Goal: Information Seeking & Learning: Learn about a topic

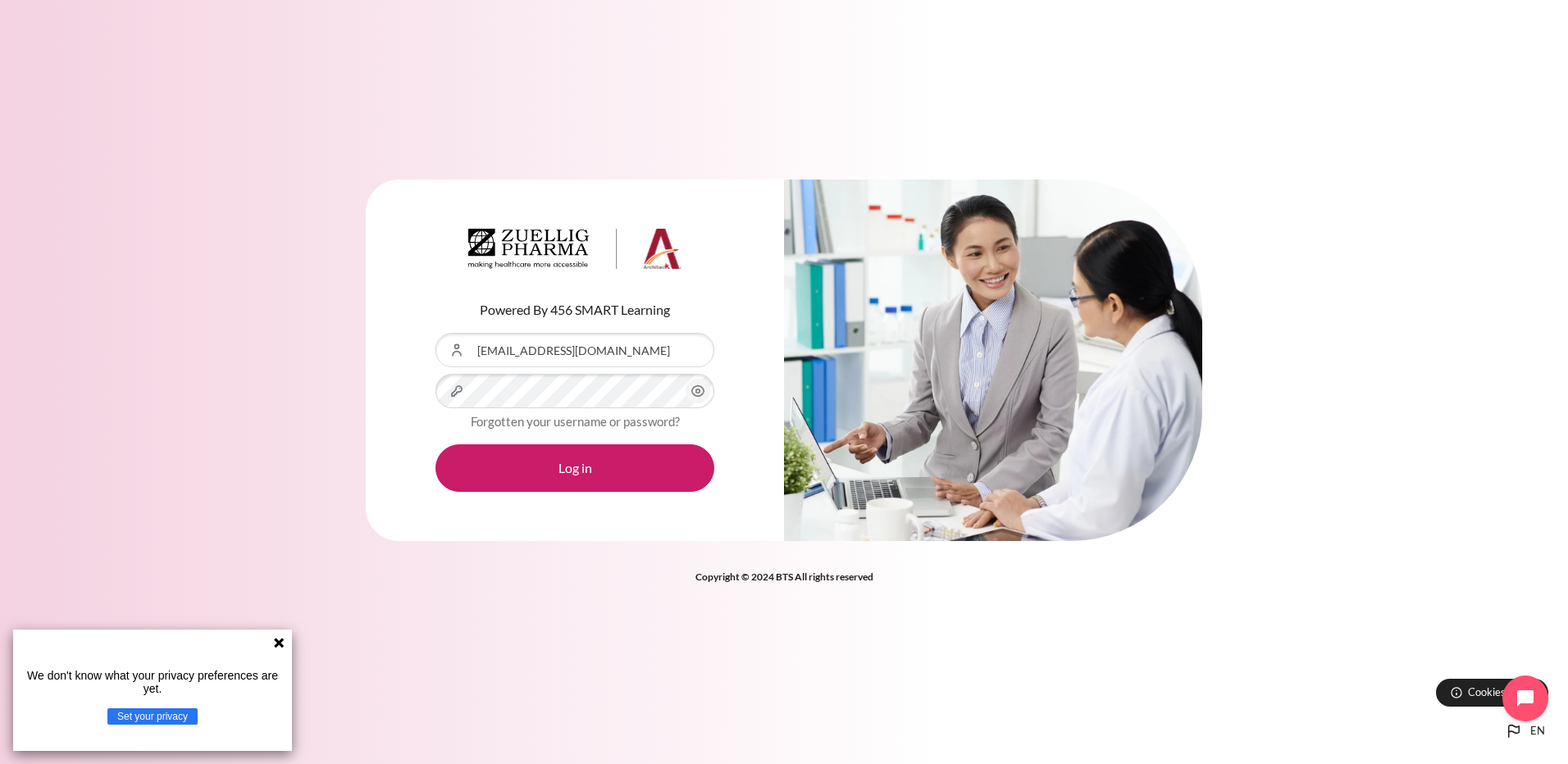
click at [279, 648] on icon at bounding box center [279, 643] width 14 height 14
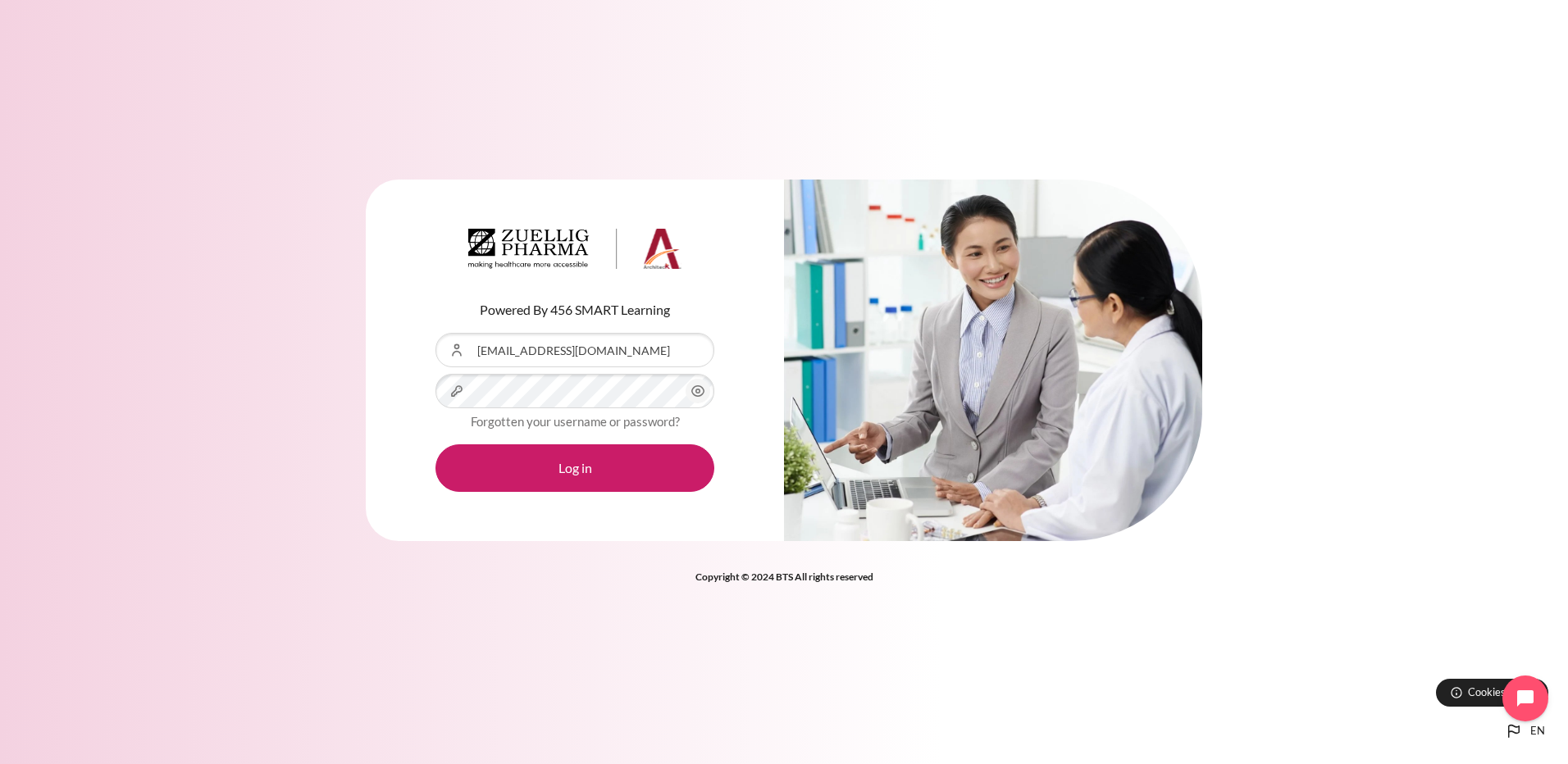
click at [700, 396] on icon "Content" at bounding box center [698, 391] width 13 height 11
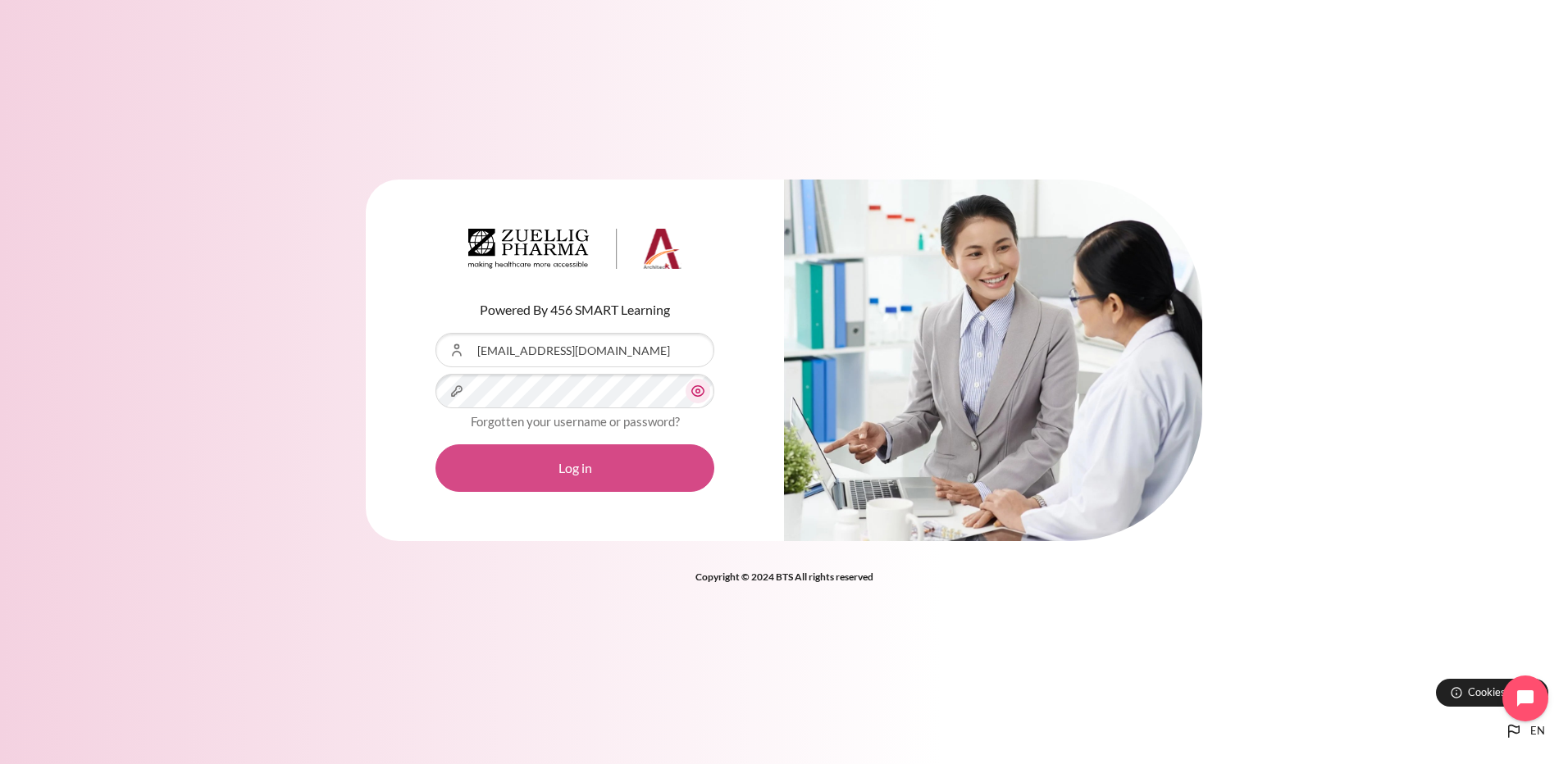
click at [564, 454] on button "Log in" at bounding box center [575, 468] width 279 height 47
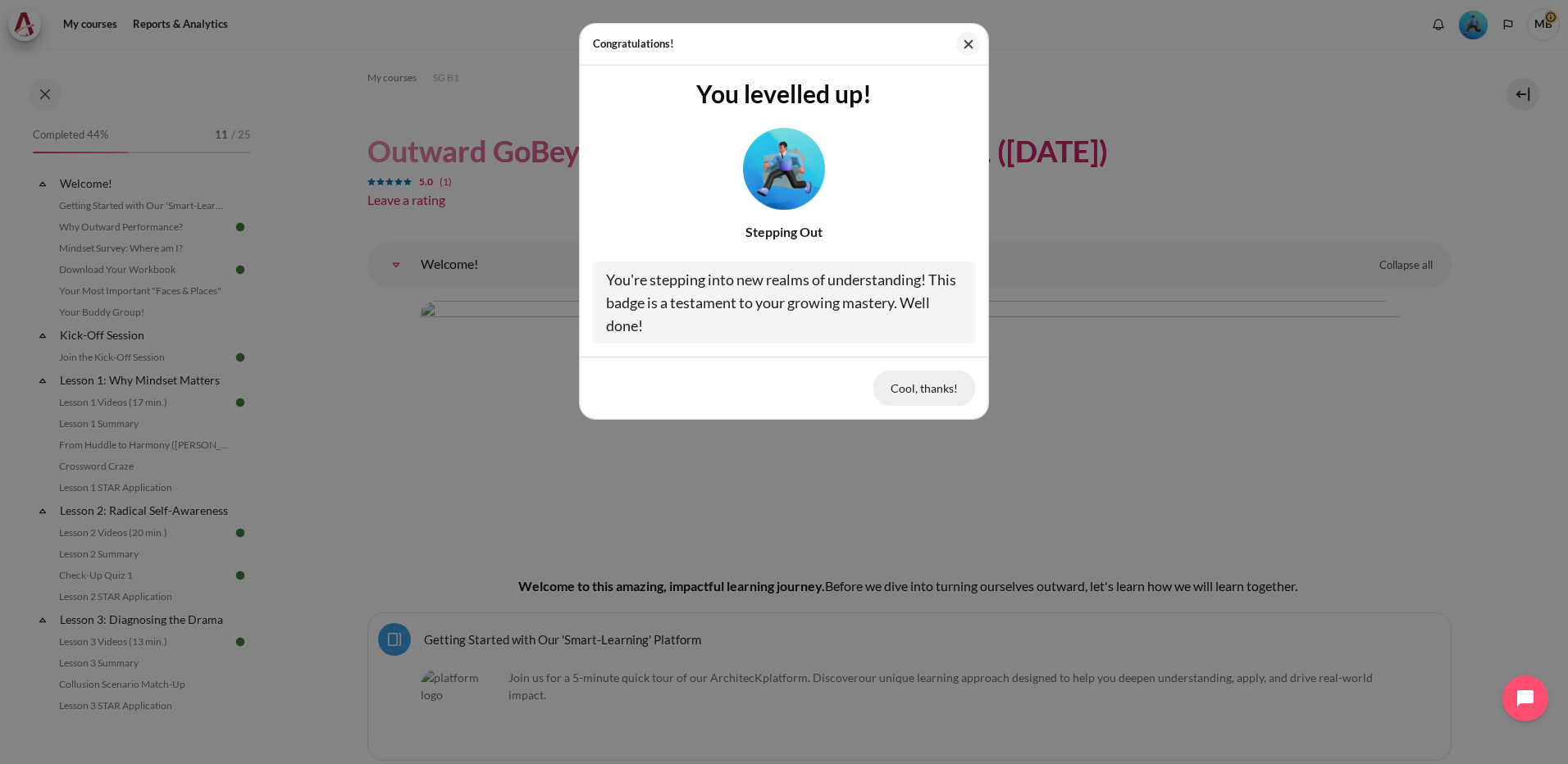
click at [928, 389] on button "Cool, thanks!" at bounding box center [924, 387] width 101 height 35
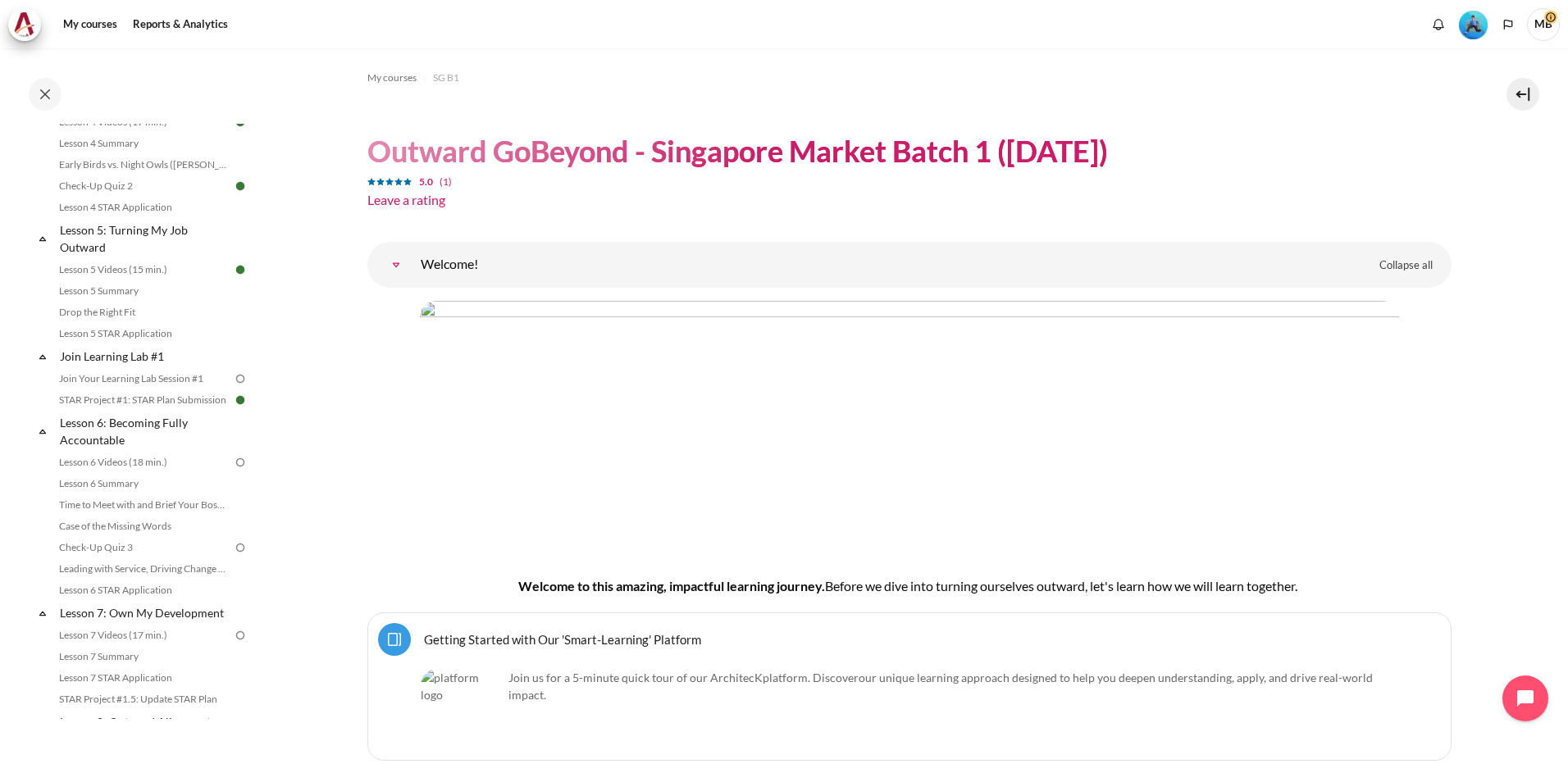
scroll to position [656, 0]
click at [133, 383] on link "Join Your Learning Lab Session #1" at bounding box center [144, 372] width 179 height 19
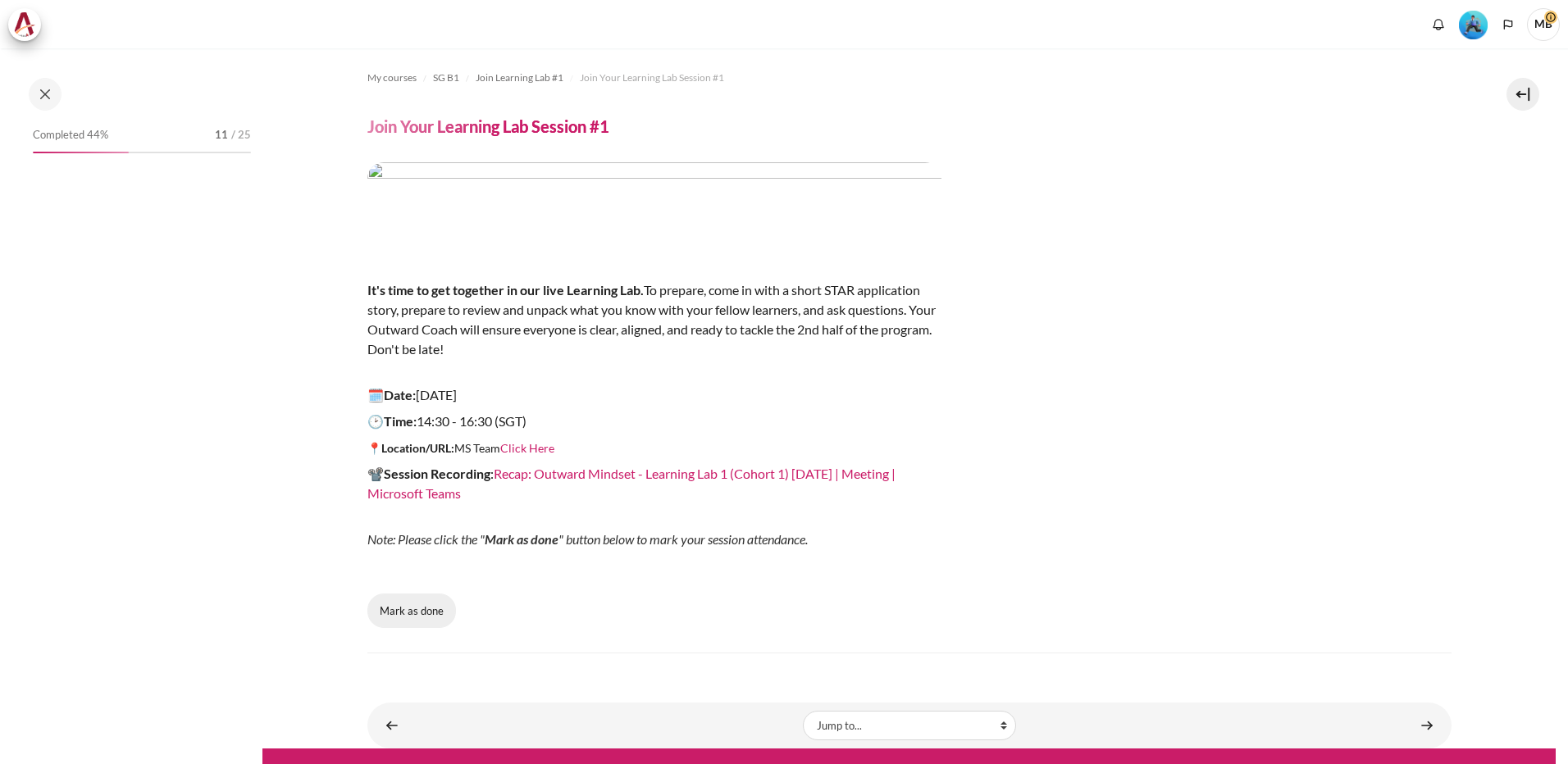
scroll to position [625, 0]
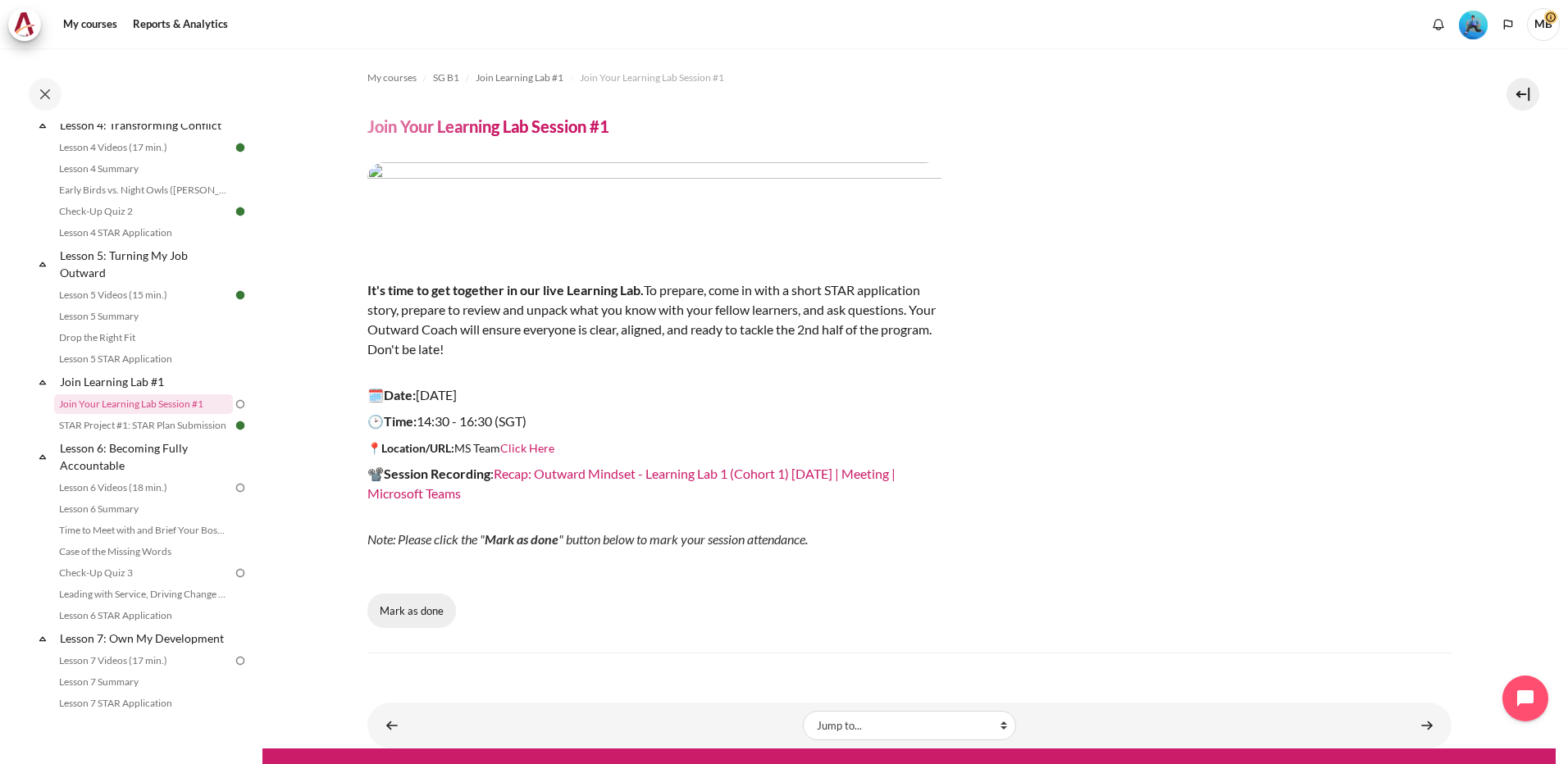
click at [426, 615] on button "Mark as done" at bounding box center [411, 610] width 89 height 35
click at [109, 469] on link "Lesson 6: Becoming Fully Accountable" at bounding box center [145, 457] width 176 height 40
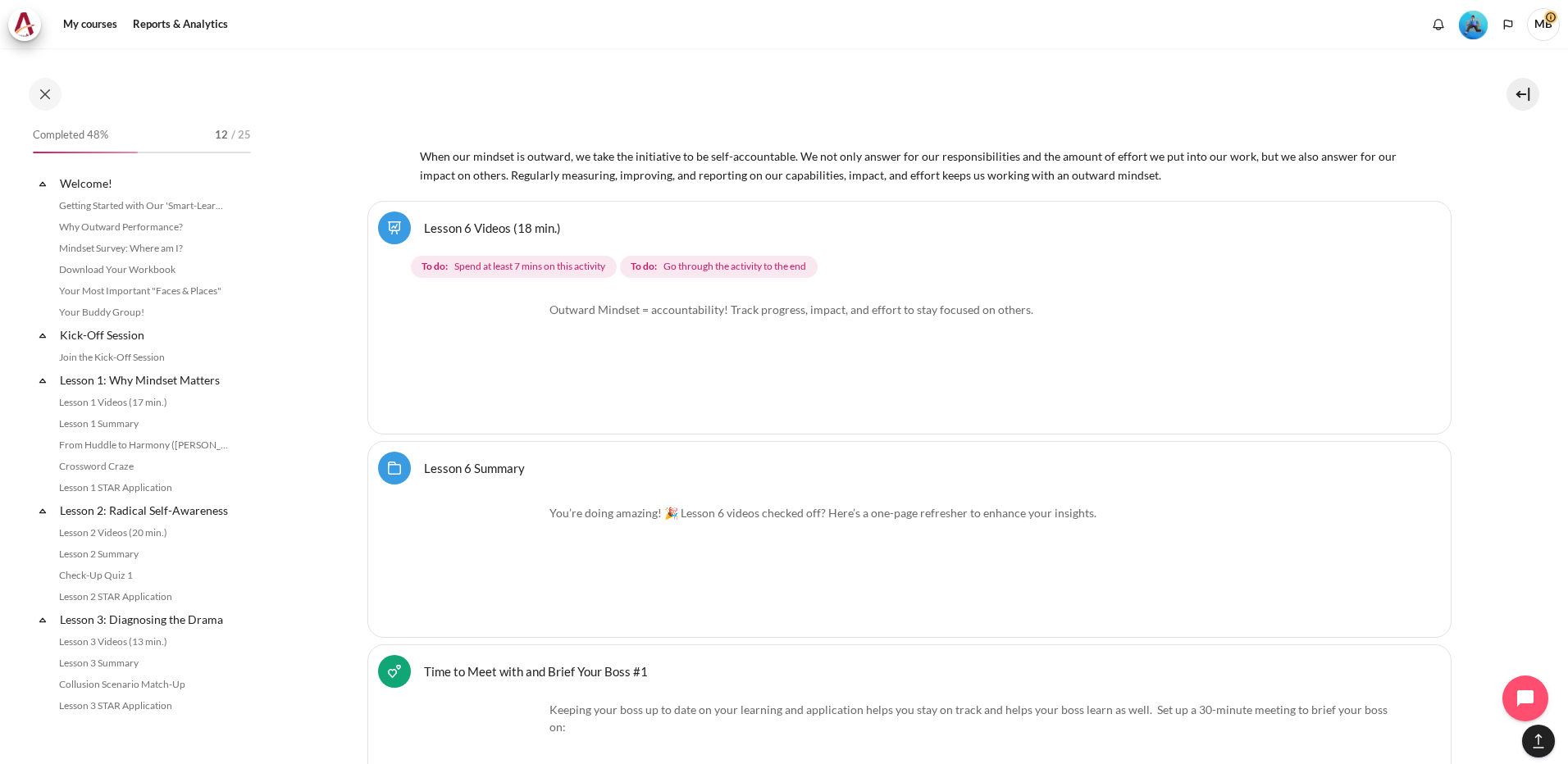
scroll to position [889, 0]
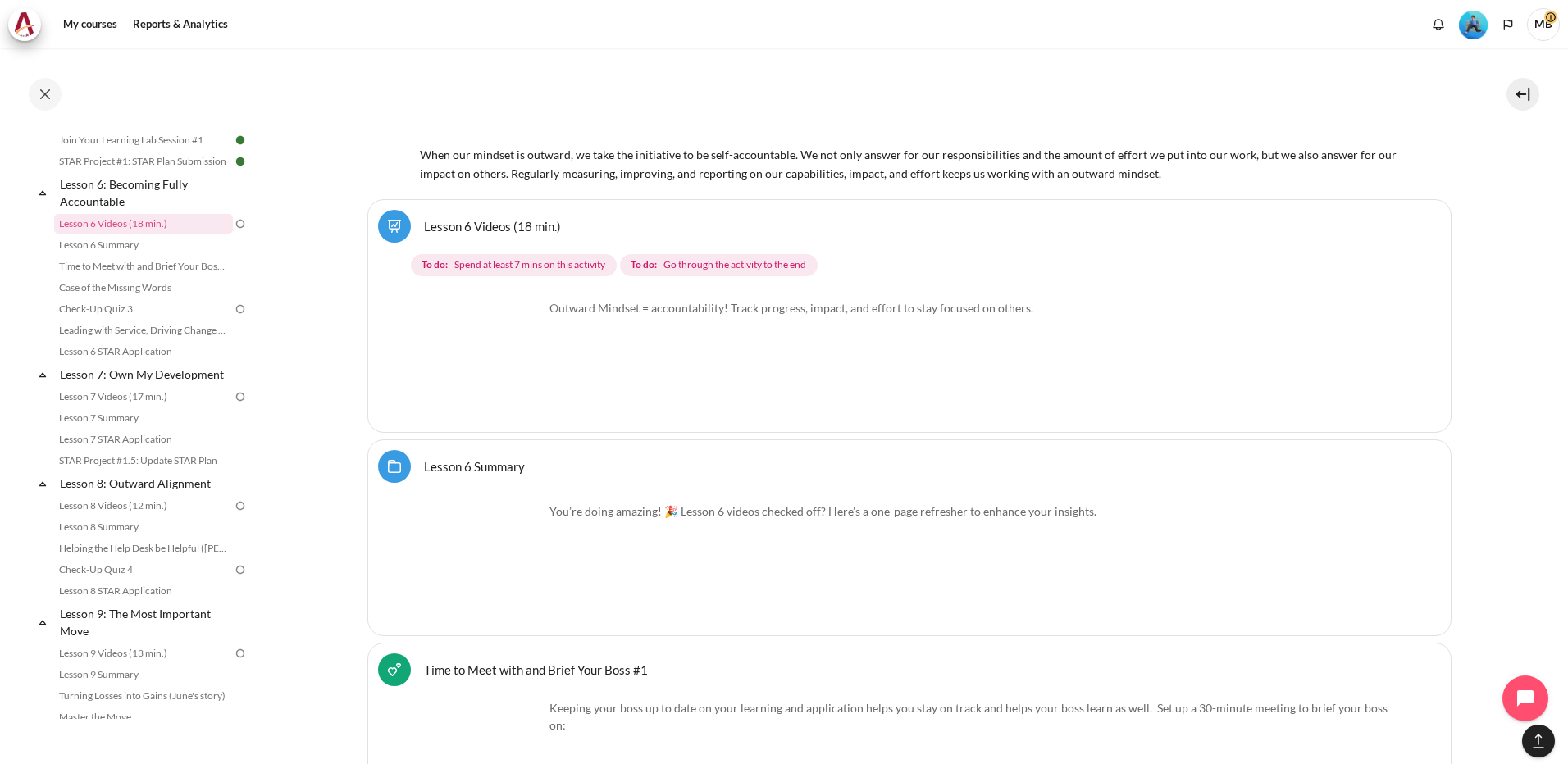
click at [453, 380] on img "Content" at bounding box center [482, 360] width 123 height 123
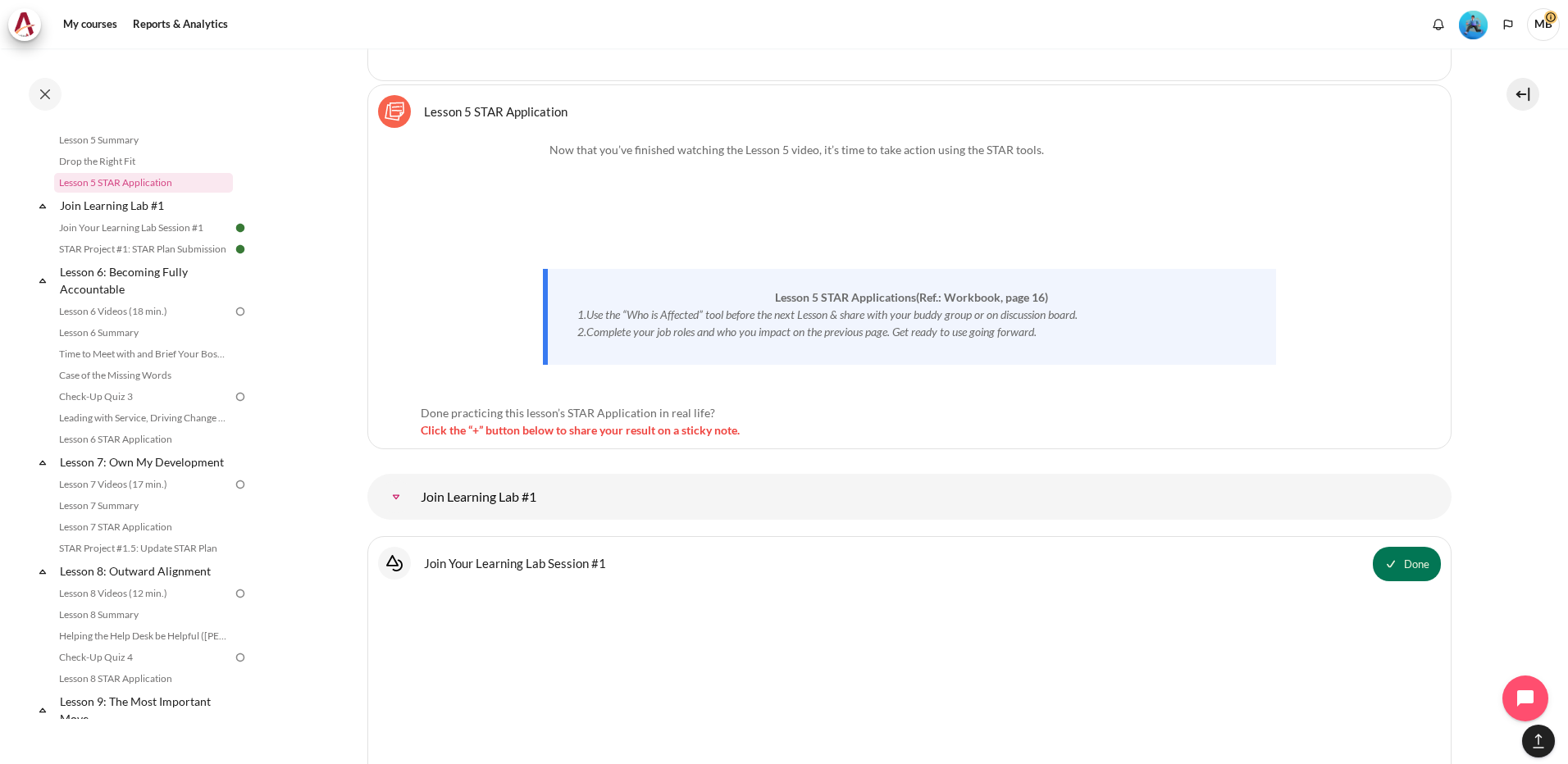
scroll to position [9282, 0]
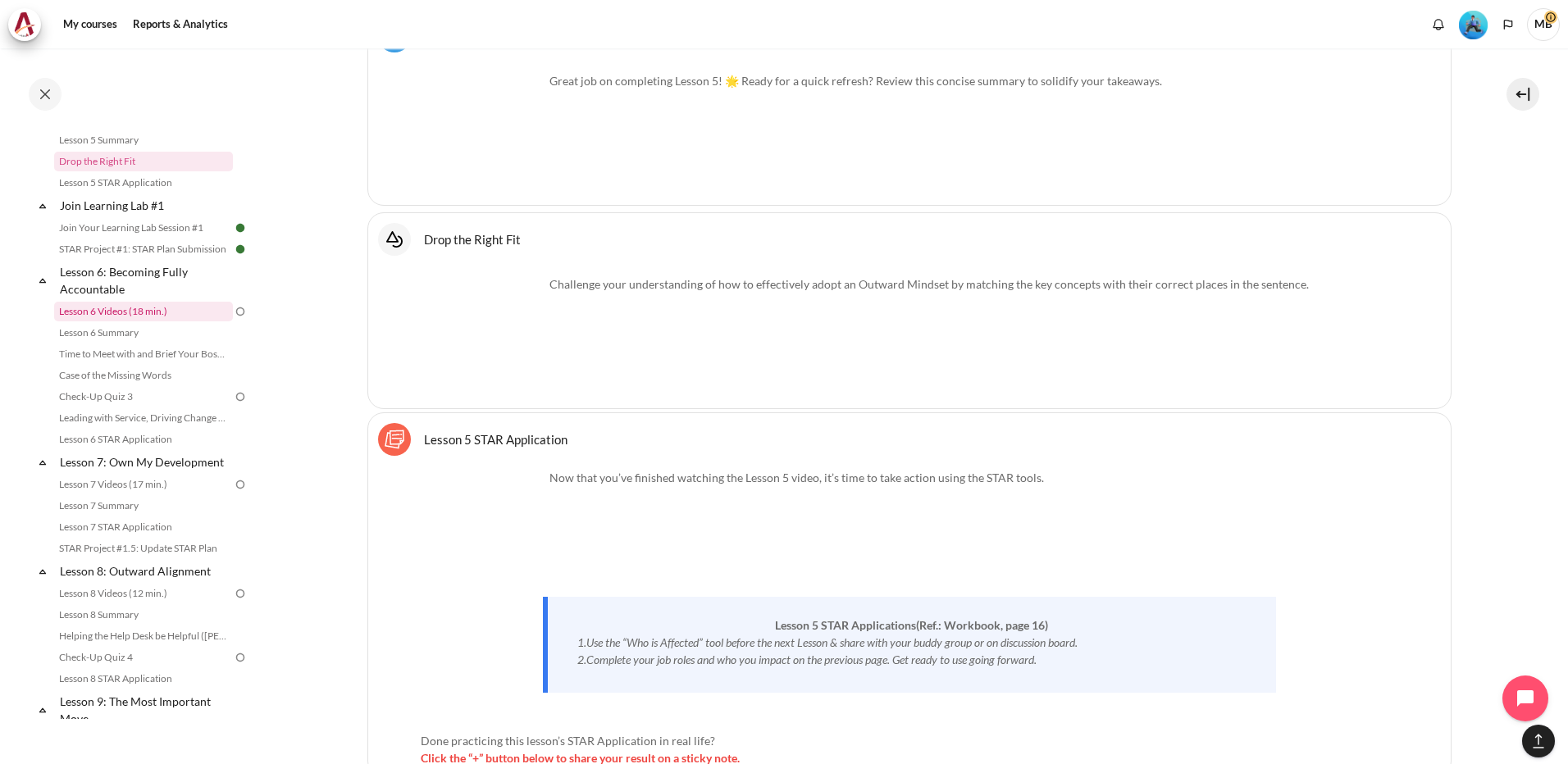
click at [169, 322] on link "Lesson 6 Videos (18 min.)" at bounding box center [144, 311] width 179 height 19
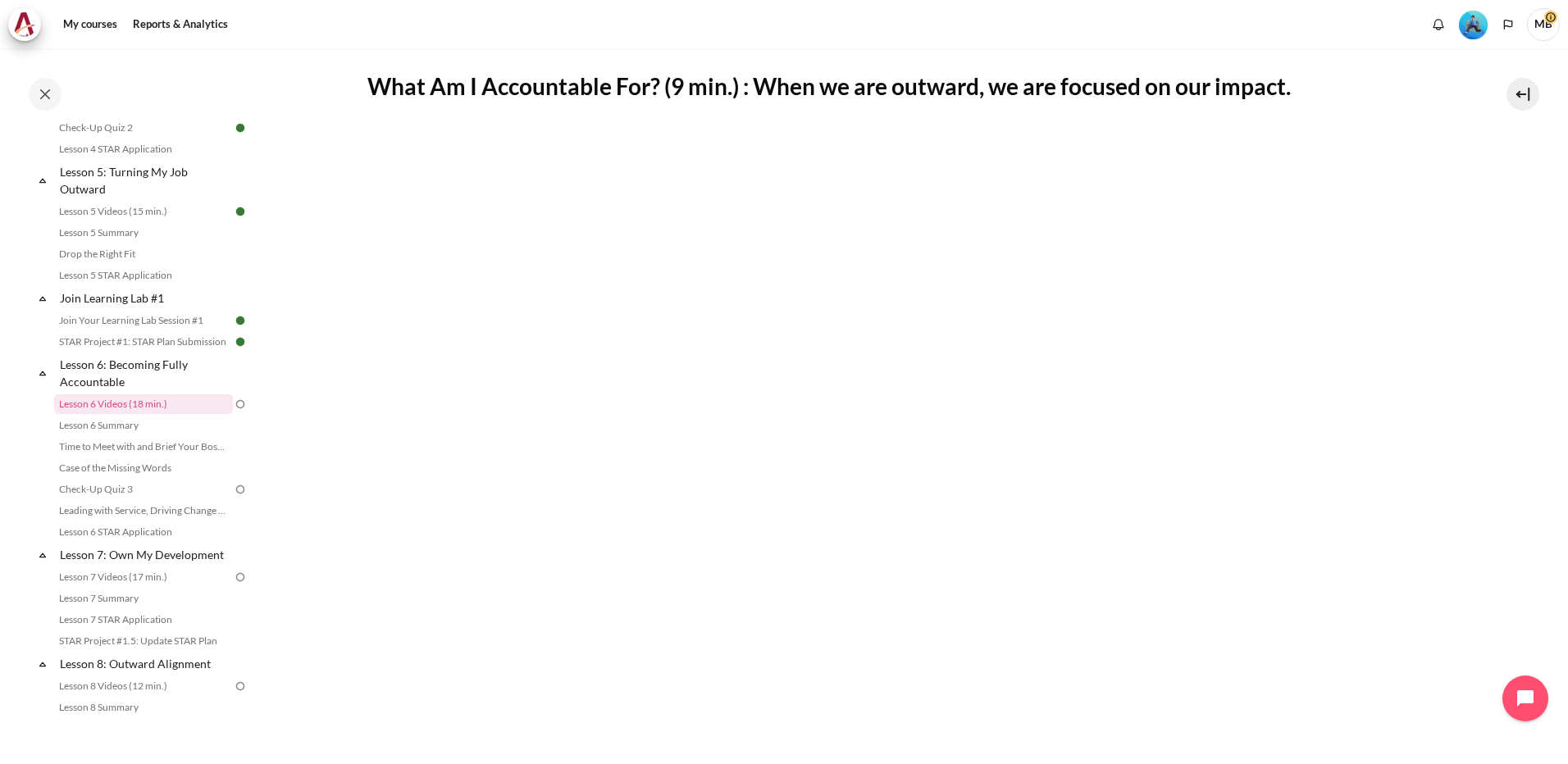
scroll to position [328, 0]
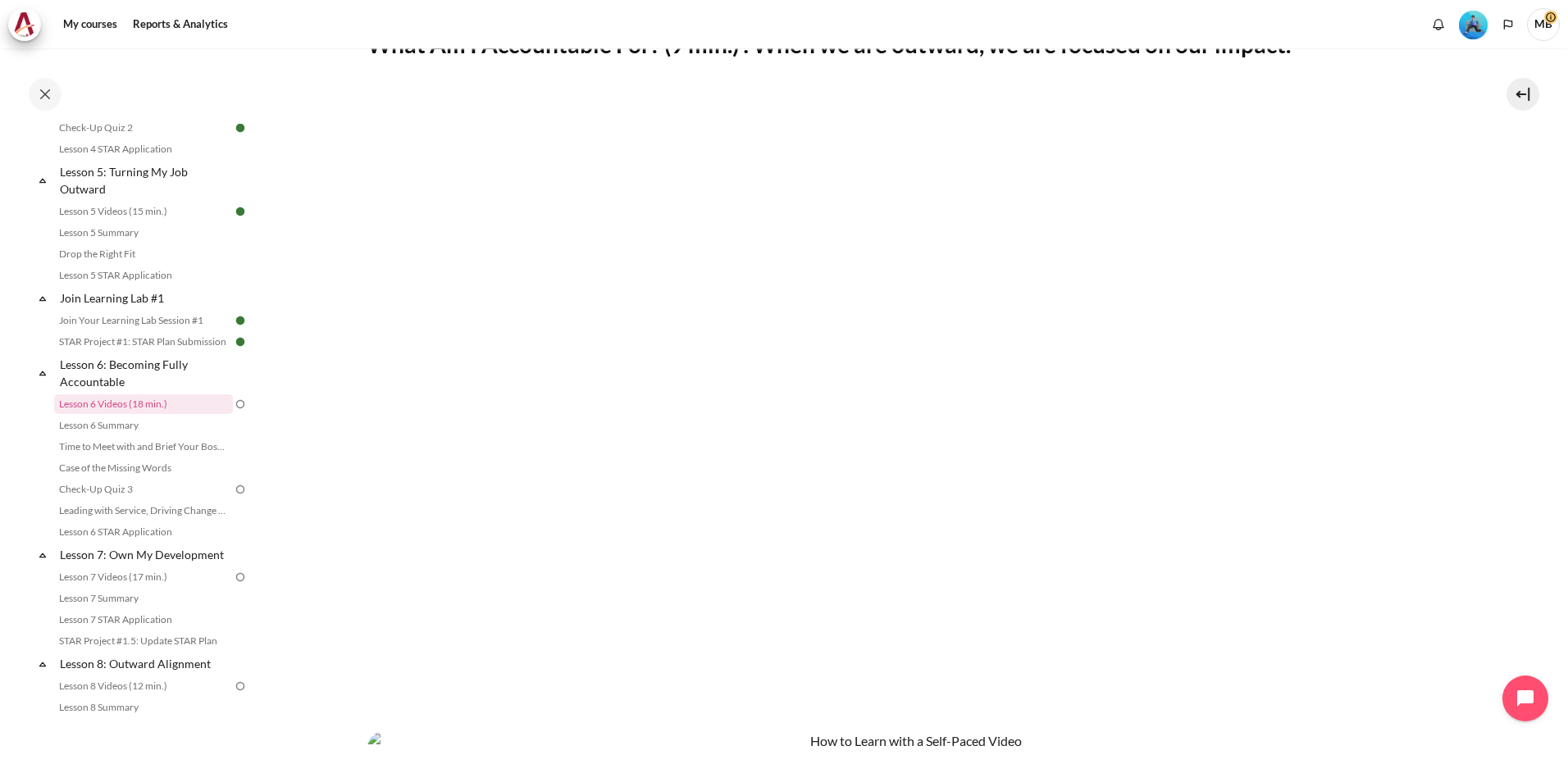
click at [1504, 409] on section "My courses SG B1 Lesson 6: Becoming Fully Accountable Lesson 6 Videos (18 min.)…" at bounding box center [909, 496] width 1293 height 1551
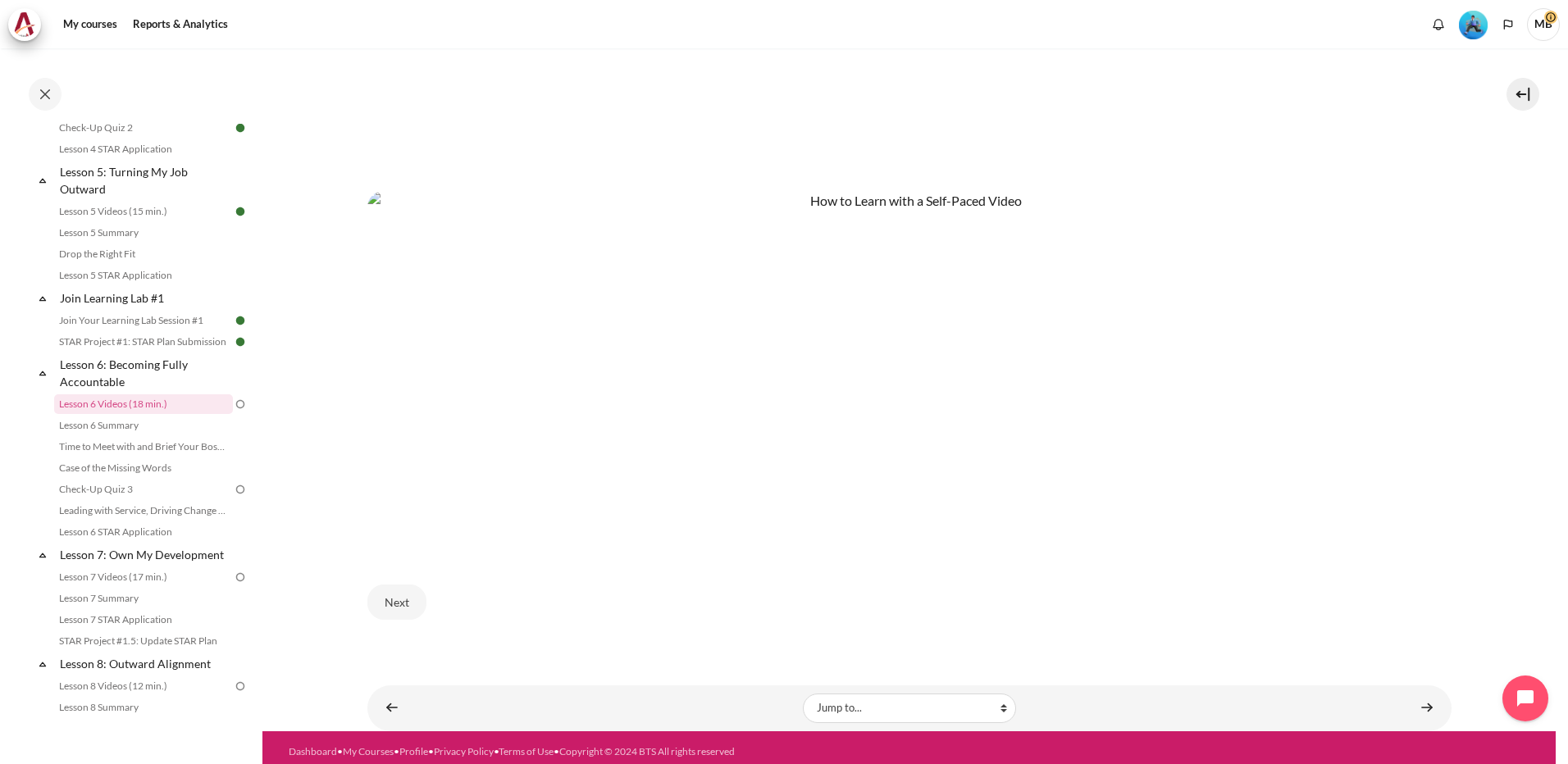
scroll to position [869, 0]
click at [396, 590] on button "Next" at bounding box center [397, 600] width 59 height 35
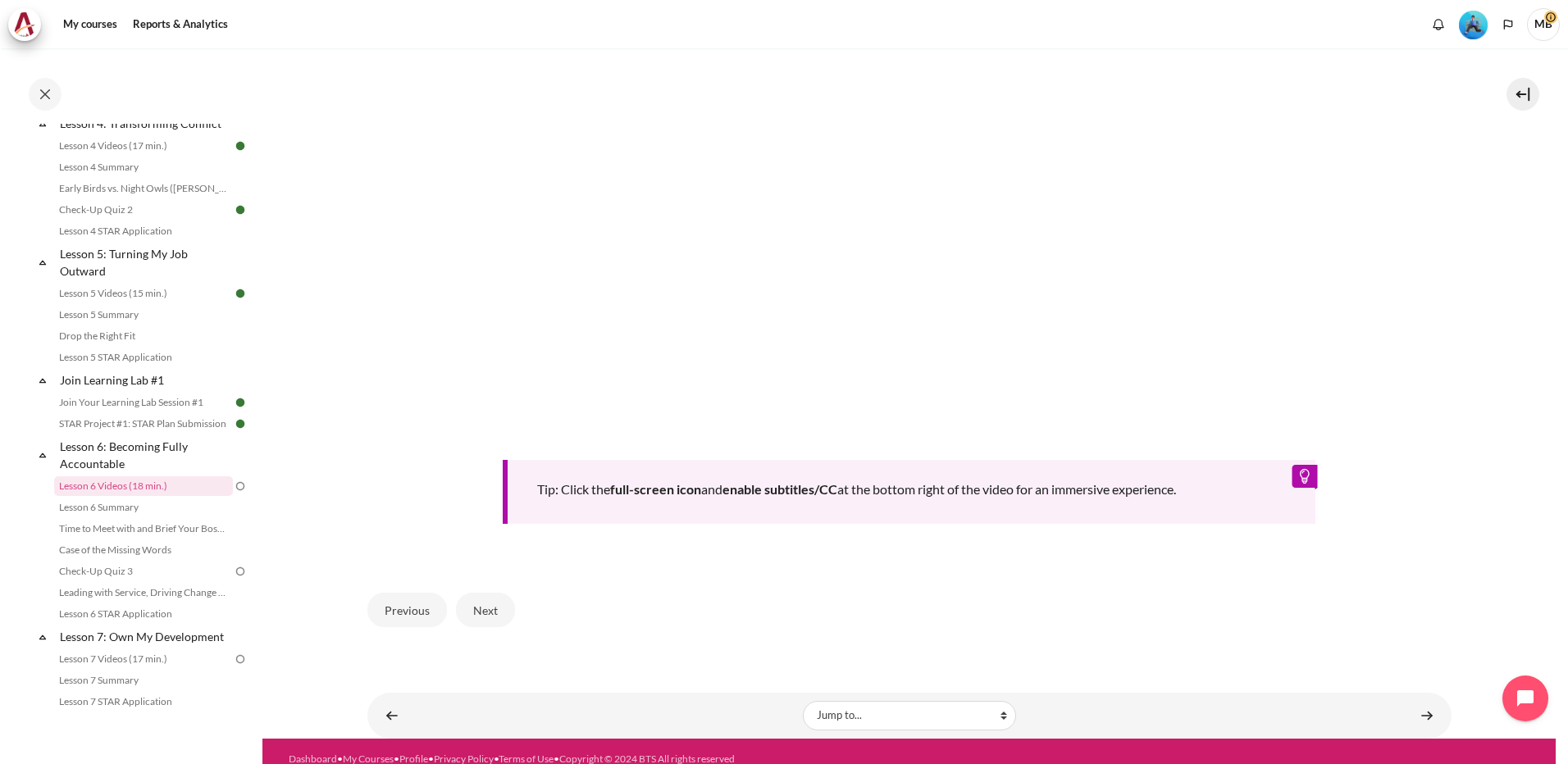
scroll to position [647, 0]
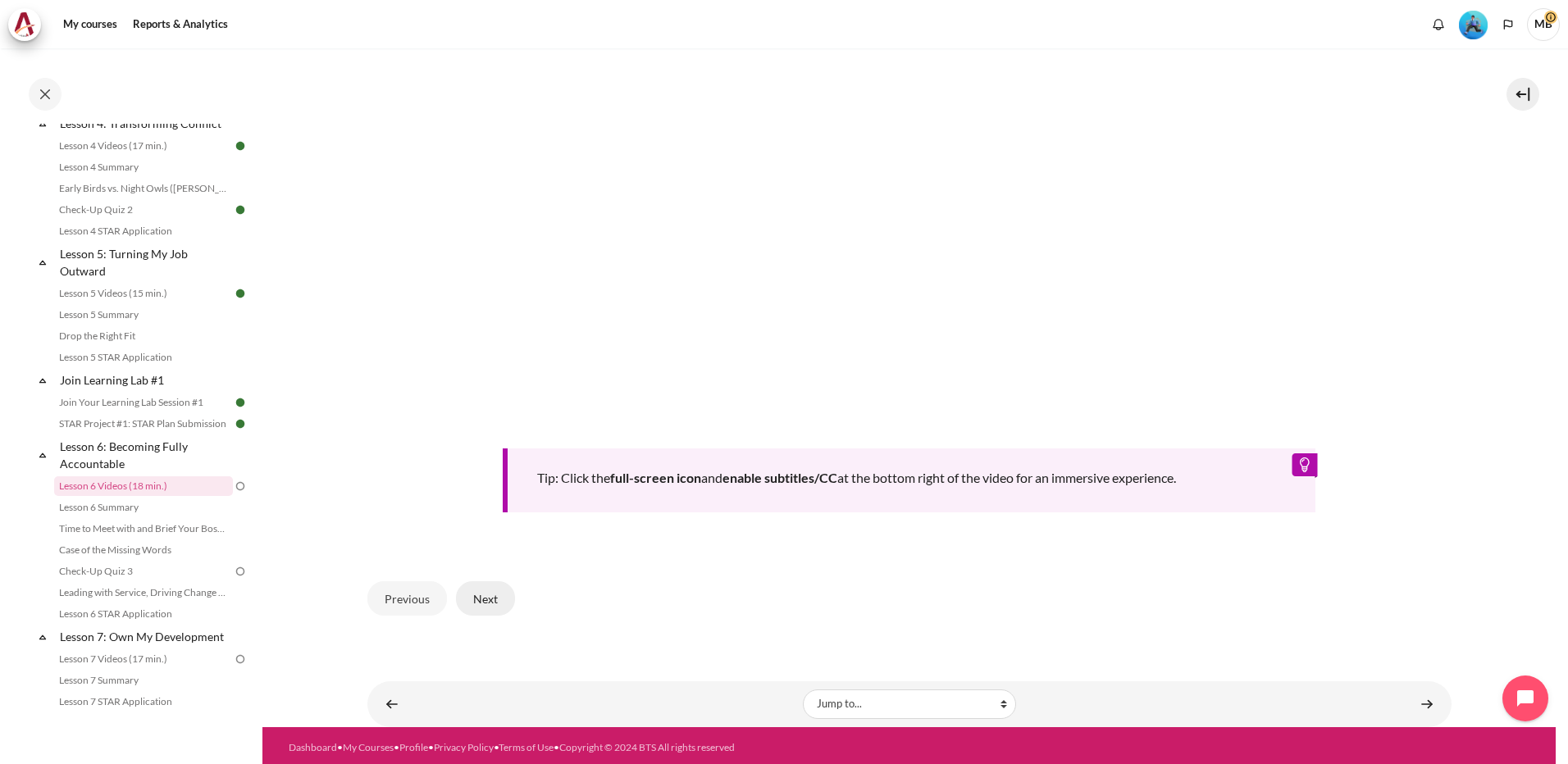
click at [482, 590] on button "Next" at bounding box center [486, 599] width 59 height 35
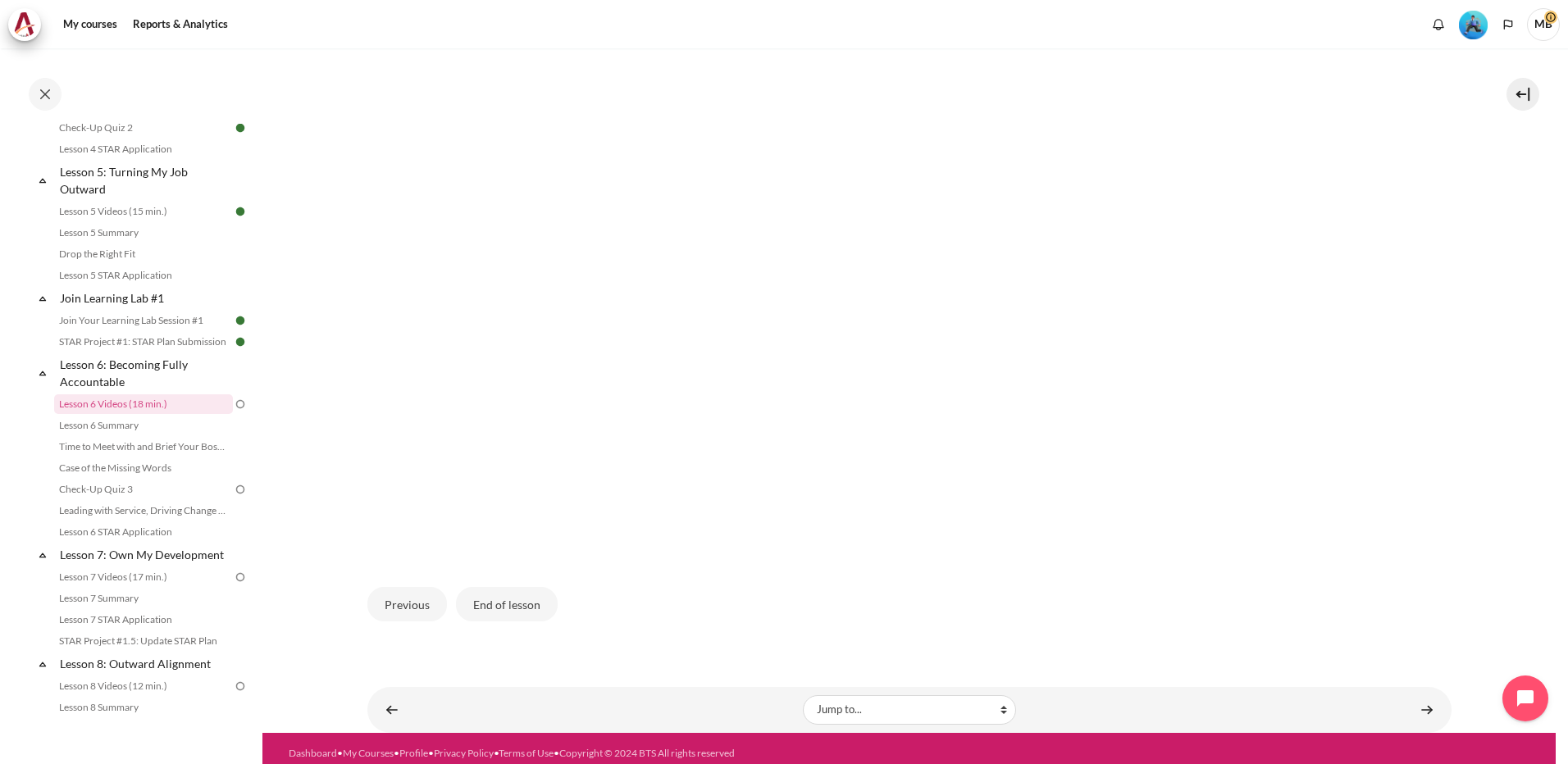
scroll to position [462, 0]
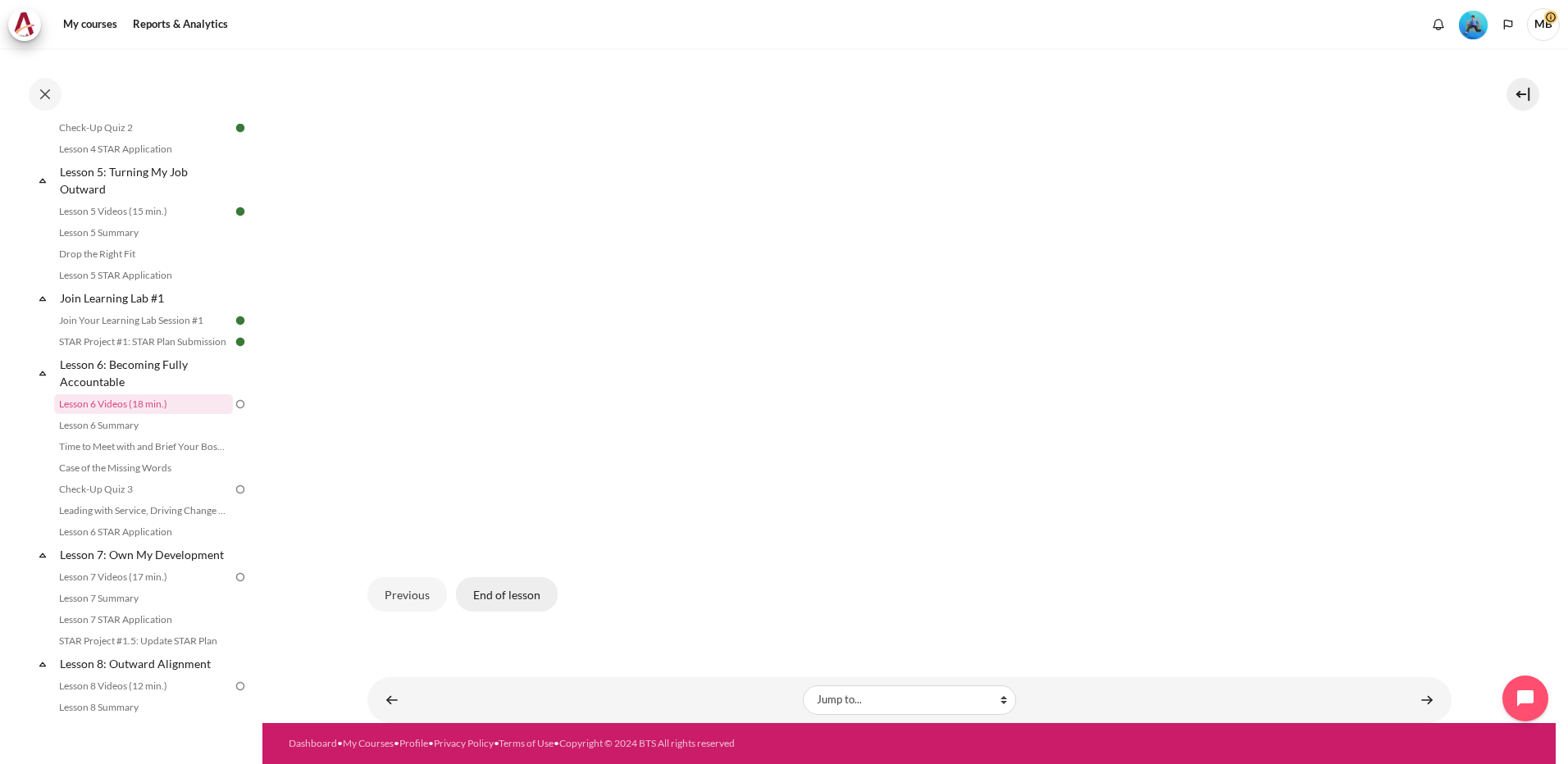
click at [507, 593] on button "End of lesson" at bounding box center [507, 594] width 101 height 35
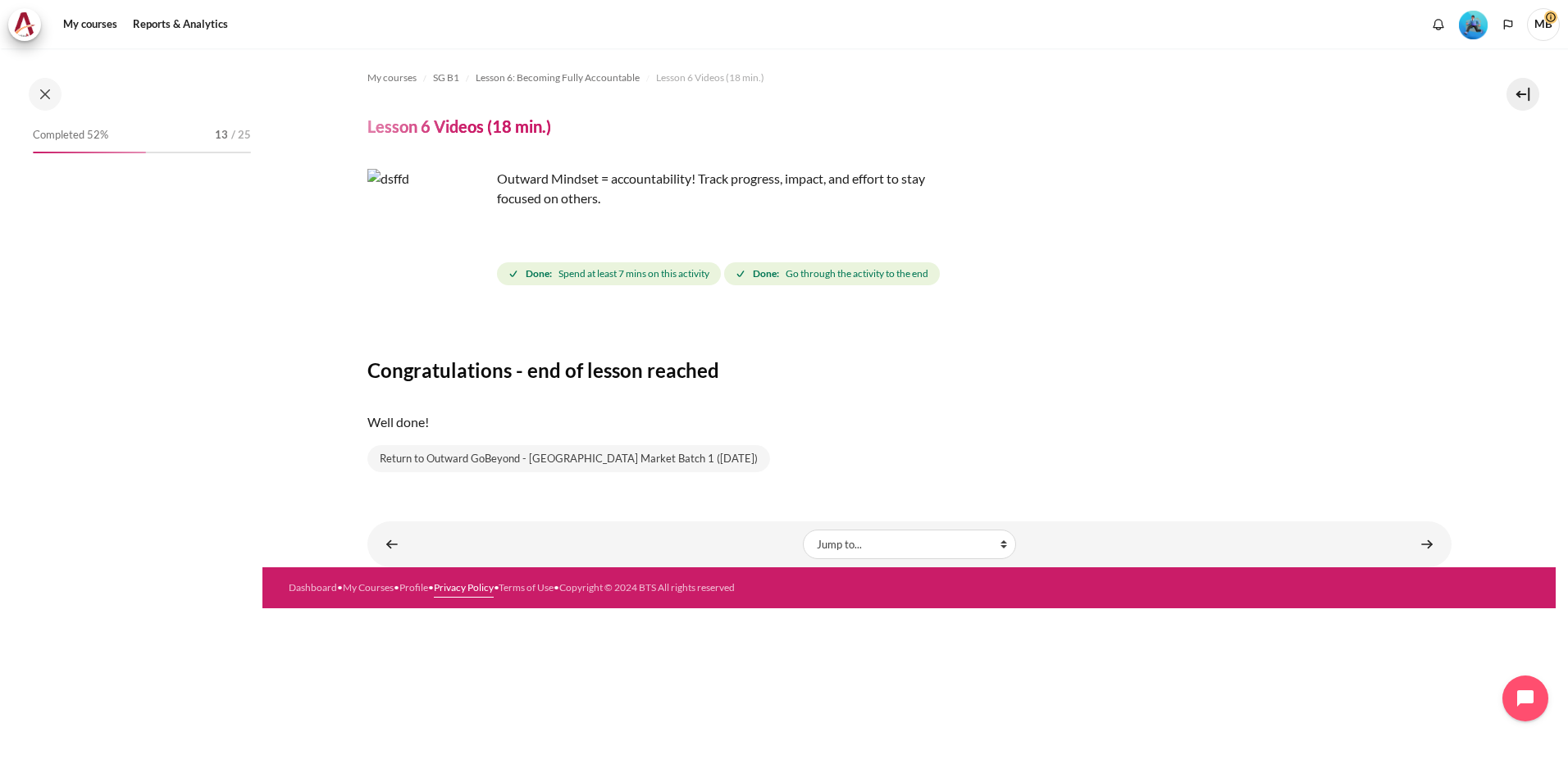
scroll to position [708, 0]
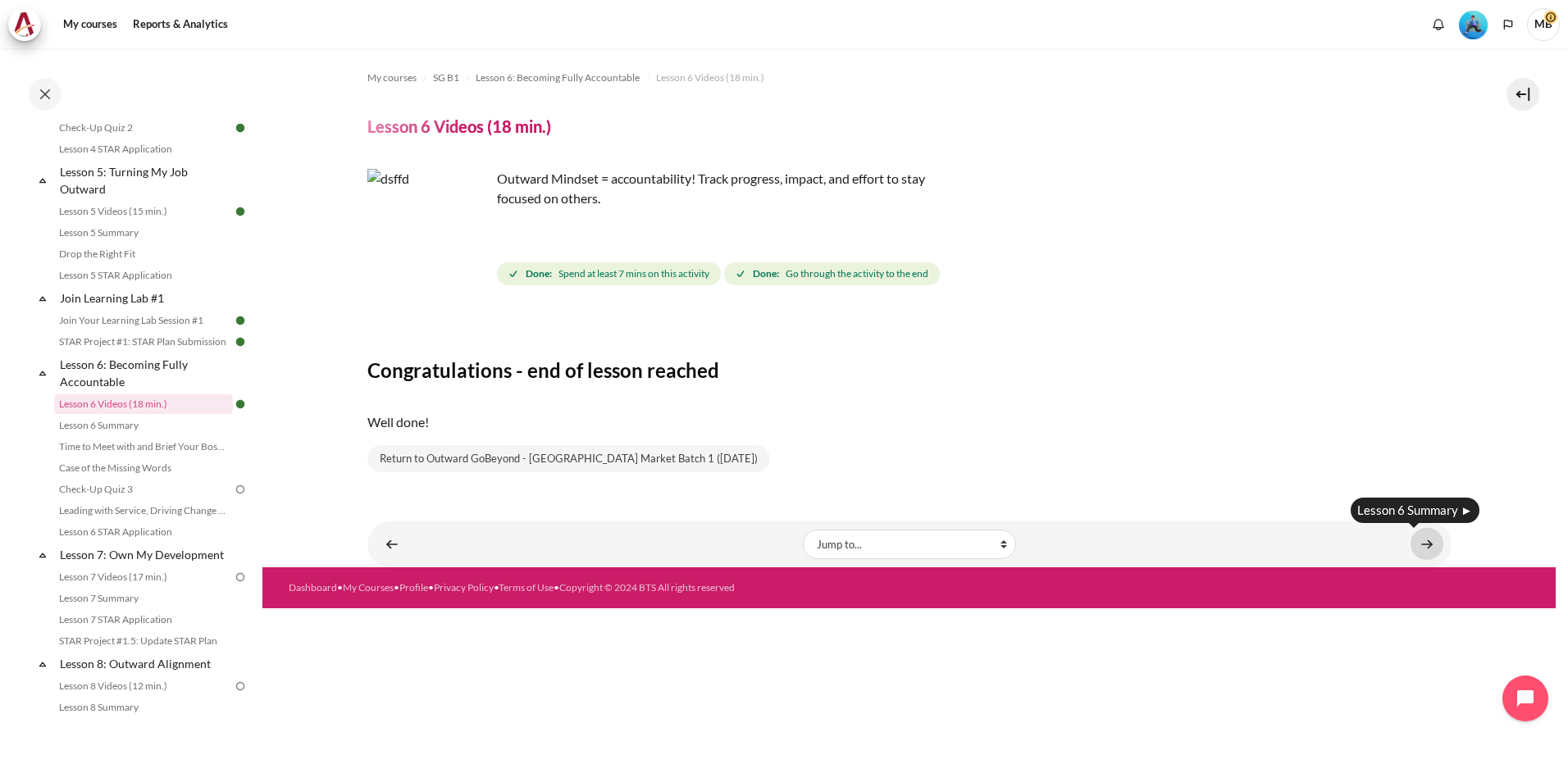
click at [1430, 544] on link "Content" at bounding box center [1426, 544] width 33 height 32
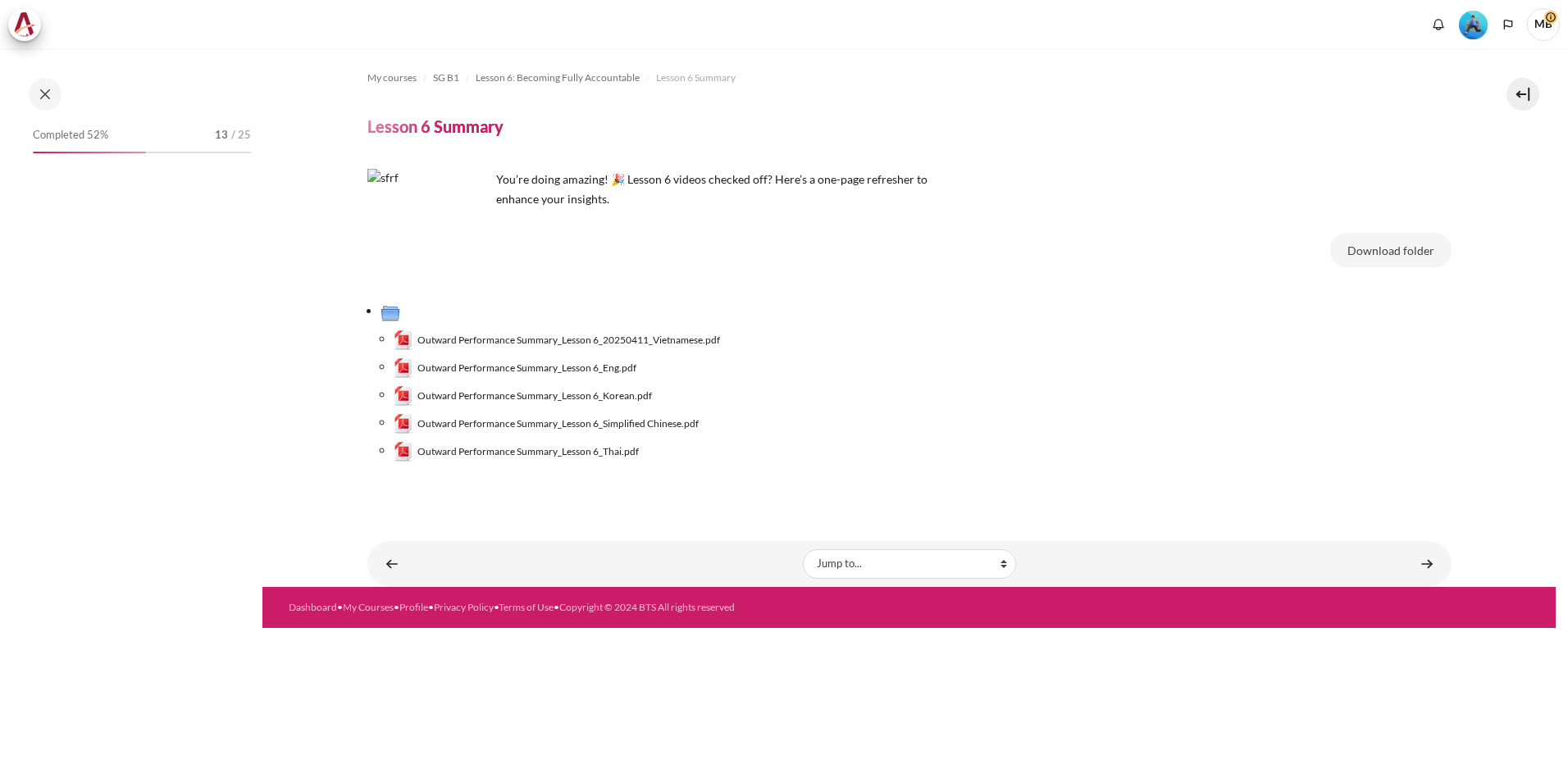
scroll to position [729, 0]
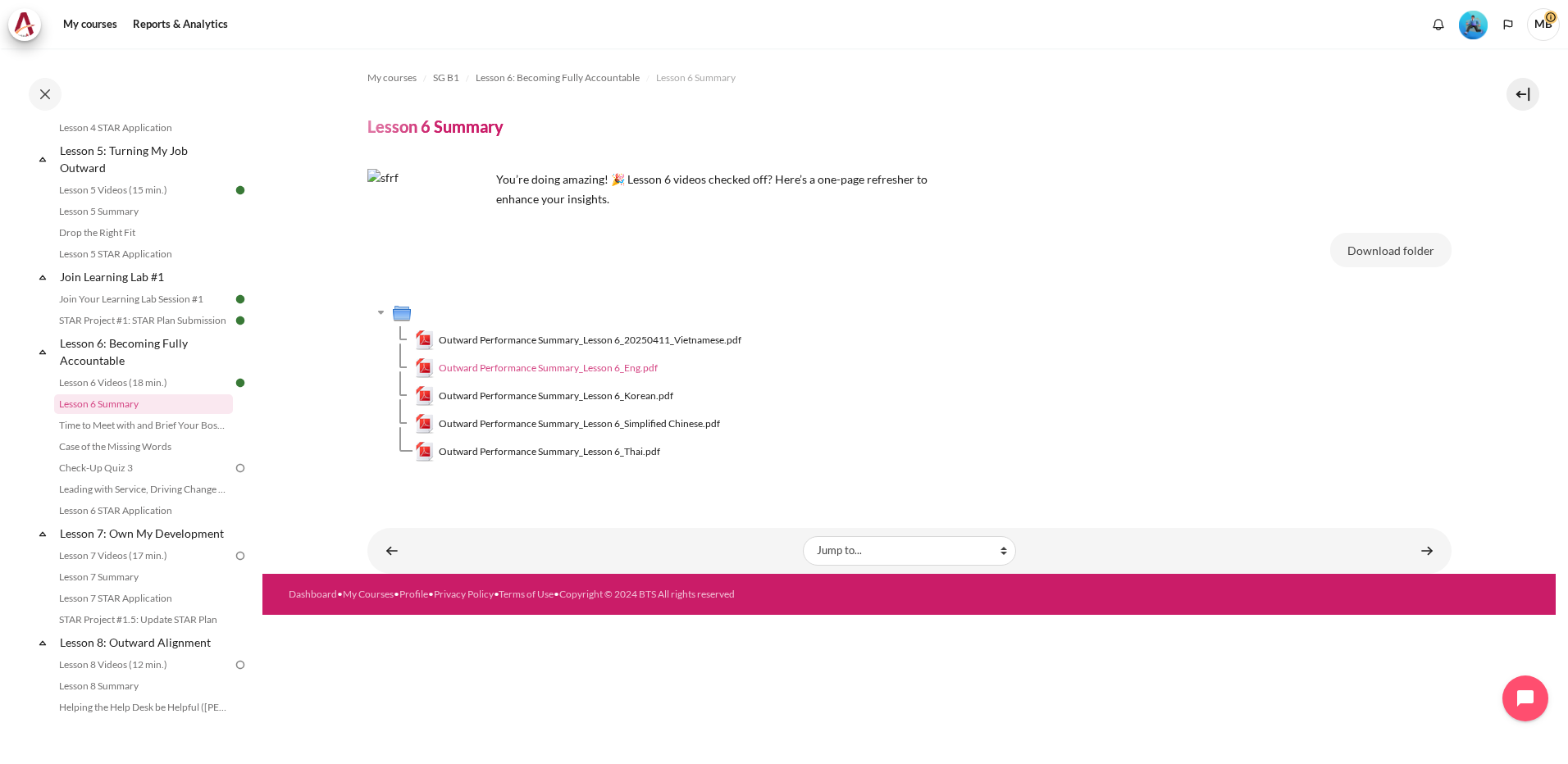
click at [544, 366] on span "Outward Performance Summary_Lesson 6_Eng.pdf" at bounding box center [548, 367] width 219 height 14
click at [1429, 552] on link "Content" at bounding box center [1426, 550] width 33 height 32
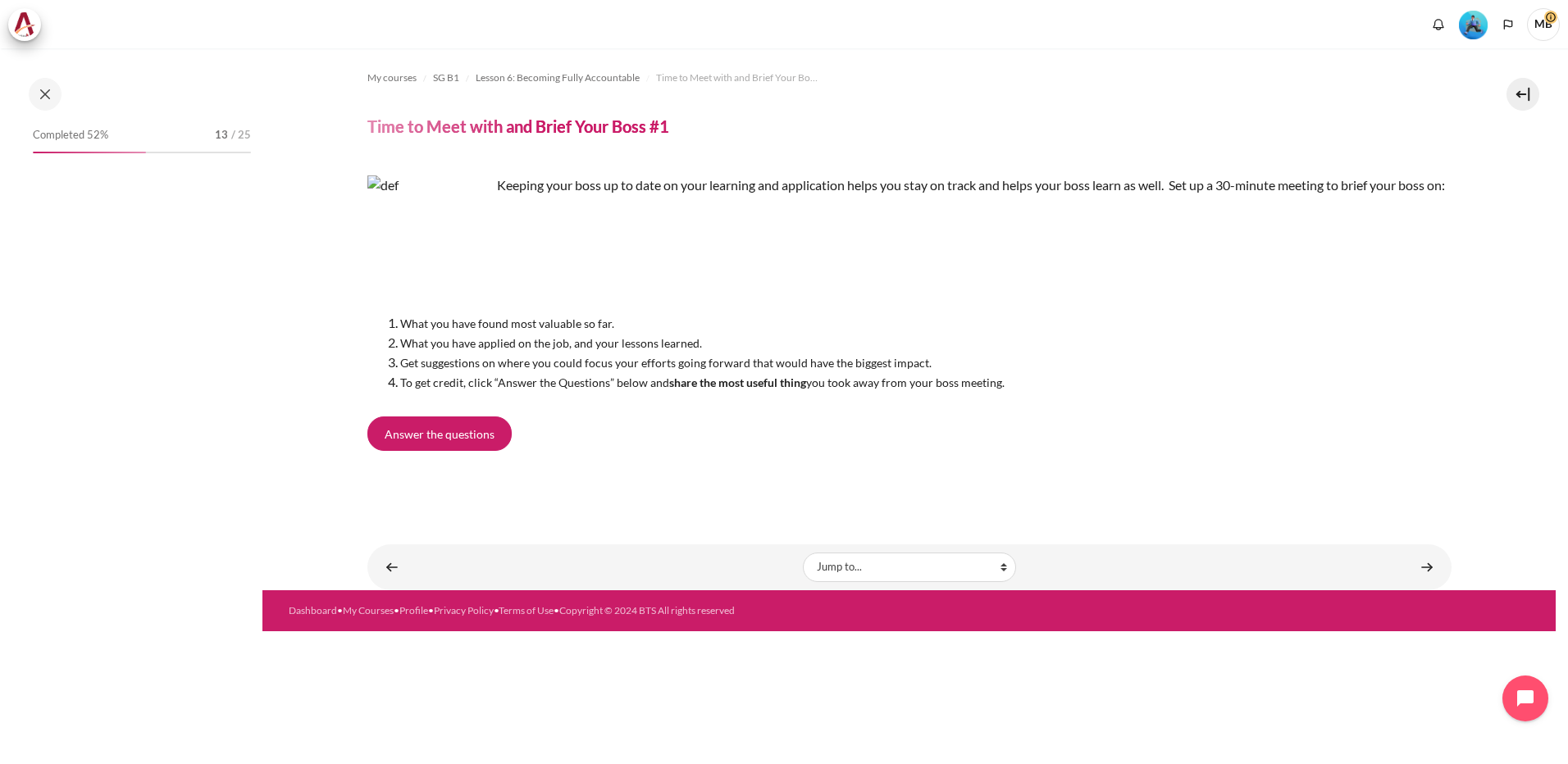
scroll to position [751, 0]
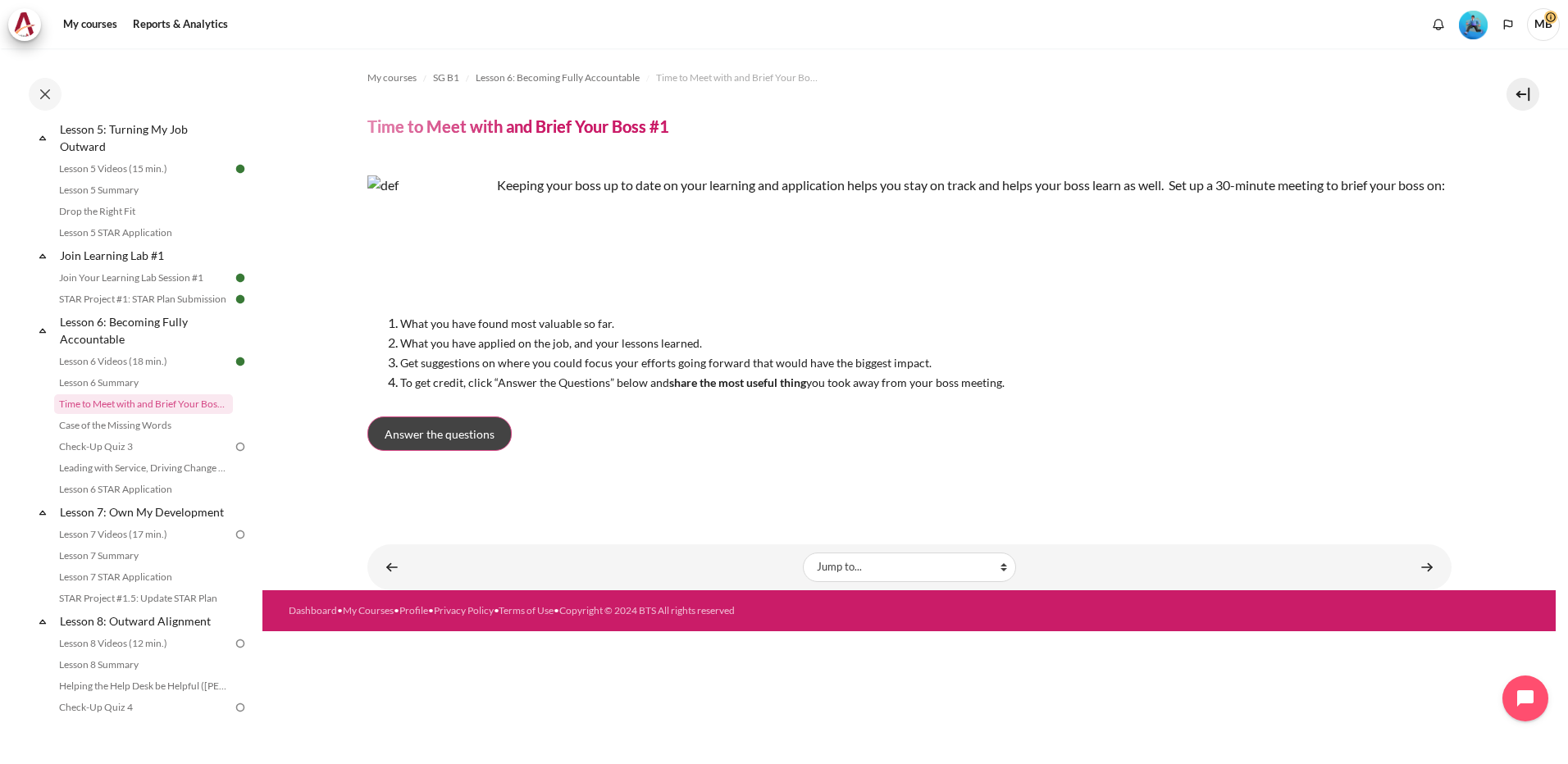
click at [452, 442] on link "Answer the questions" at bounding box center [439, 433] width 144 height 35
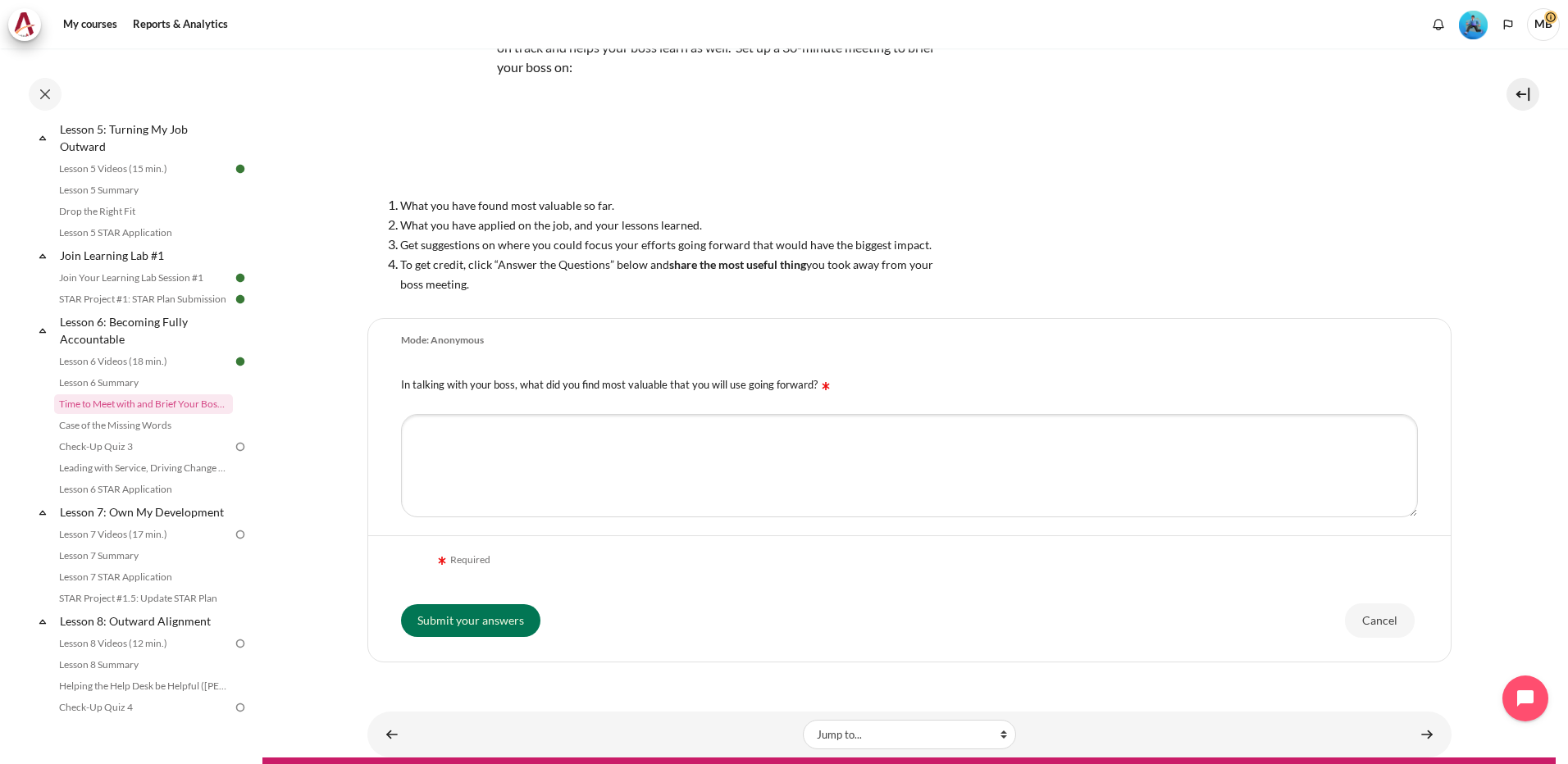
scroll to position [179, 0]
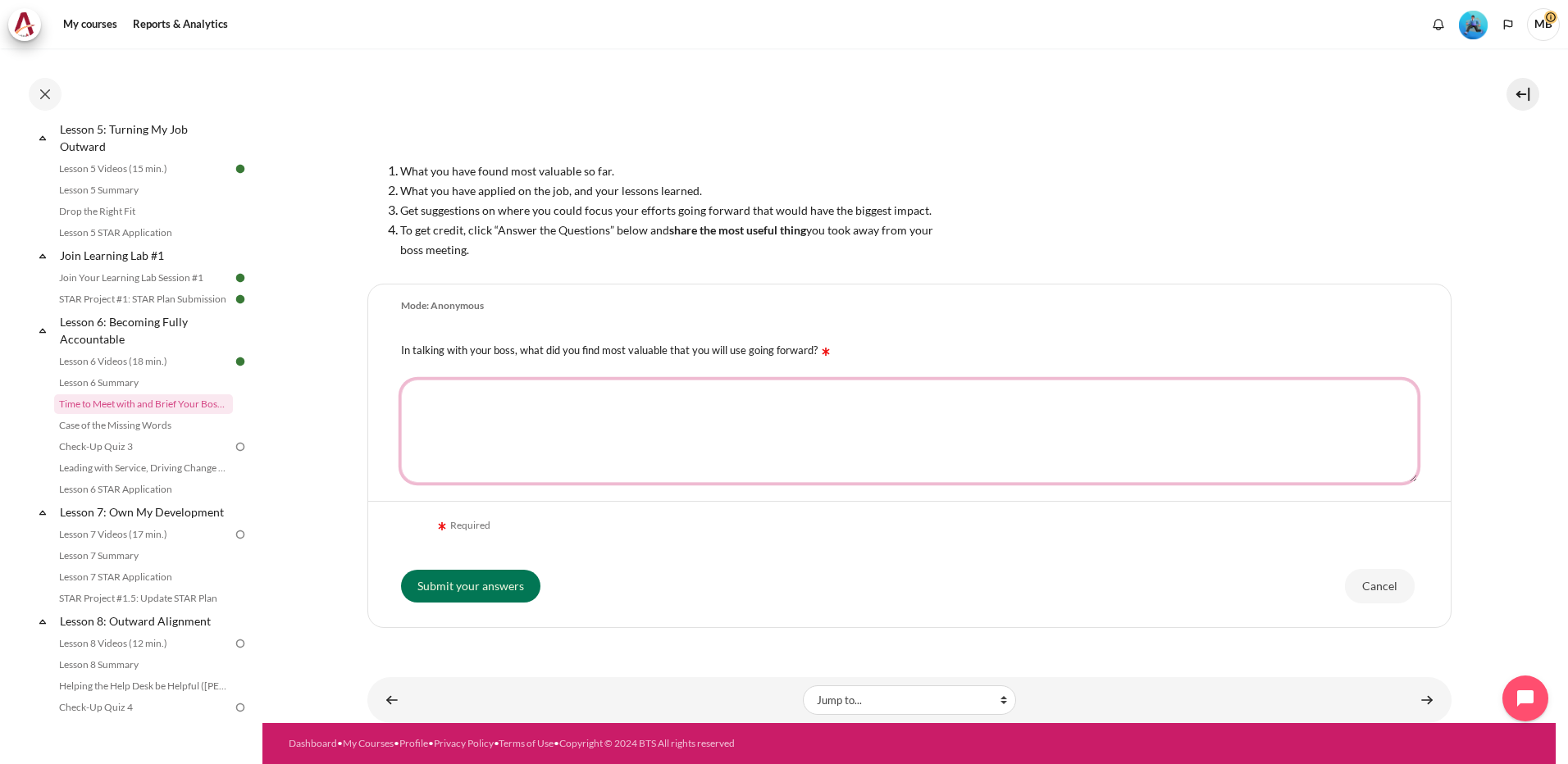
click at [474, 395] on textarea "In talking with your boss, what did you find most valuable that you will use go…" at bounding box center [909, 431] width 1017 height 103
type textarea "To strive a balance between Tough Character & Collaboration"
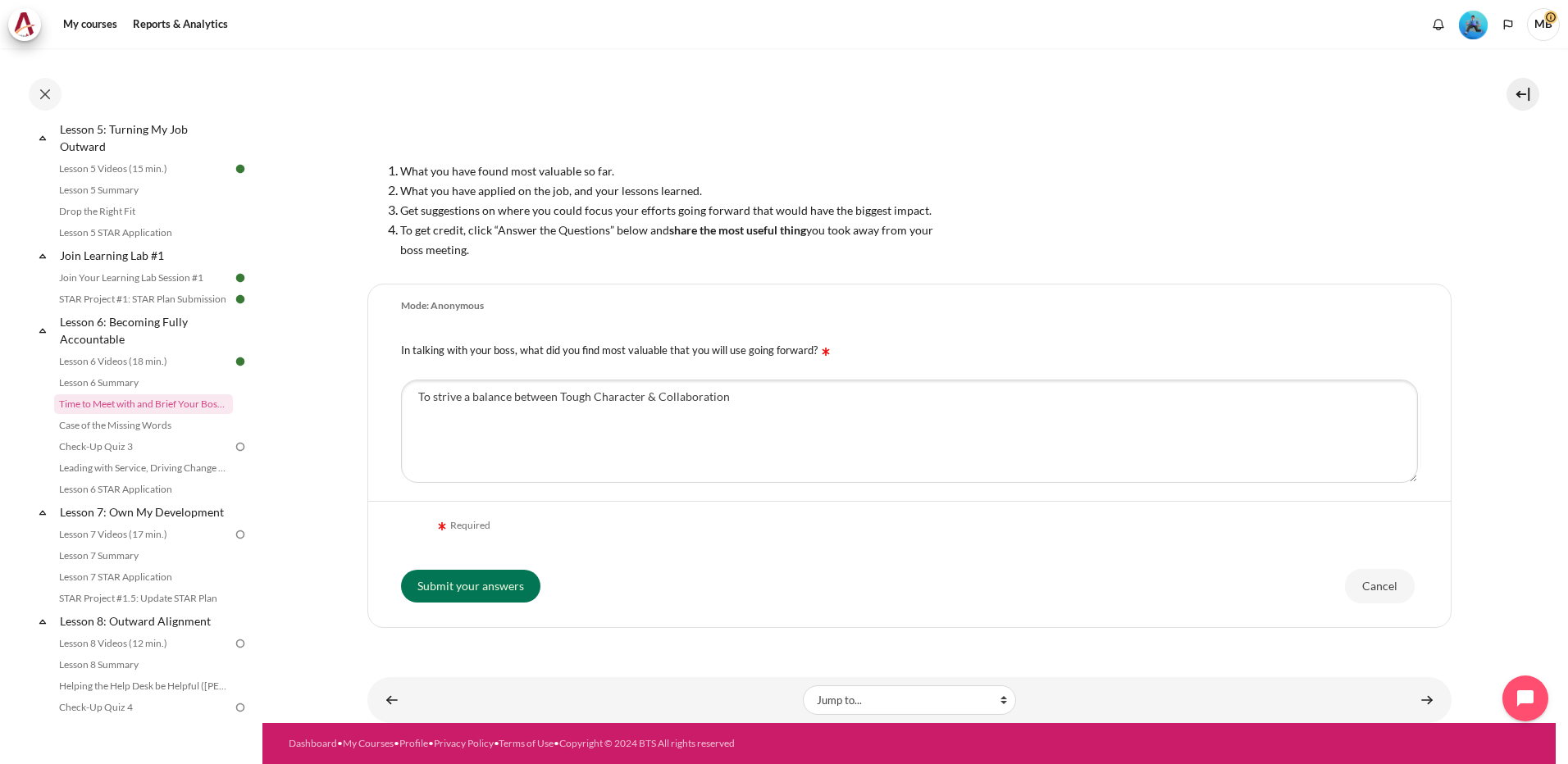
click at [1040, 579] on div "Submit your answers Cancel" at bounding box center [909, 586] width 1017 height 37
click at [471, 588] on input "Submit your answers" at bounding box center [470, 586] width 139 height 33
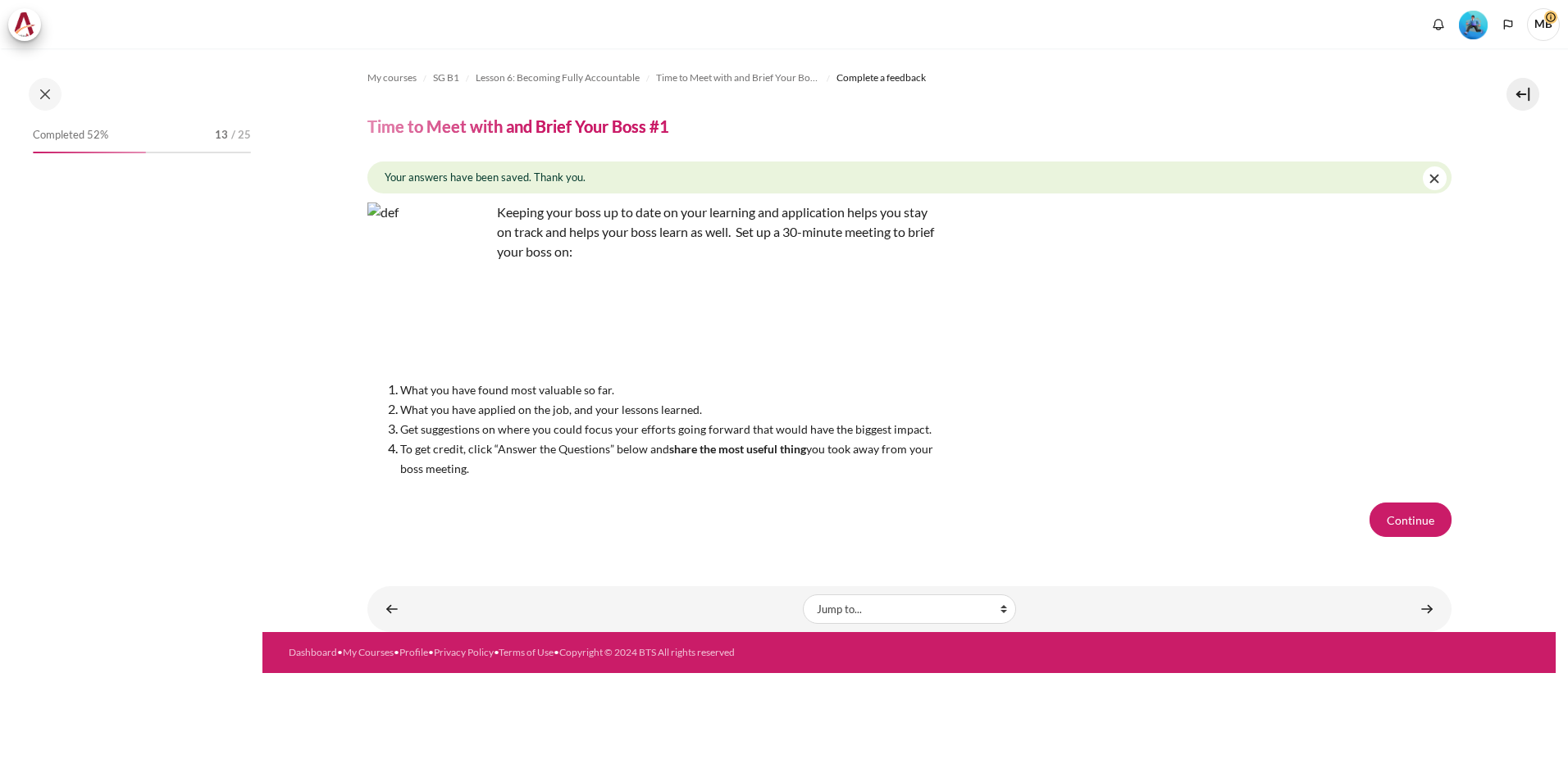
scroll to position [751, 0]
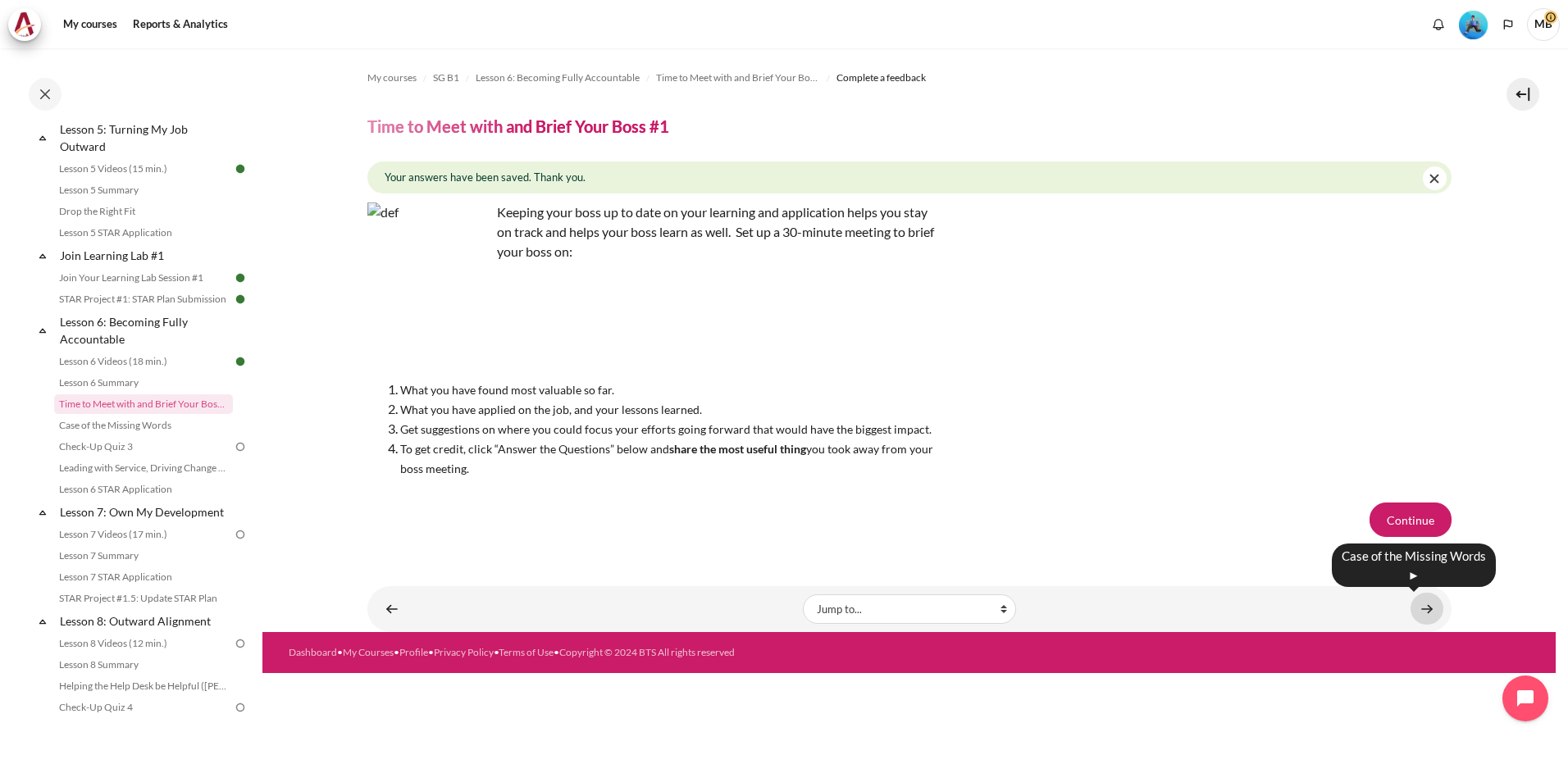
click at [1426, 608] on link "Content" at bounding box center [1426, 609] width 33 height 32
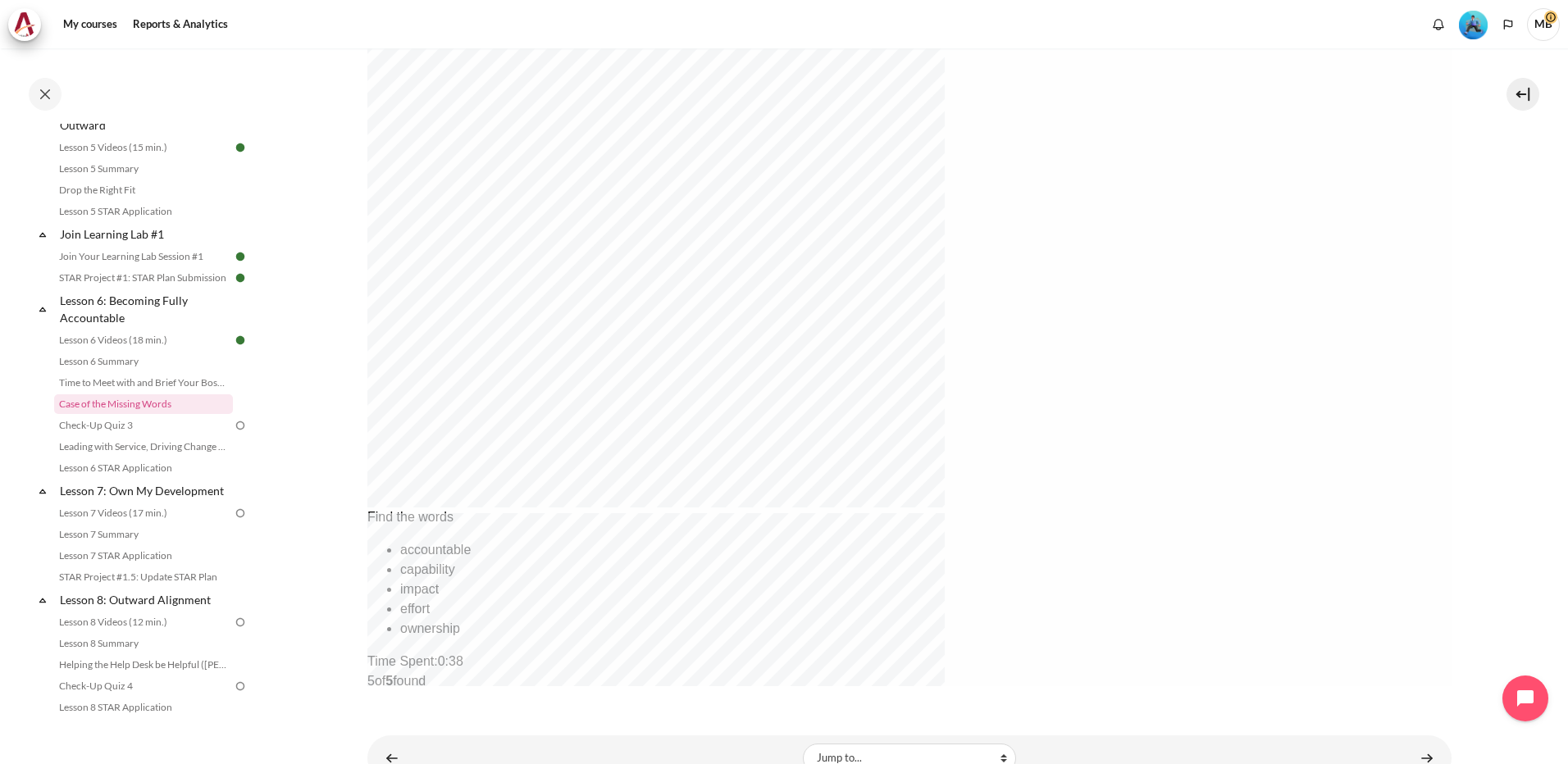
scroll to position [551, 0]
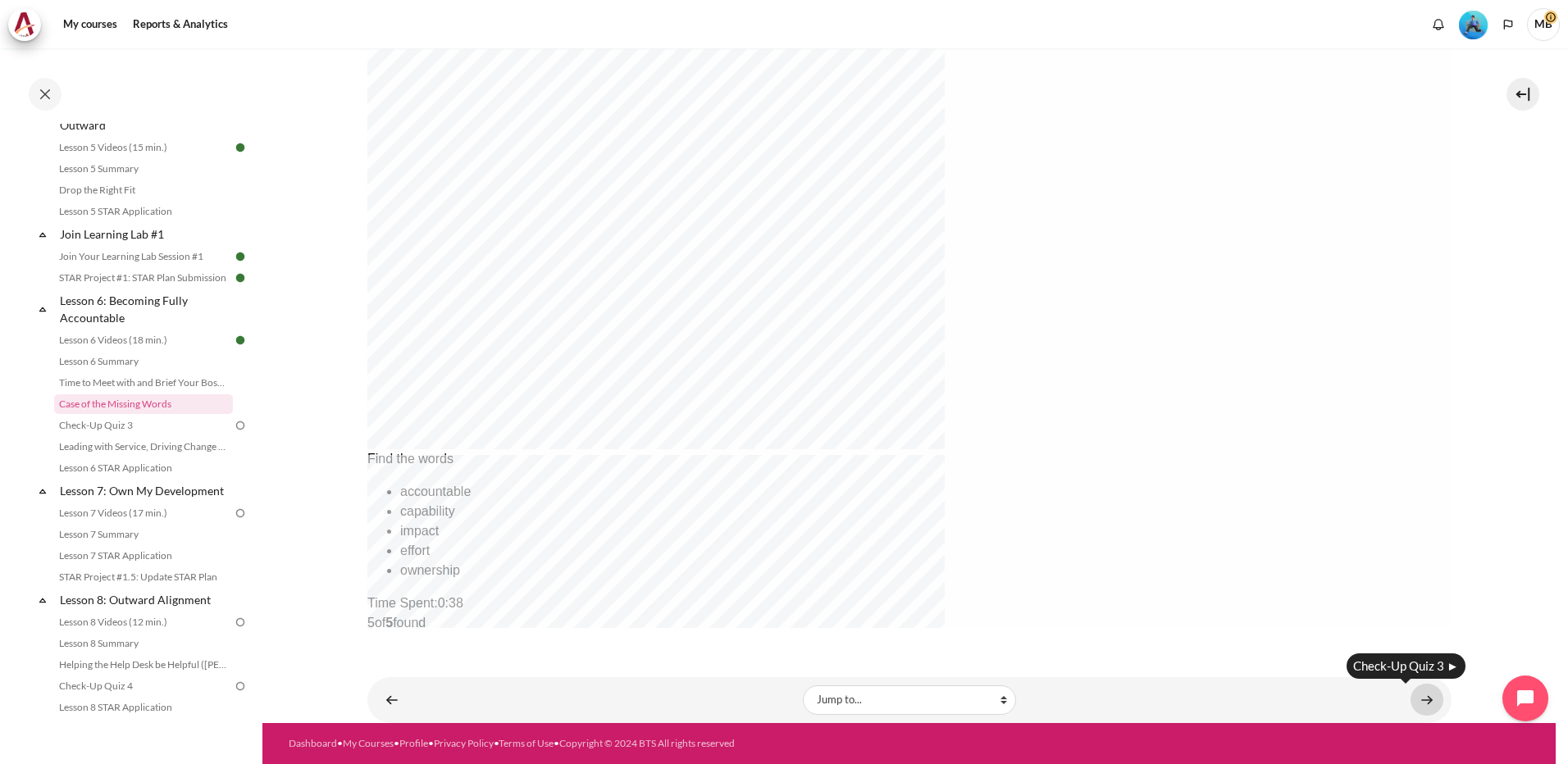
click at [1416, 697] on link "Content" at bounding box center [1426, 700] width 33 height 32
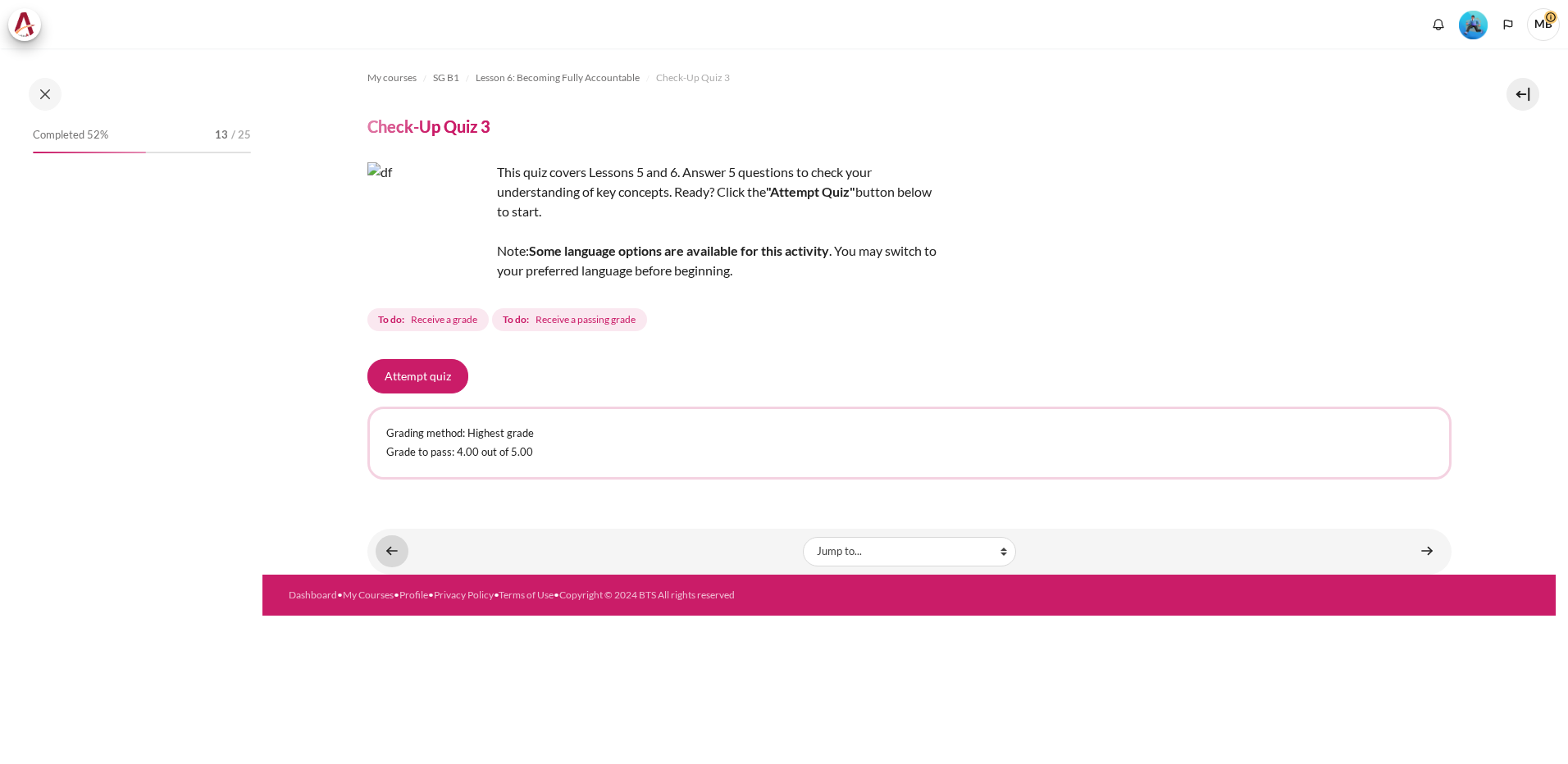
scroll to position [794, 0]
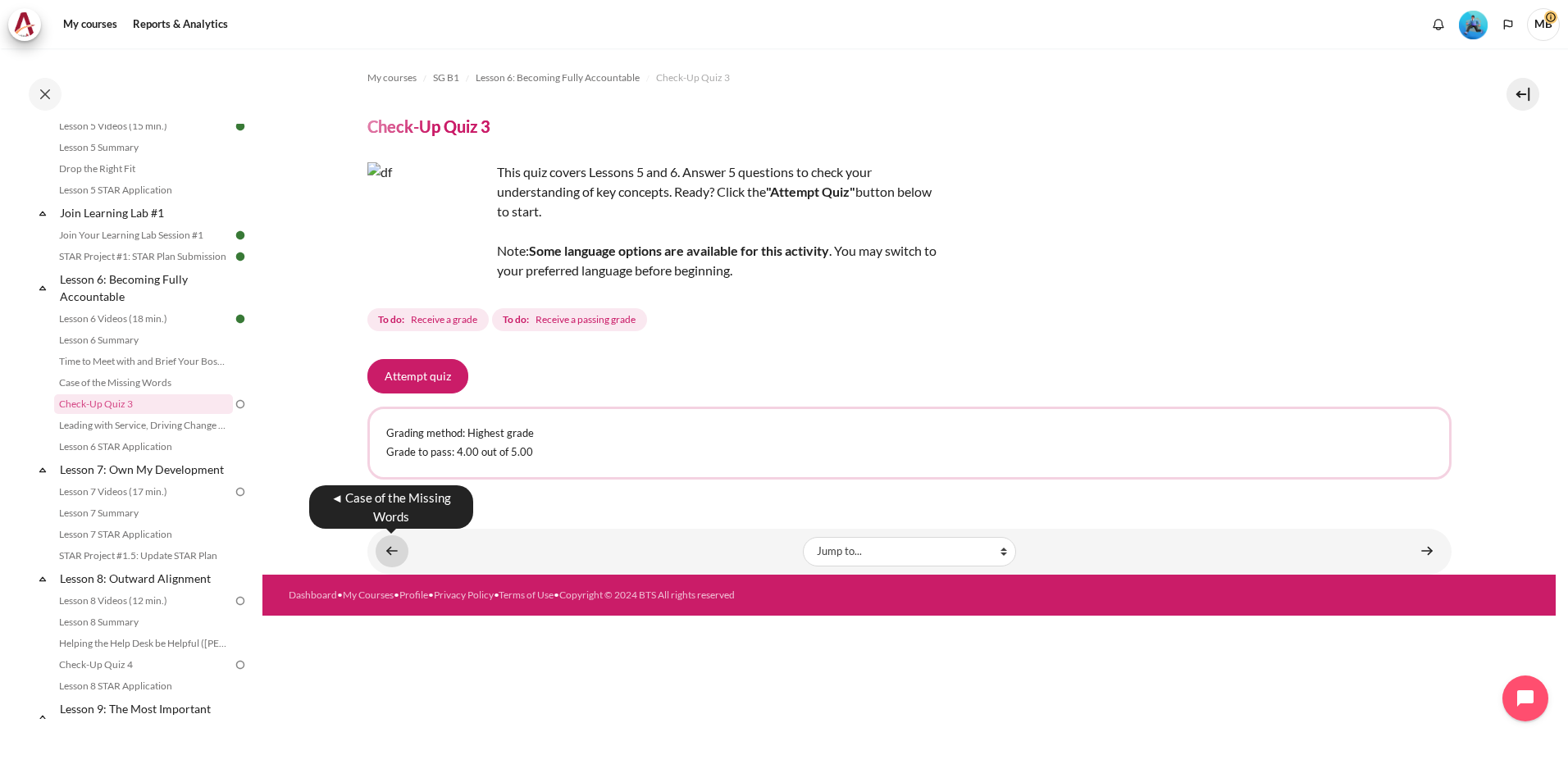
click at [388, 550] on link "Content" at bounding box center [392, 551] width 33 height 32
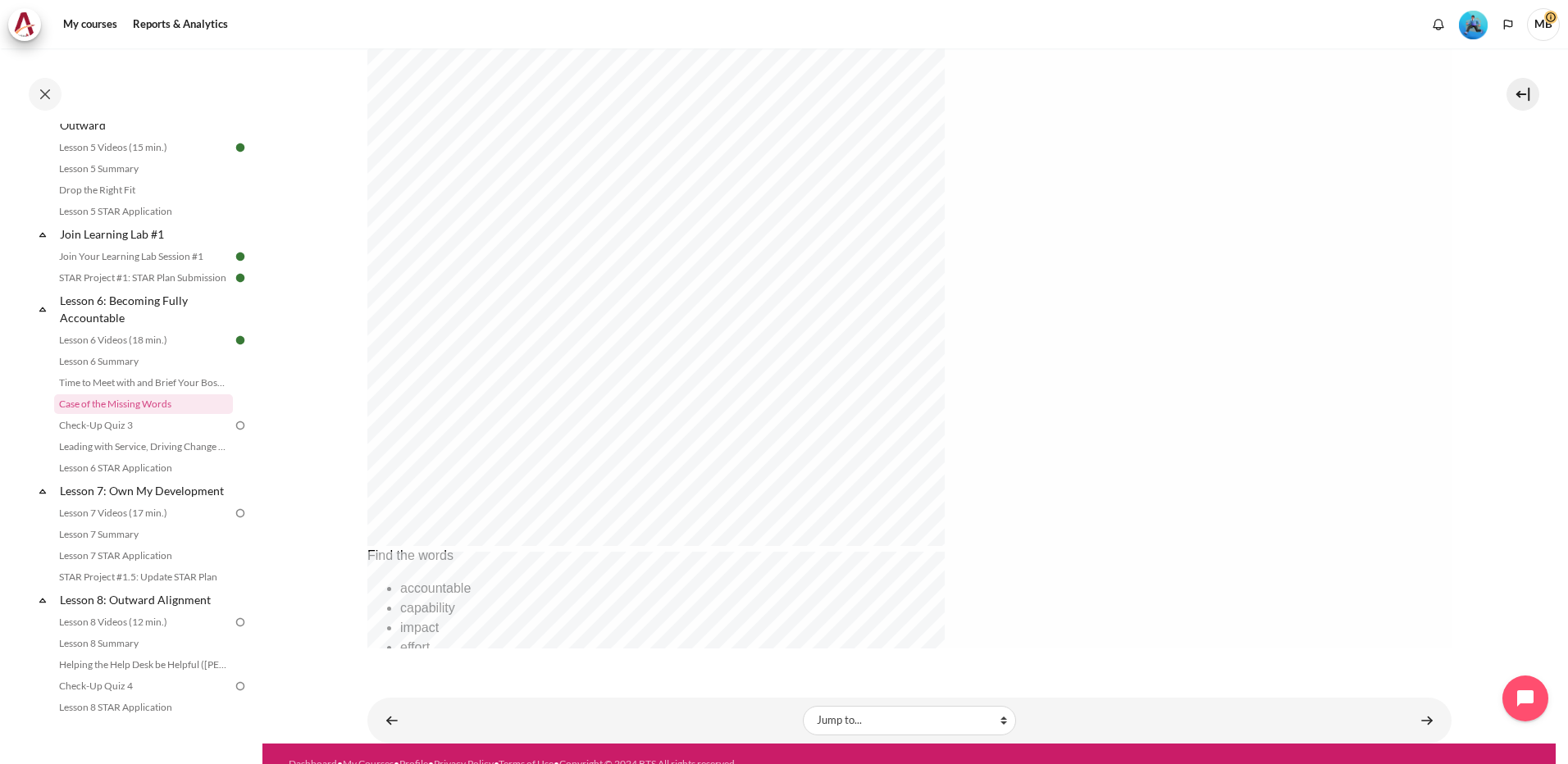
scroll to position [474, 0]
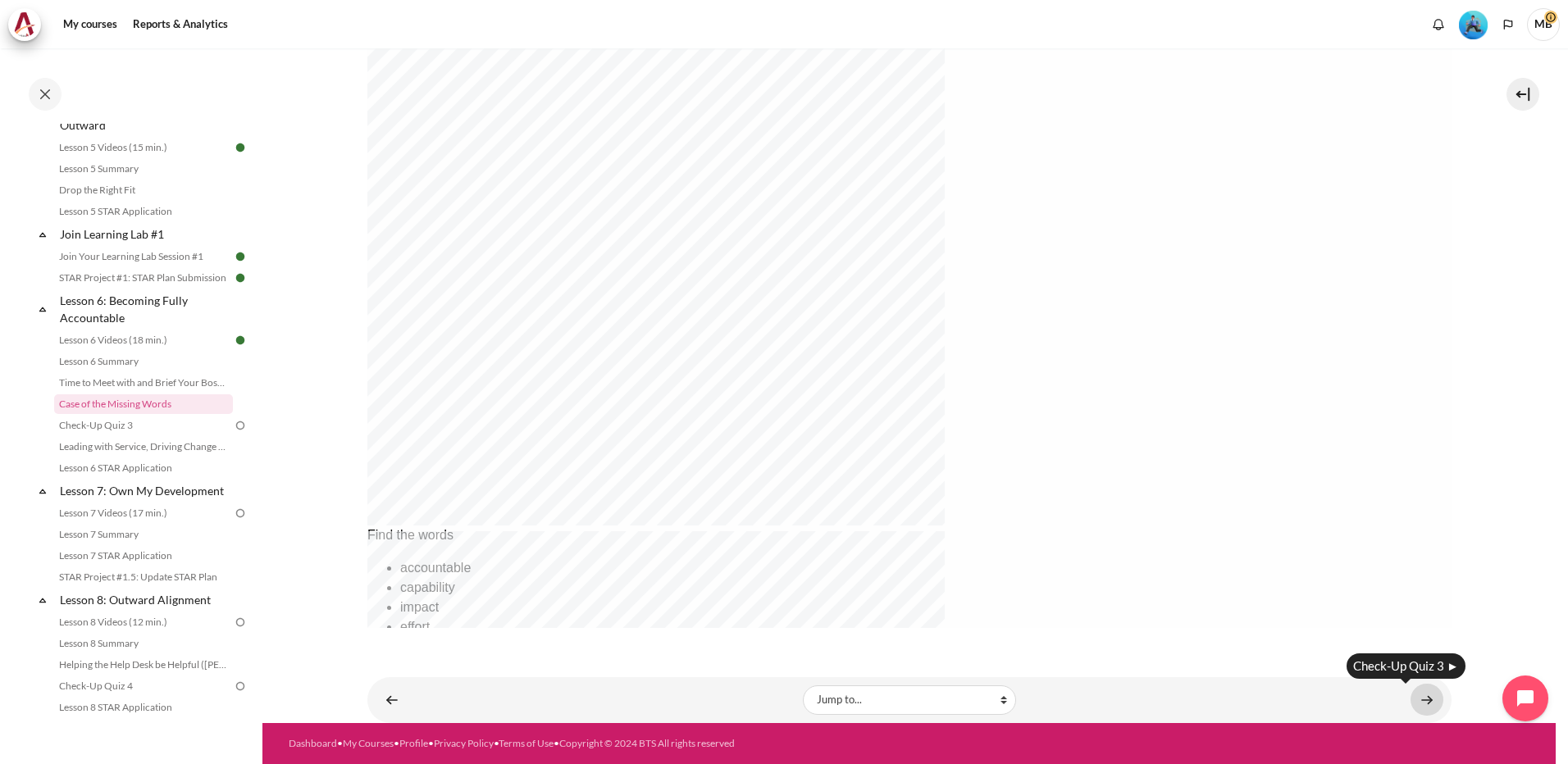
click at [1421, 699] on link "Content" at bounding box center [1426, 700] width 33 height 32
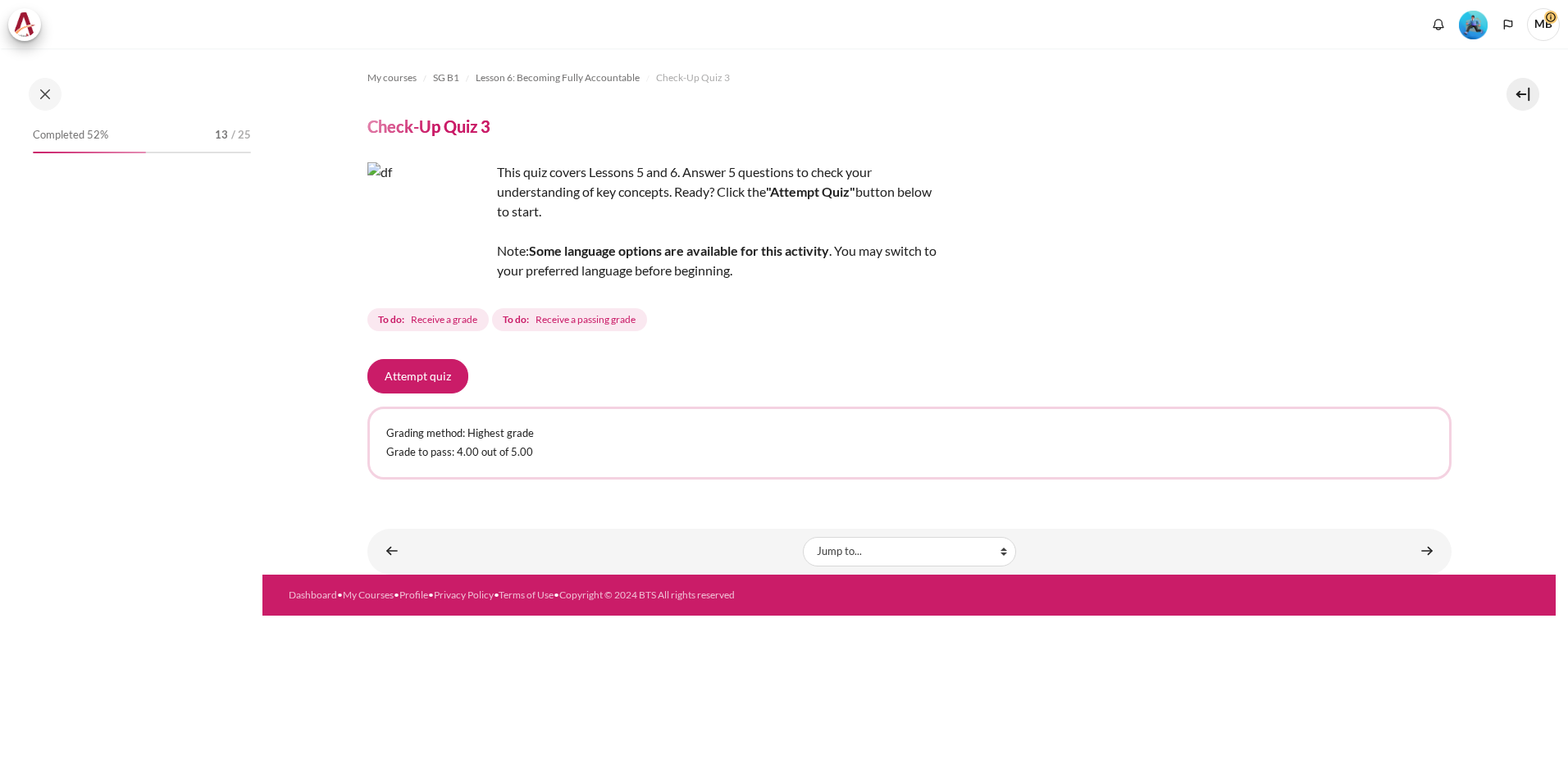
scroll to position [794, 0]
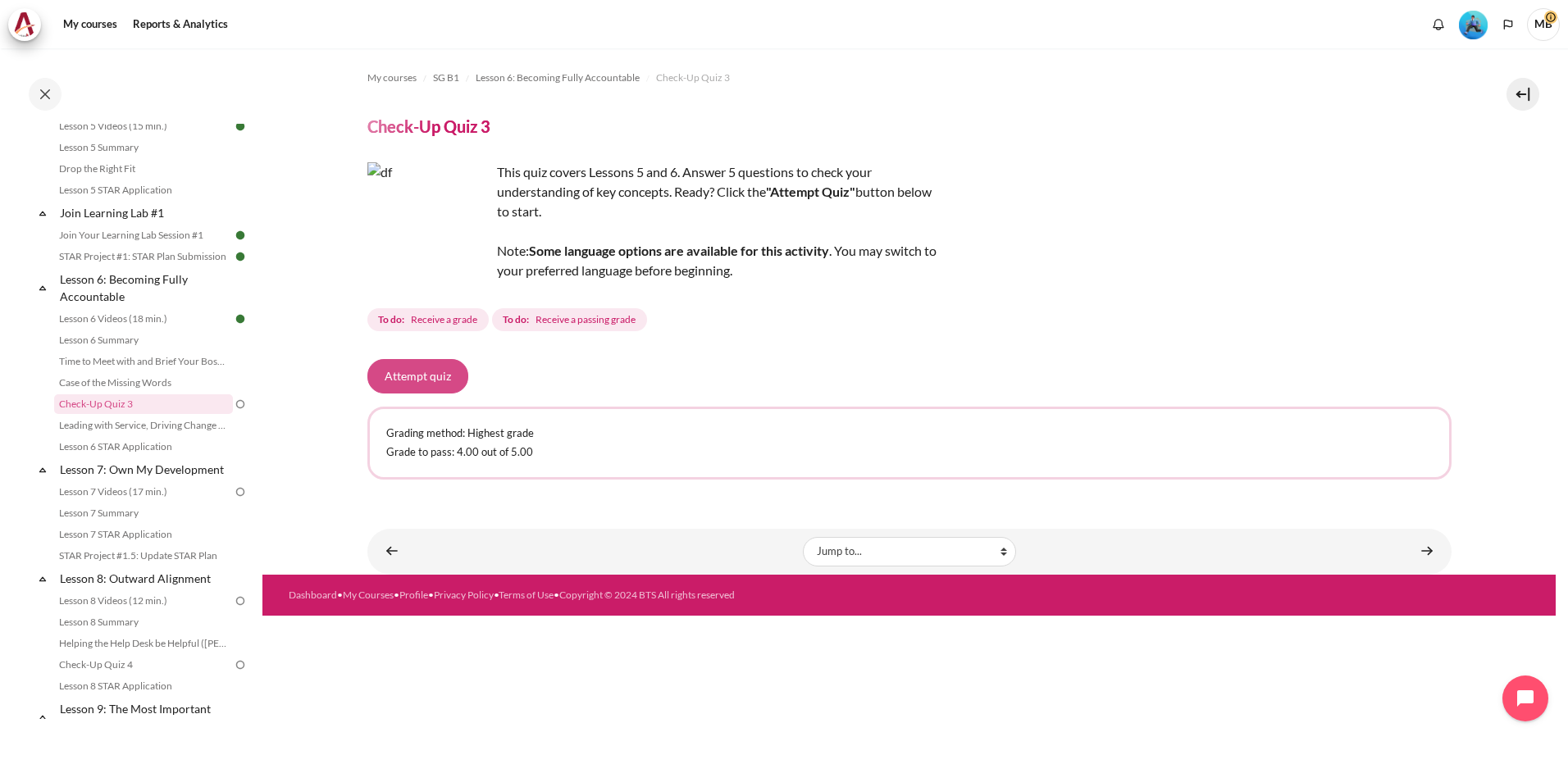
click at [417, 376] on button "Attempt quiz" at bounding box center [417, 376] width 100 height 35
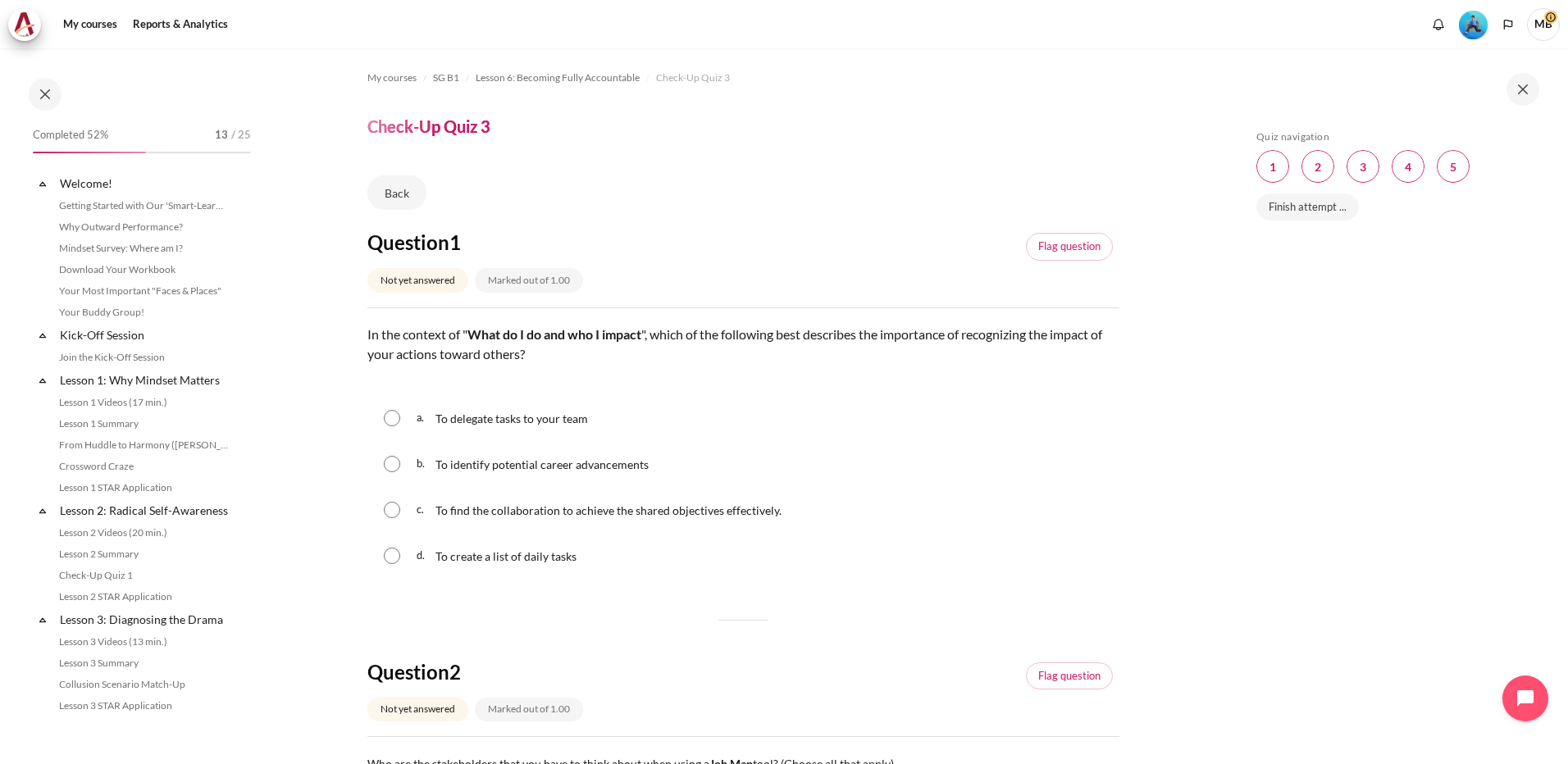
scroll to position [794, 0]
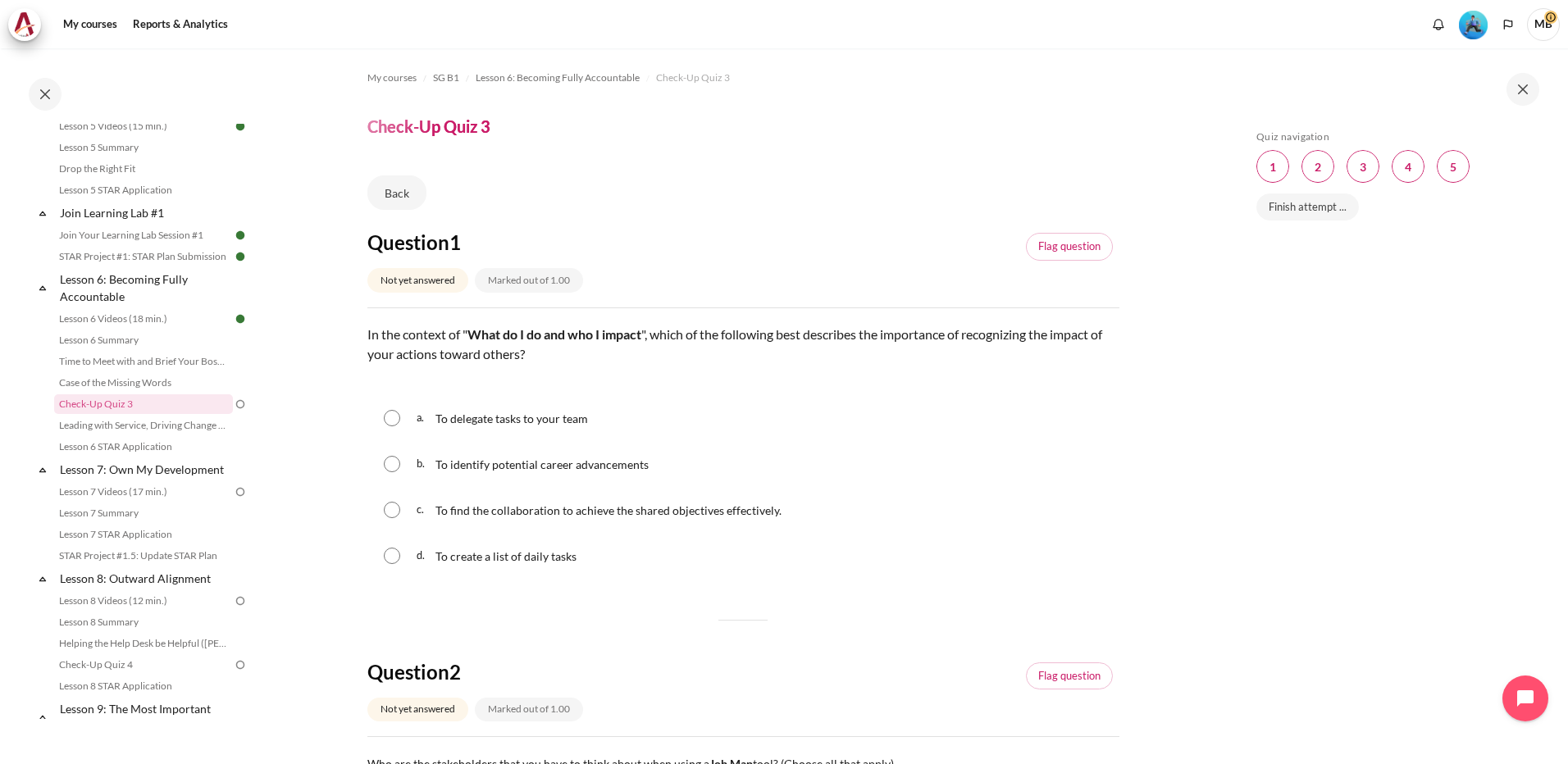
click at [387, 507] on input "Content" at bounding box center [391, 509] width 16 height 16
radio input "true"
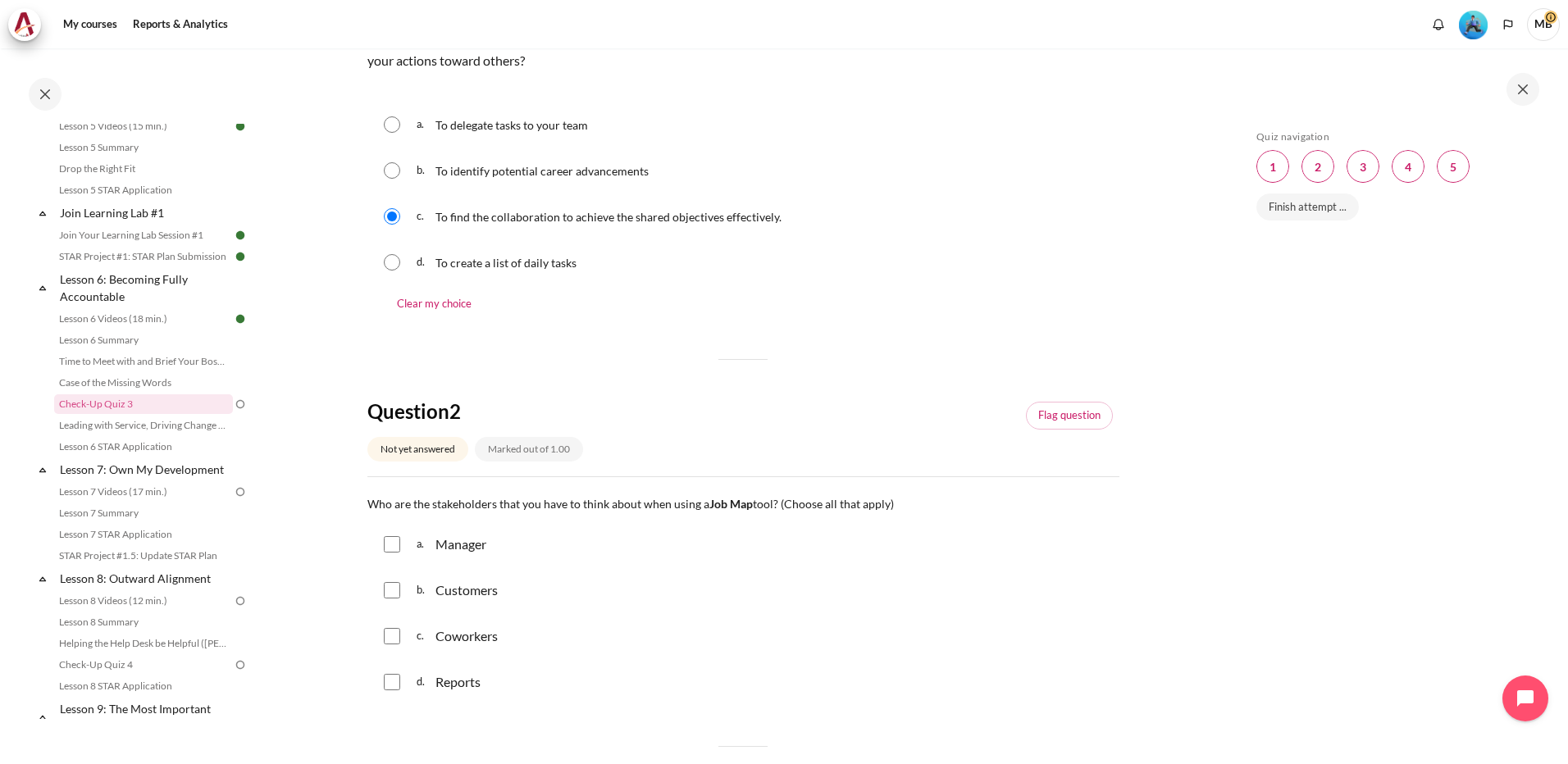
scroll to position [328, 0]
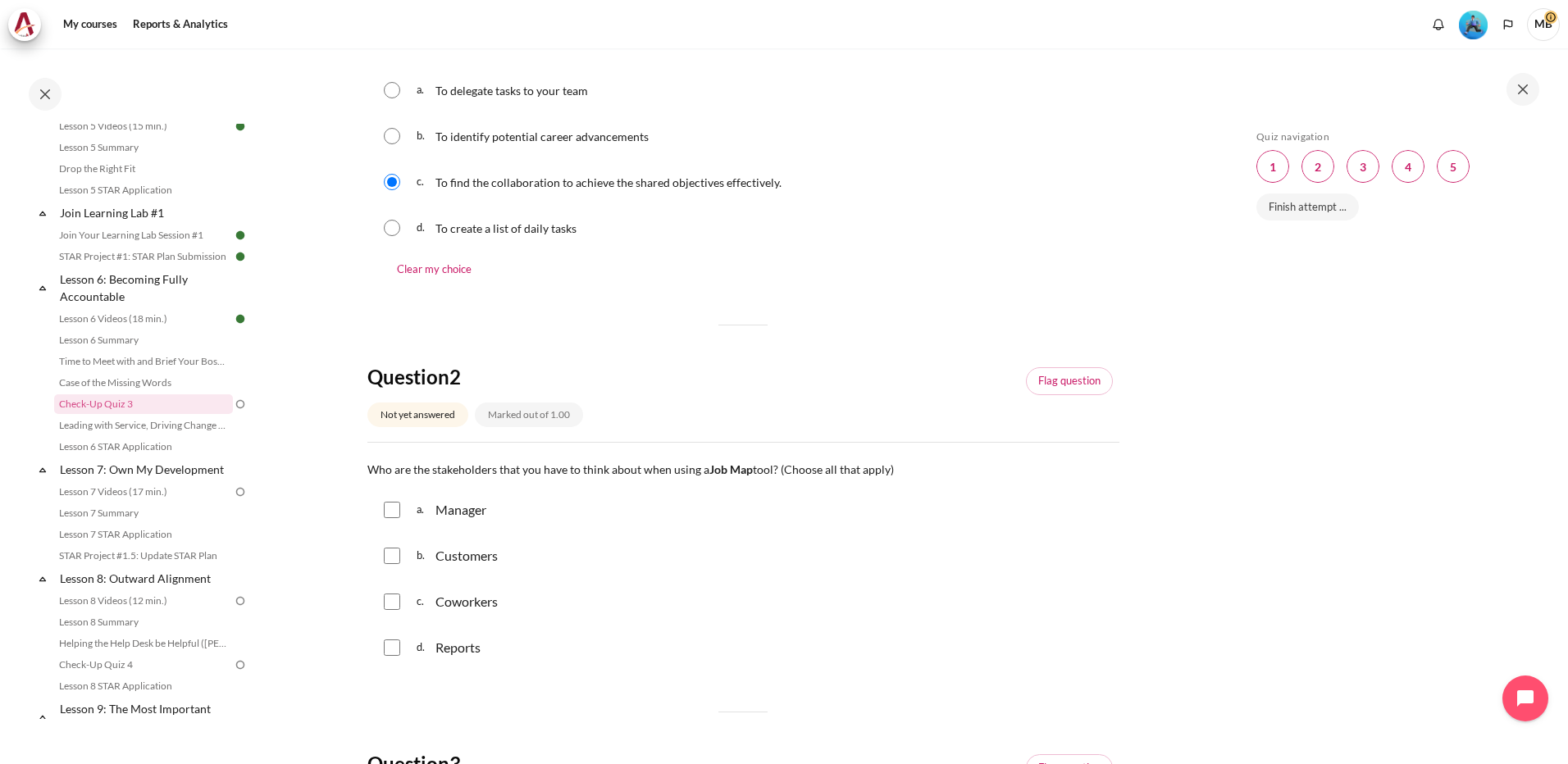
click at [395, 602] on input "Content" at bounding box center [391, 601] width 16 height 16
checkbox input "true"
click at [390, 561] on input "Content" at bounding box center [391, 555] width 16 height 16
checkbox input "true"
click at [386, 503] on input "Content" at bounding box center [391, 509] width 16 height 16
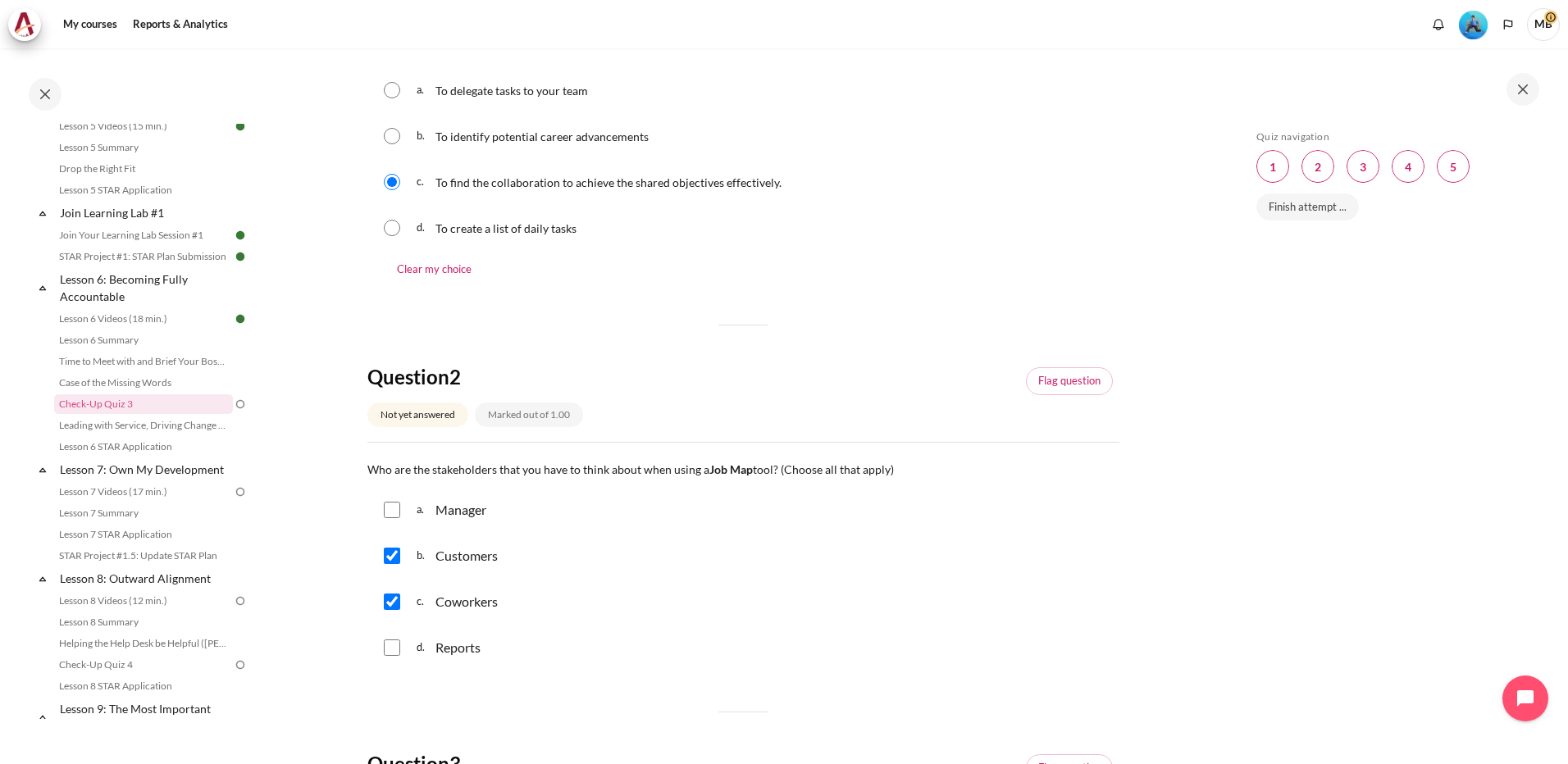
checkbox input "true"
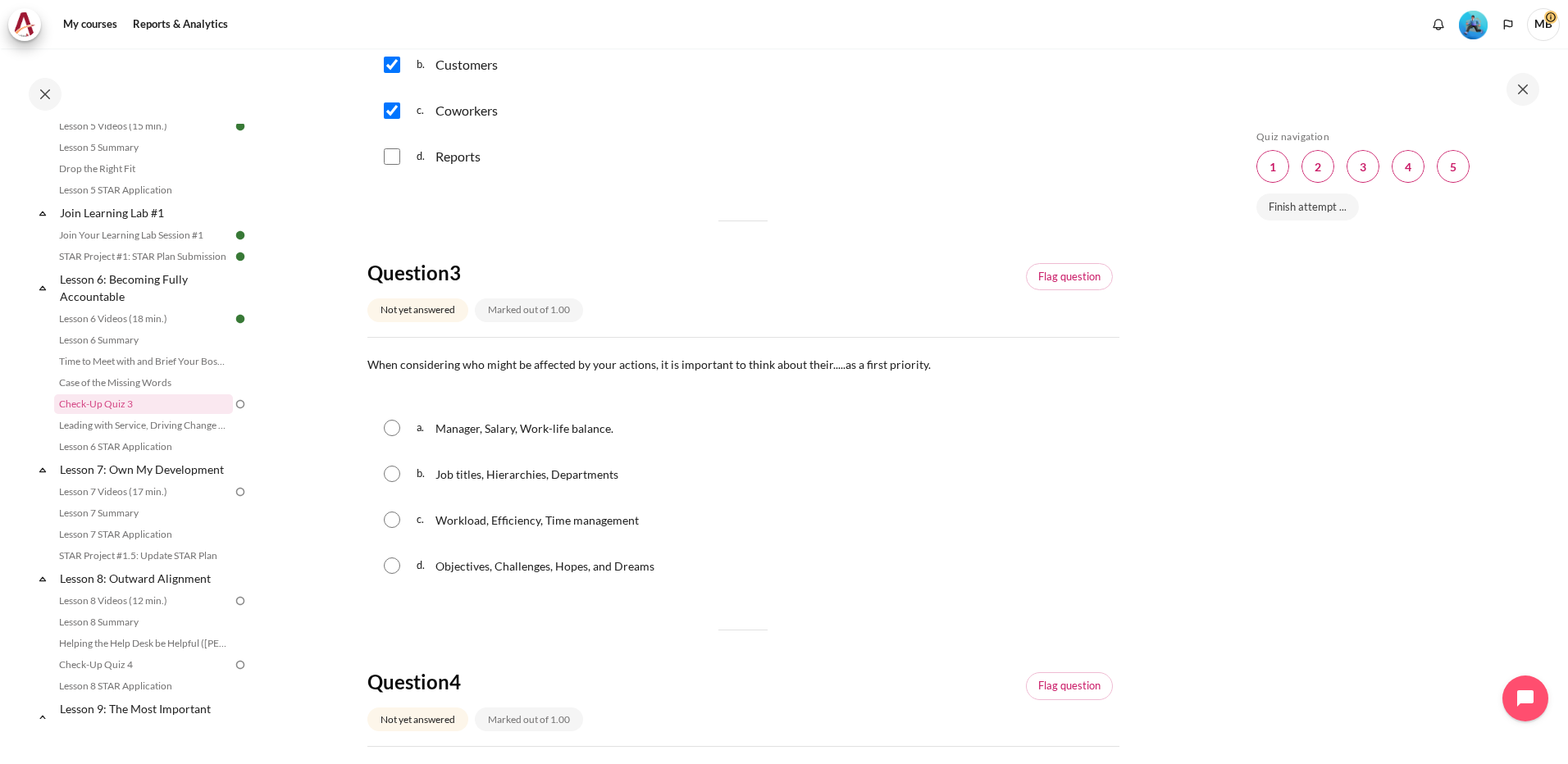
scroll to position [820, 0]
click at [390, 565] on input "Content" at bounding box center [391, 564] width 16 height 16
radio input "true"
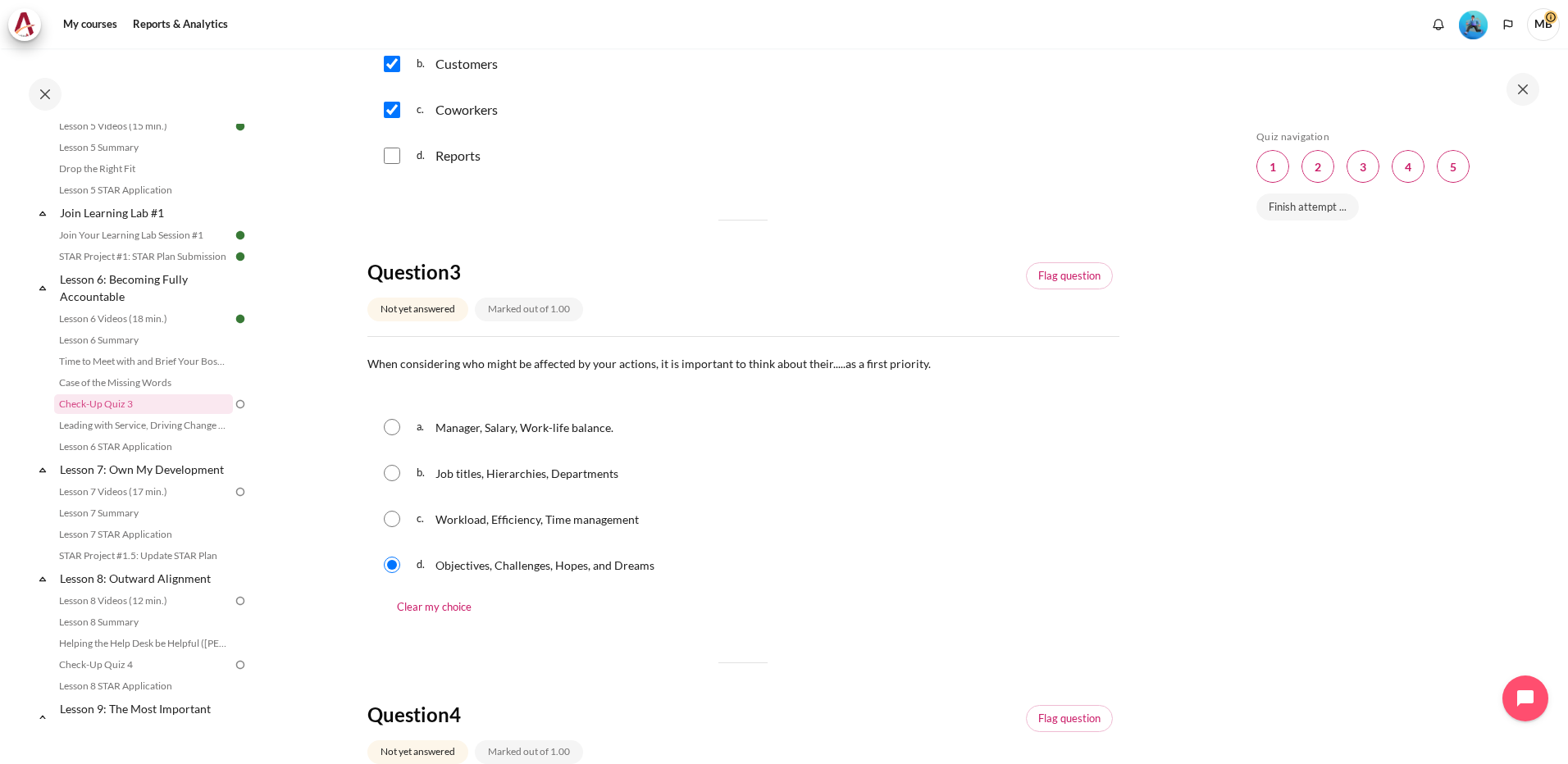
click at [393, 521] on input "Content" at bounding box center [391, 518] width 16 height 16
radio input "true"
click at [393, 566] on input "Content" at bounding box center [391, 564] width 16 height 16
radio input "true"
click at [388, 518] on input "Content" at bounding box center [391, 518] width 16 height 16
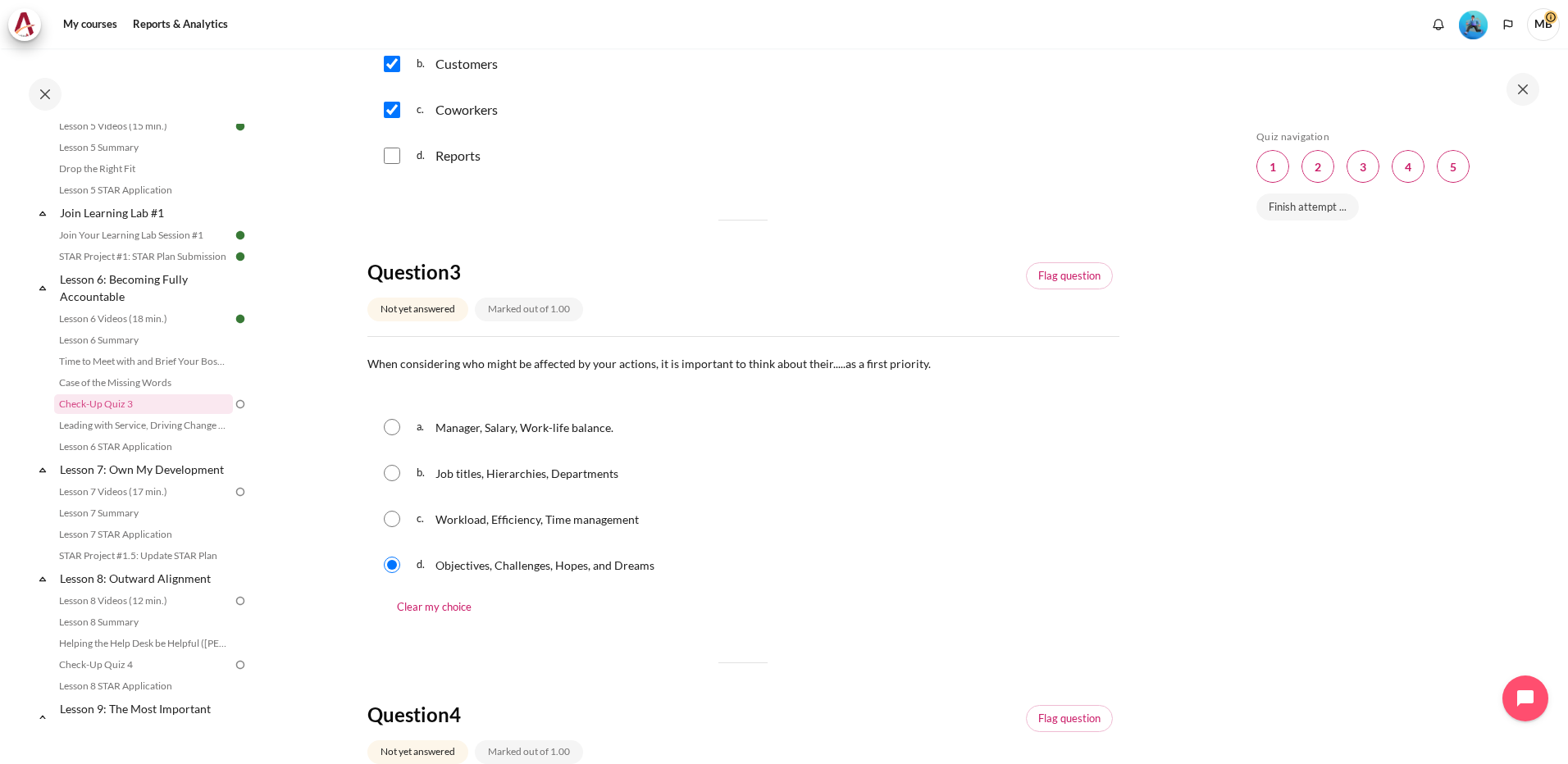
radio input "true"
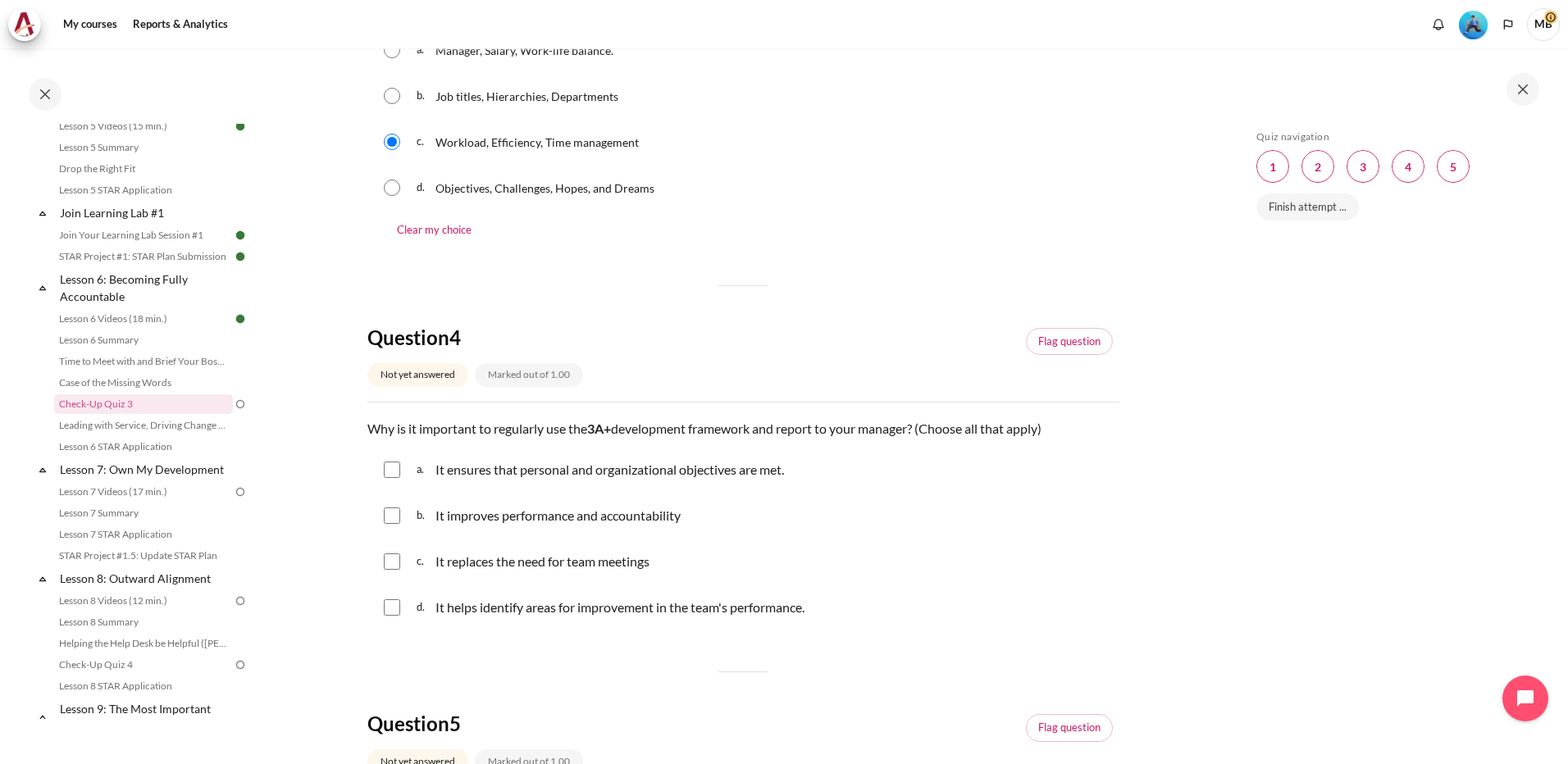
scroll to position [1230, 0]
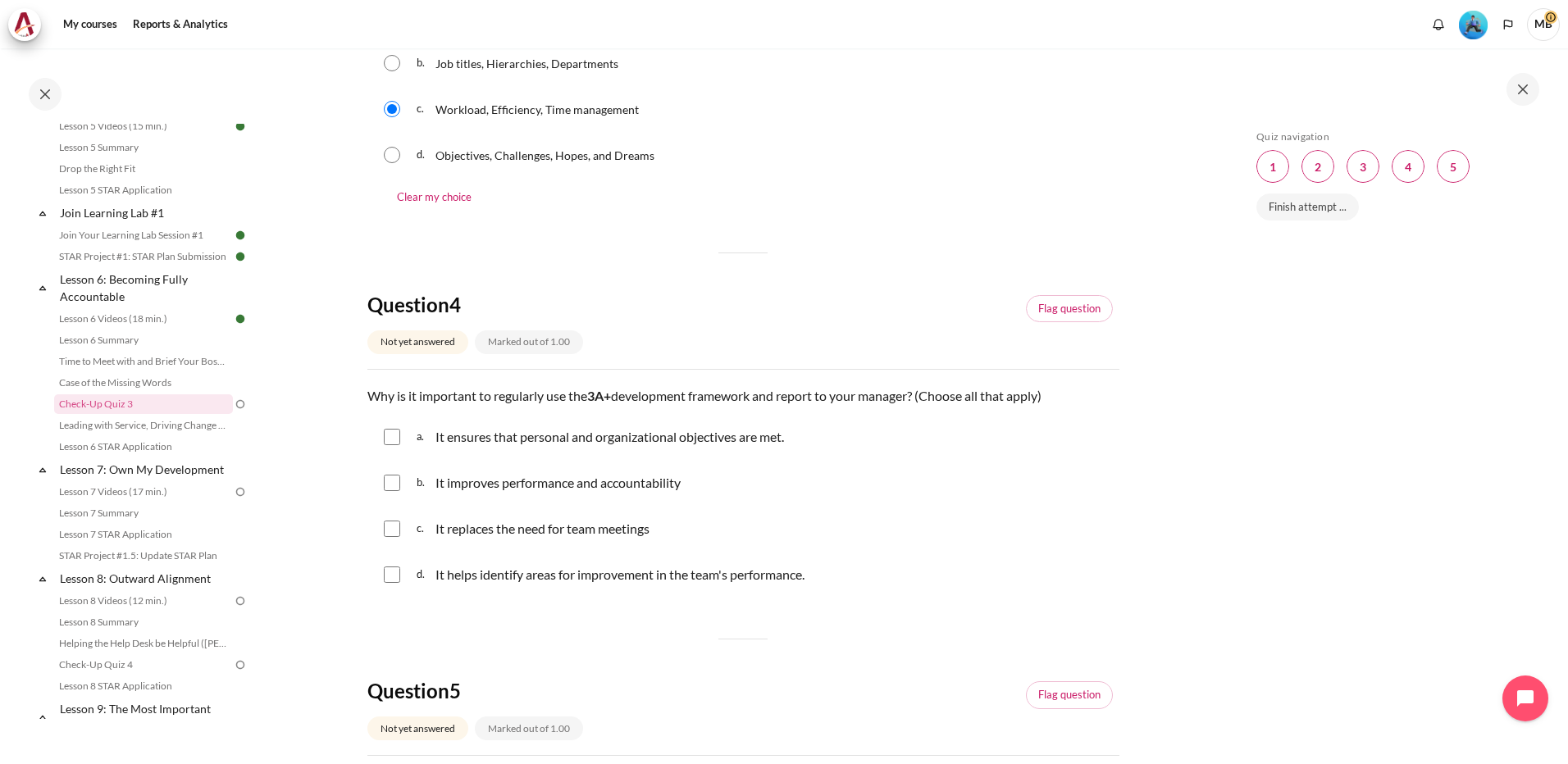
click at [394, 485] on input "Content" at bounding box center [391, 482] width 16 height 16
checkbox input "true"
click at [388, 575] on input "Content" at bounding box center [391, 574] width 16 height 16
checkbox input "true"
click at [393, 436] on input "Content" at bounding box center [391, 436] width 16 height 16
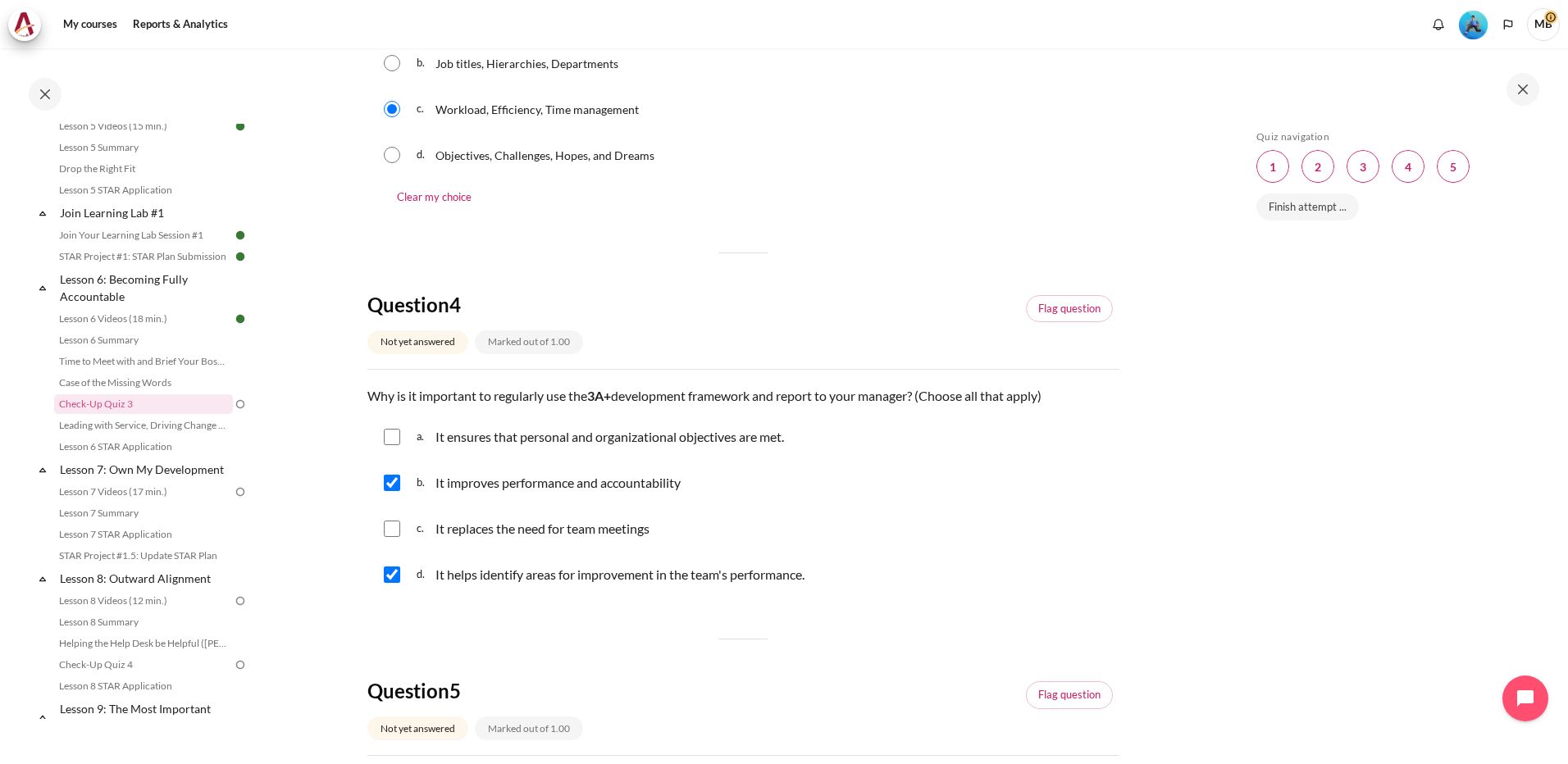
checkbox input "true"
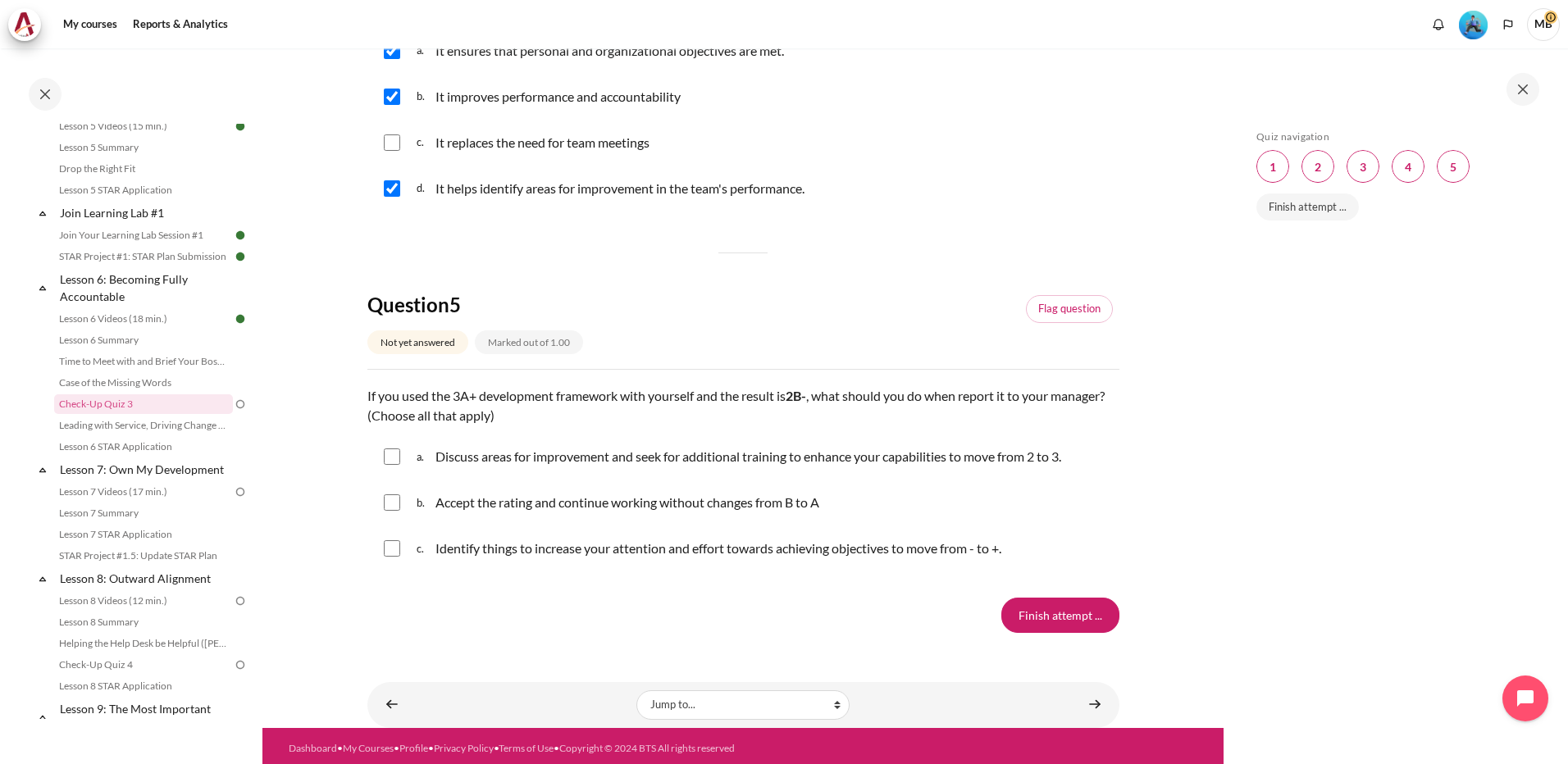
scroll to position [1621, 0]
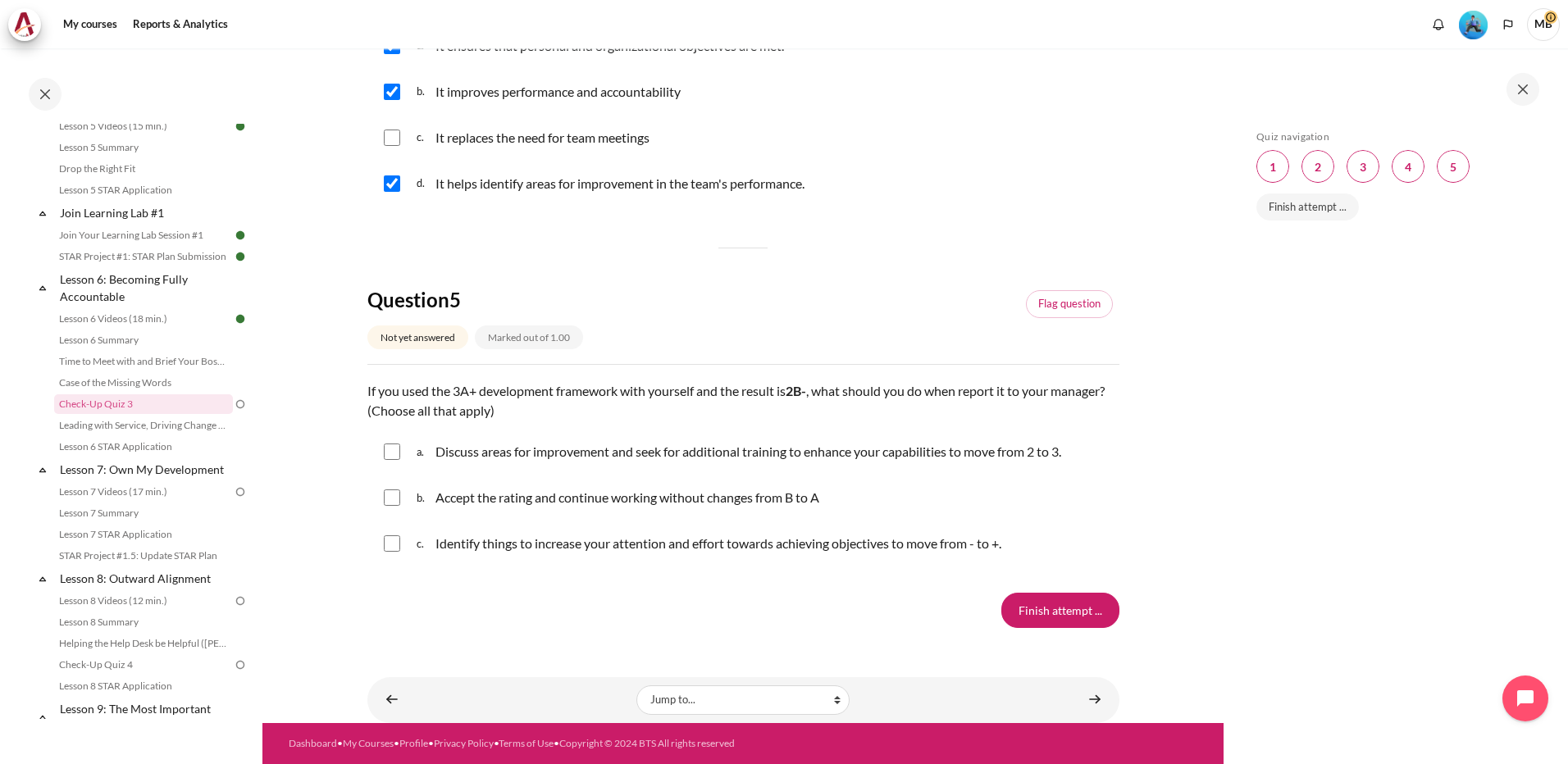
click at [390, 449] on input "Content" at bounding box center [391, 451] width 16 height 16
checkbox input "true"
click at [387, 544] on input "Content" at bounding box center [391, 543] width 16 height 16
checkbox input "true"
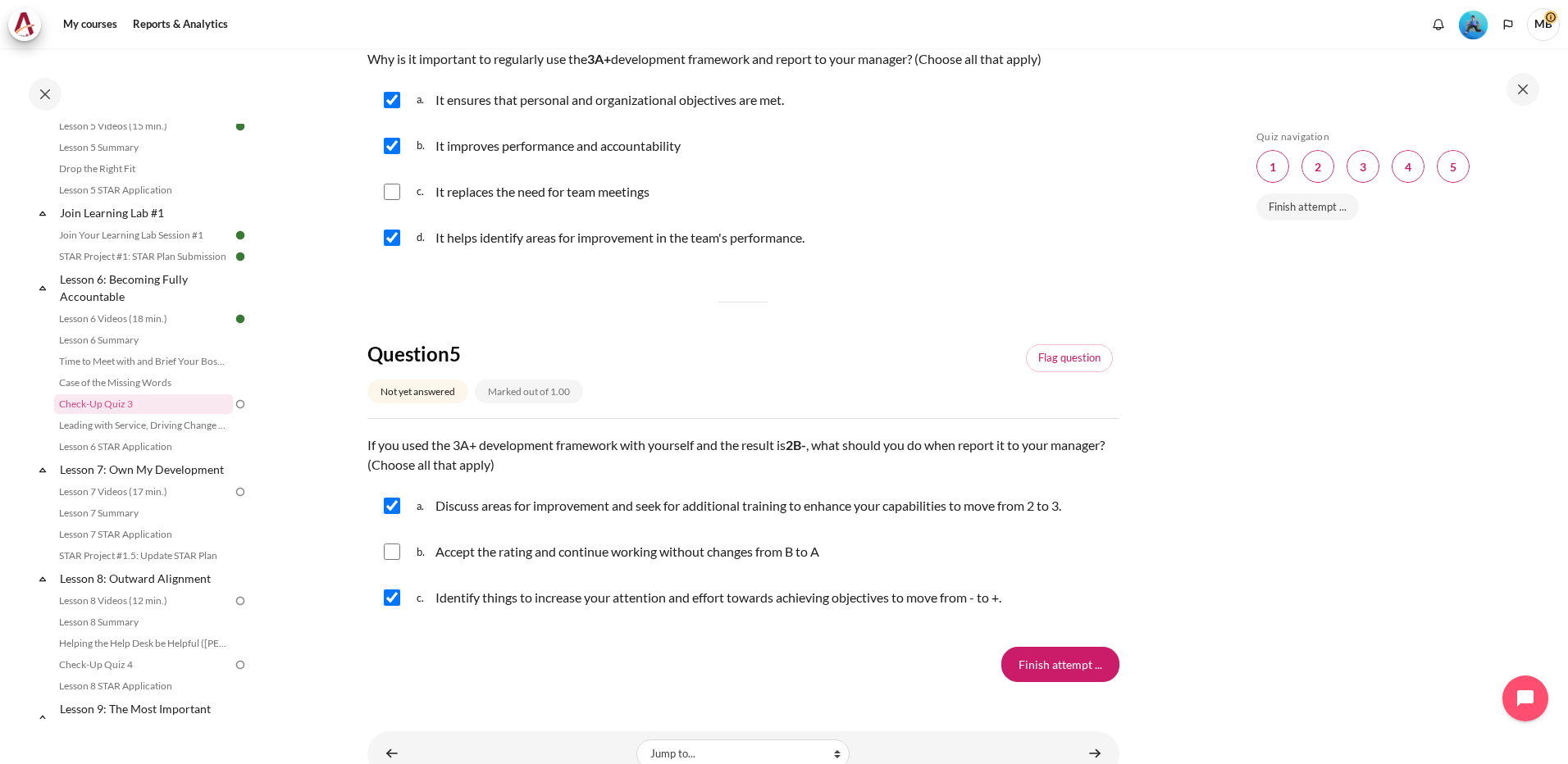
scroll to position [1539, 0]
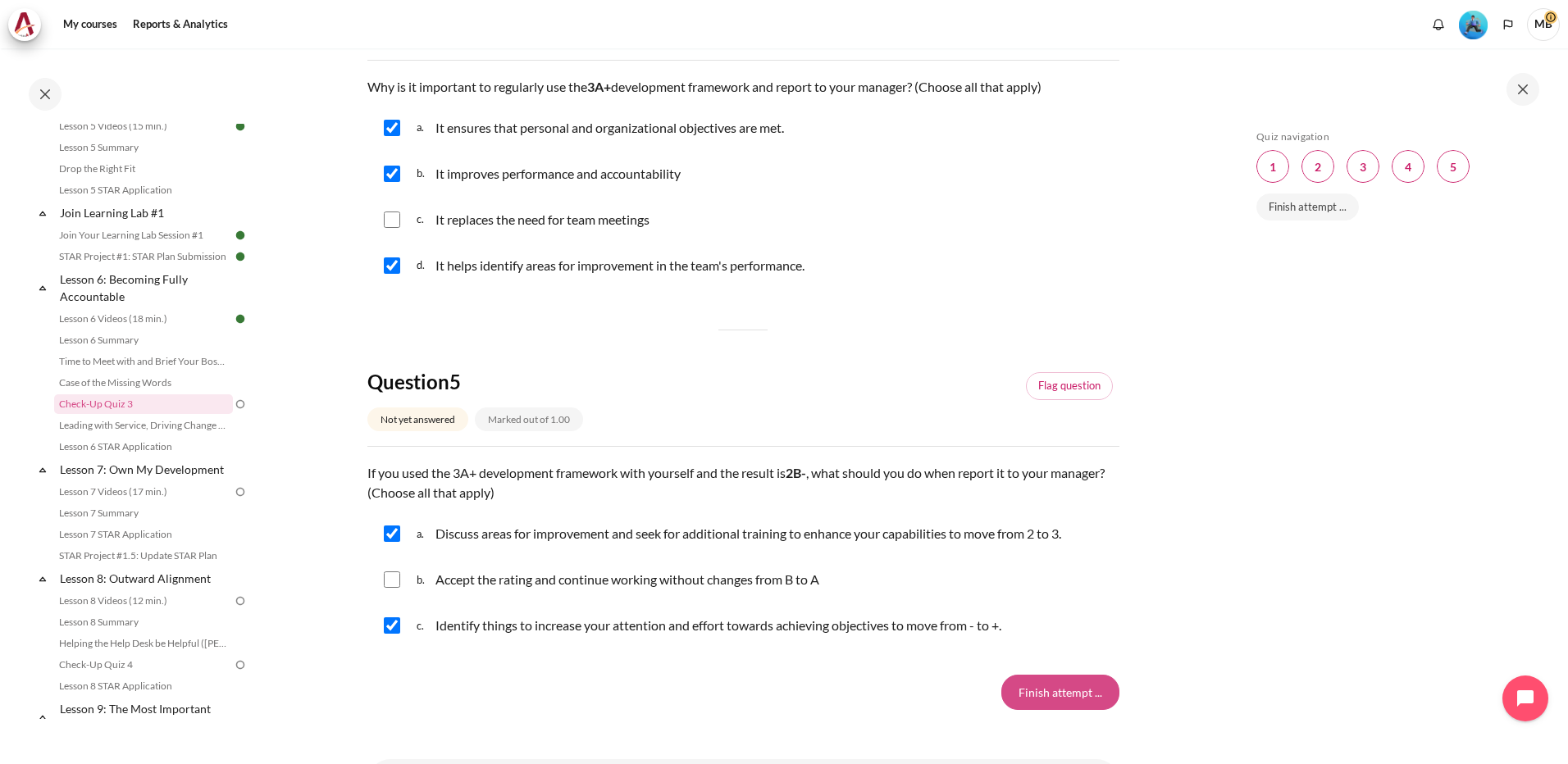
click at [1059, 698] on input "Finish attempt ..." at bounding box center [1061, 691] width 118 height 35
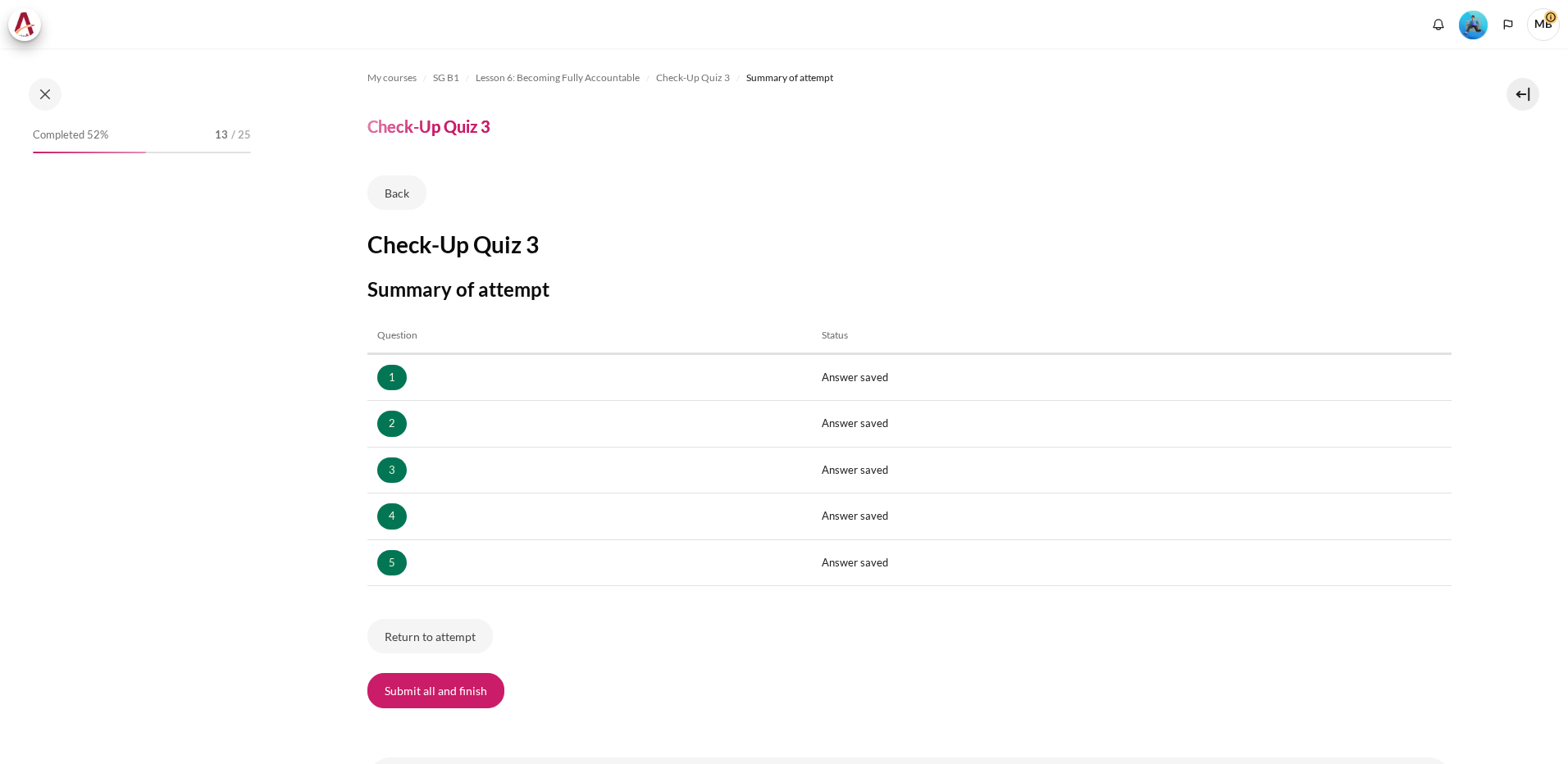
scroll to position [794, 0]
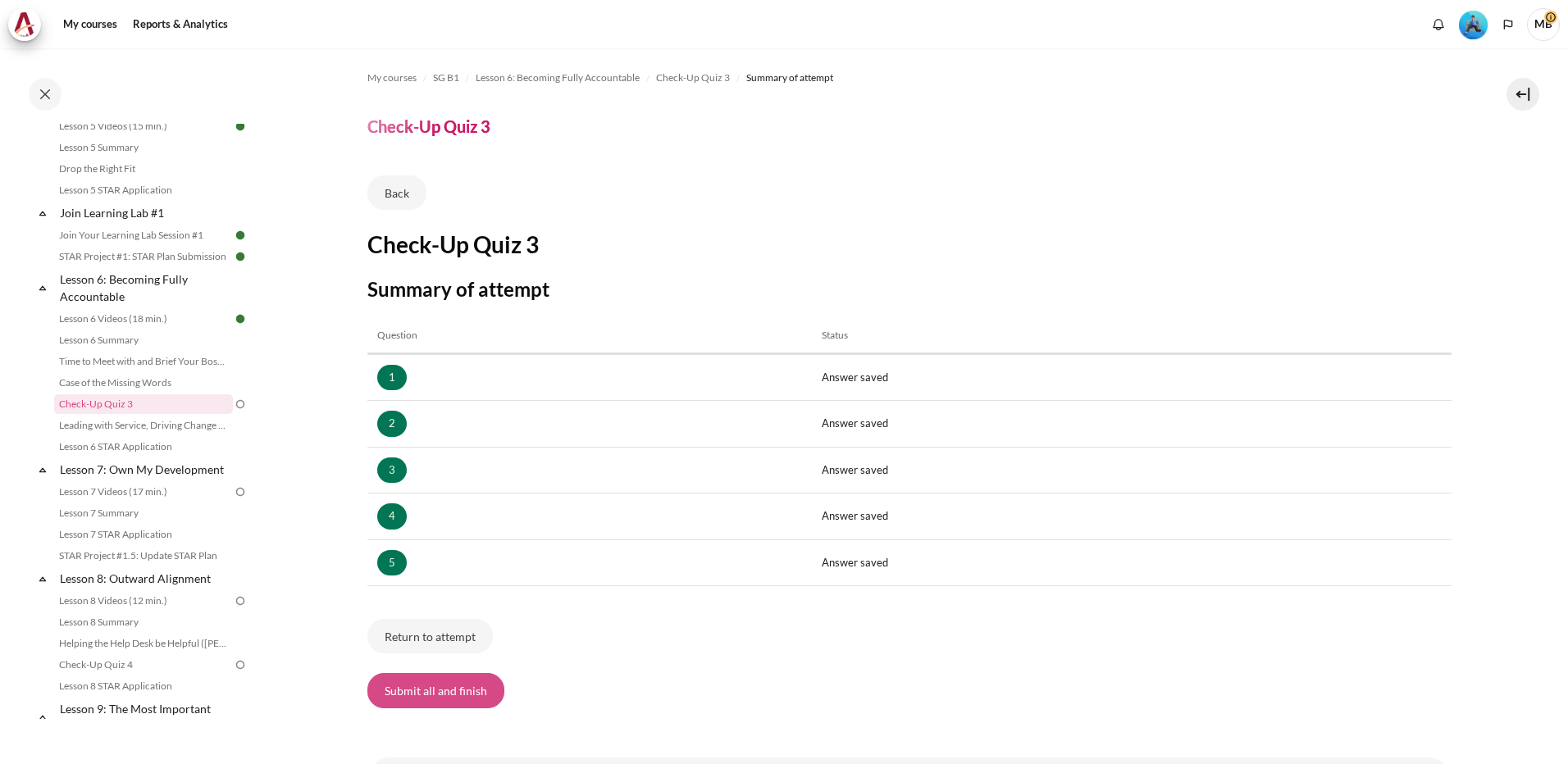
click at [425, 691] on button "Submit all and finish" at bounding box center [436, 690] width 137 height 35
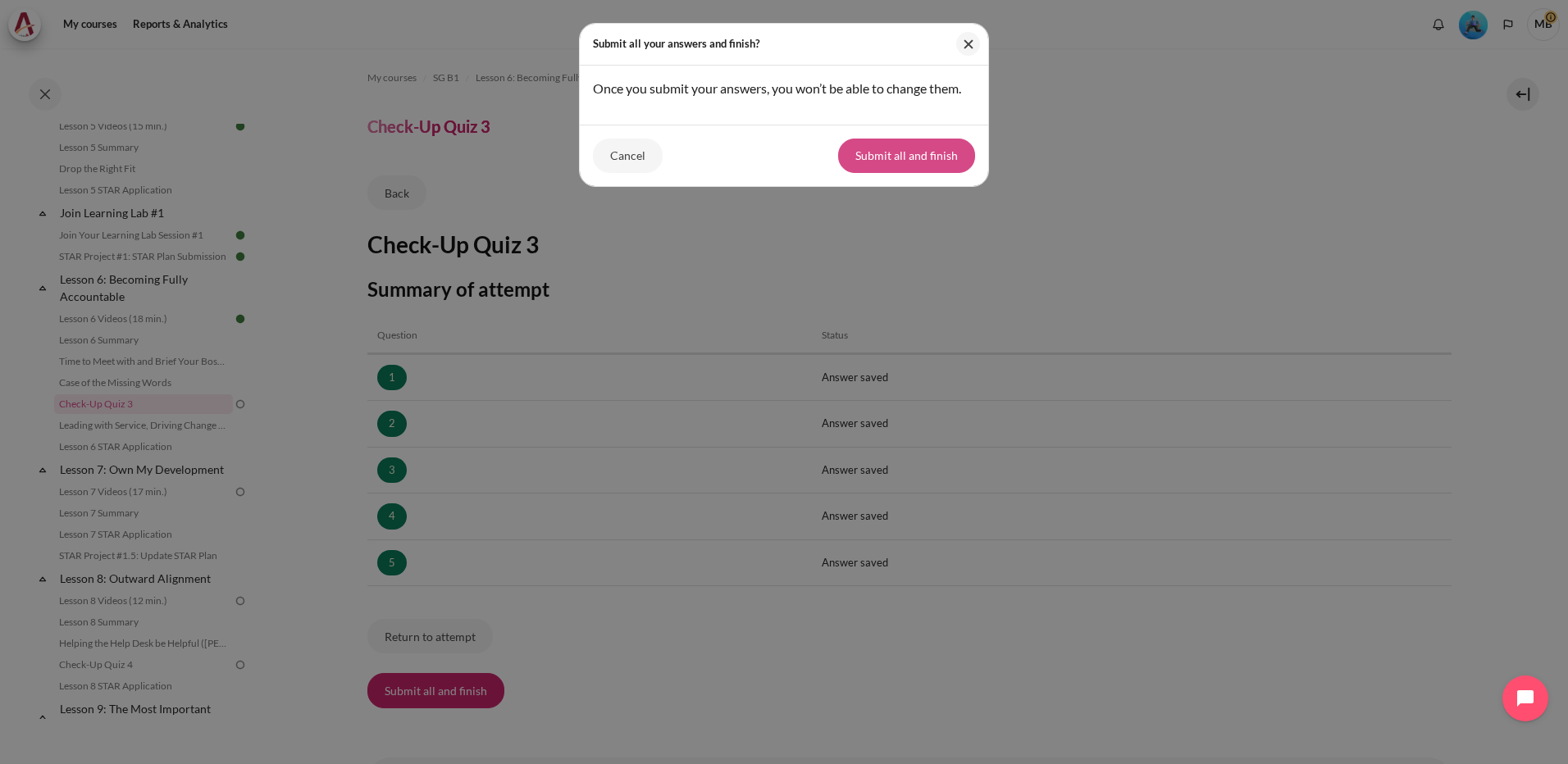
click at [909, 159] on button "Submit all and finish" at bounding box center [906, 155] width 137 height 35
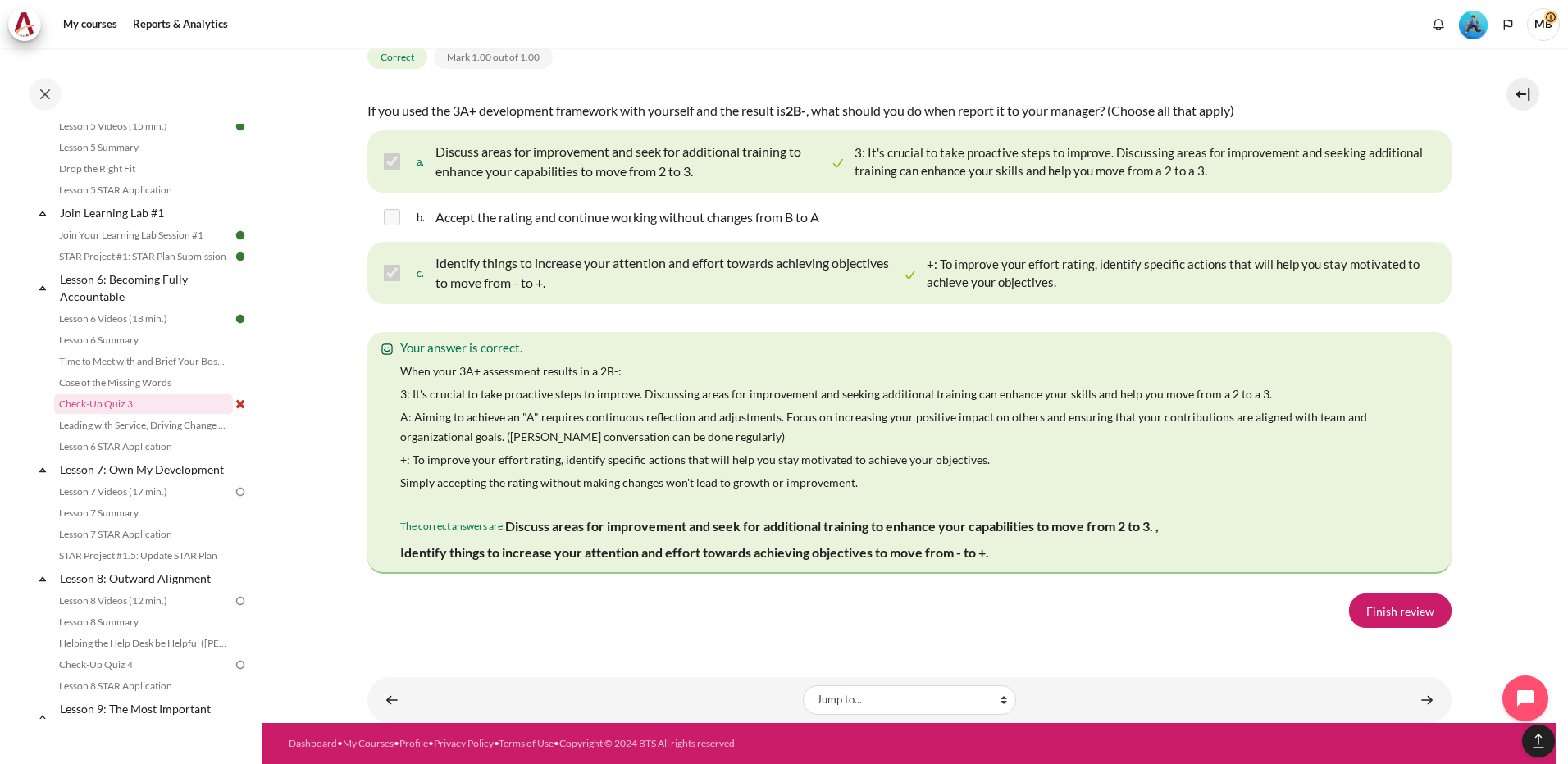
scroll to position [2869, 0]
click at [1374, 628] on link "Finish review" at bounding box center [1400, 610] width 102 height 35
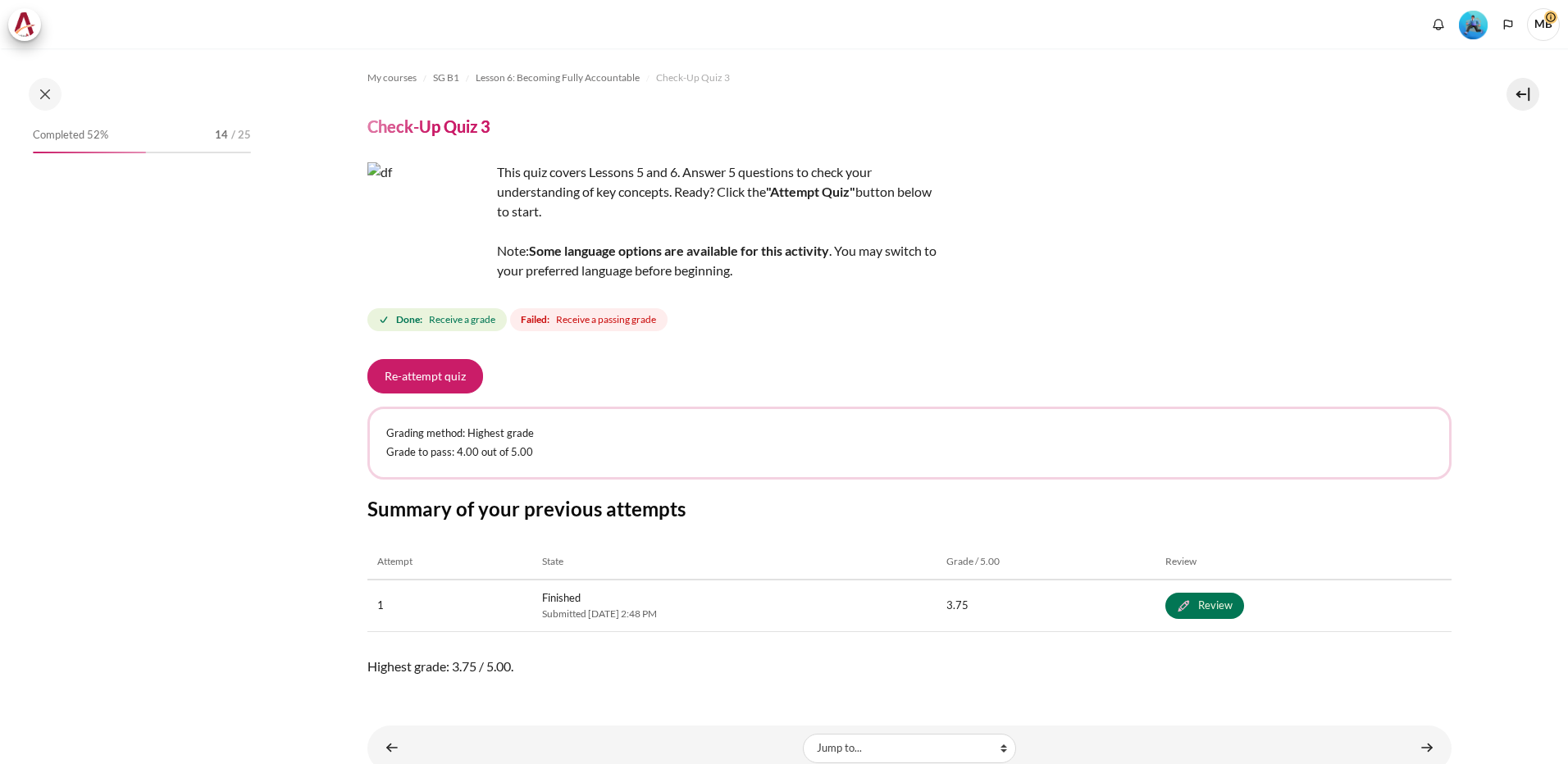
scroll to position [794, 0]
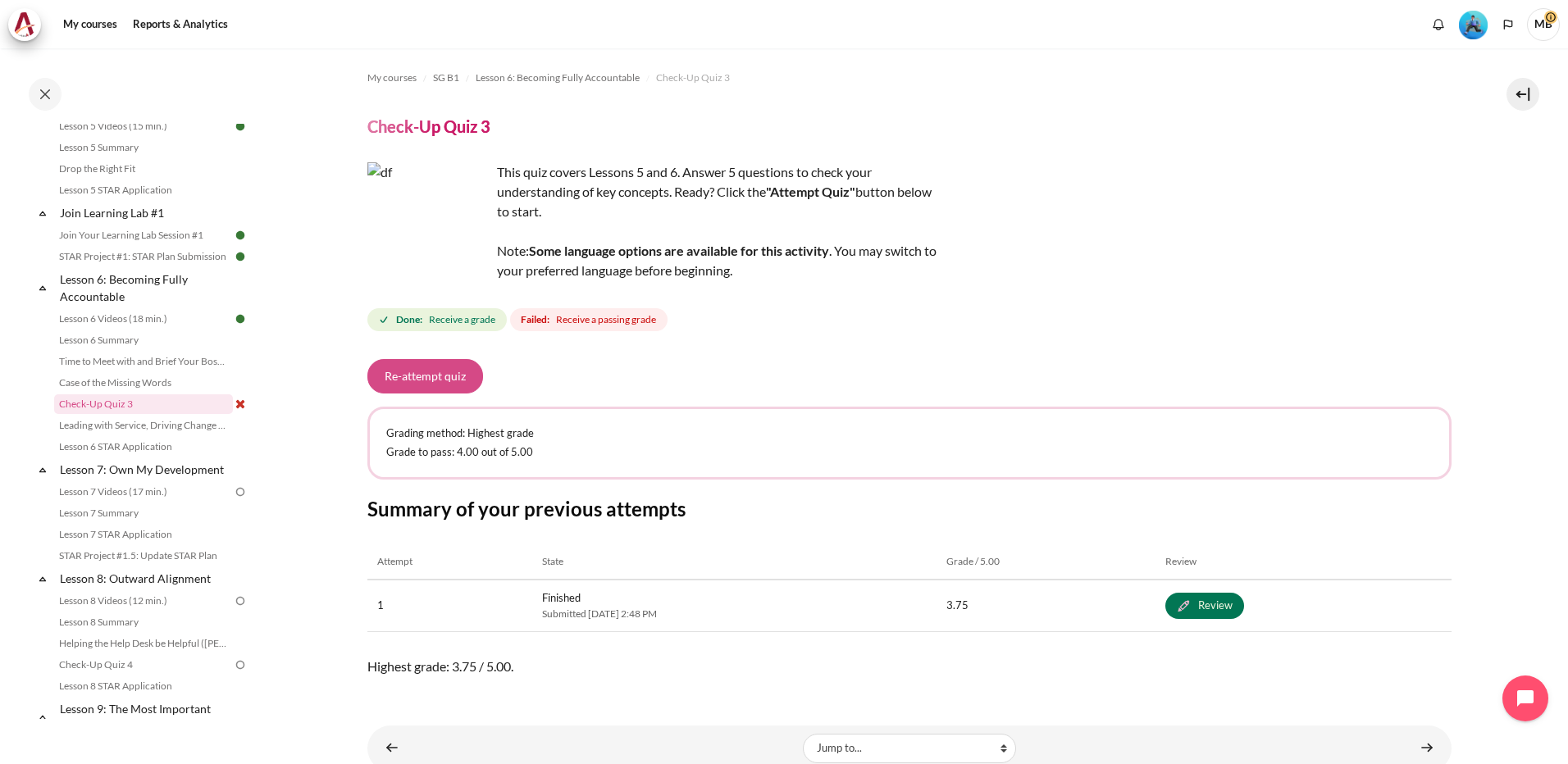
click at [420, 368] on button "Re-attempt quiz" at bounding box center [425, 376] width 116 height 35
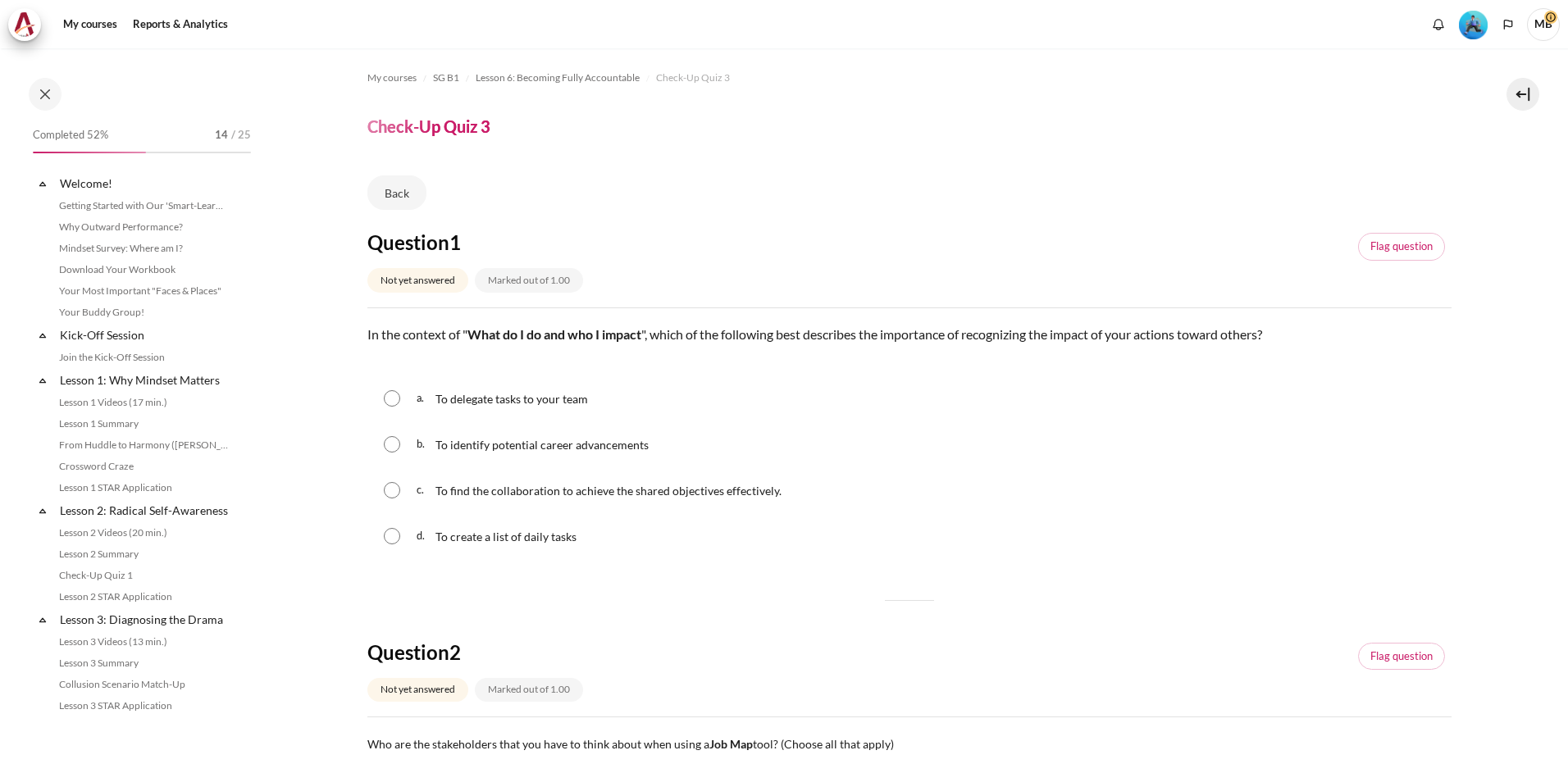
scroll to position [794, 0]
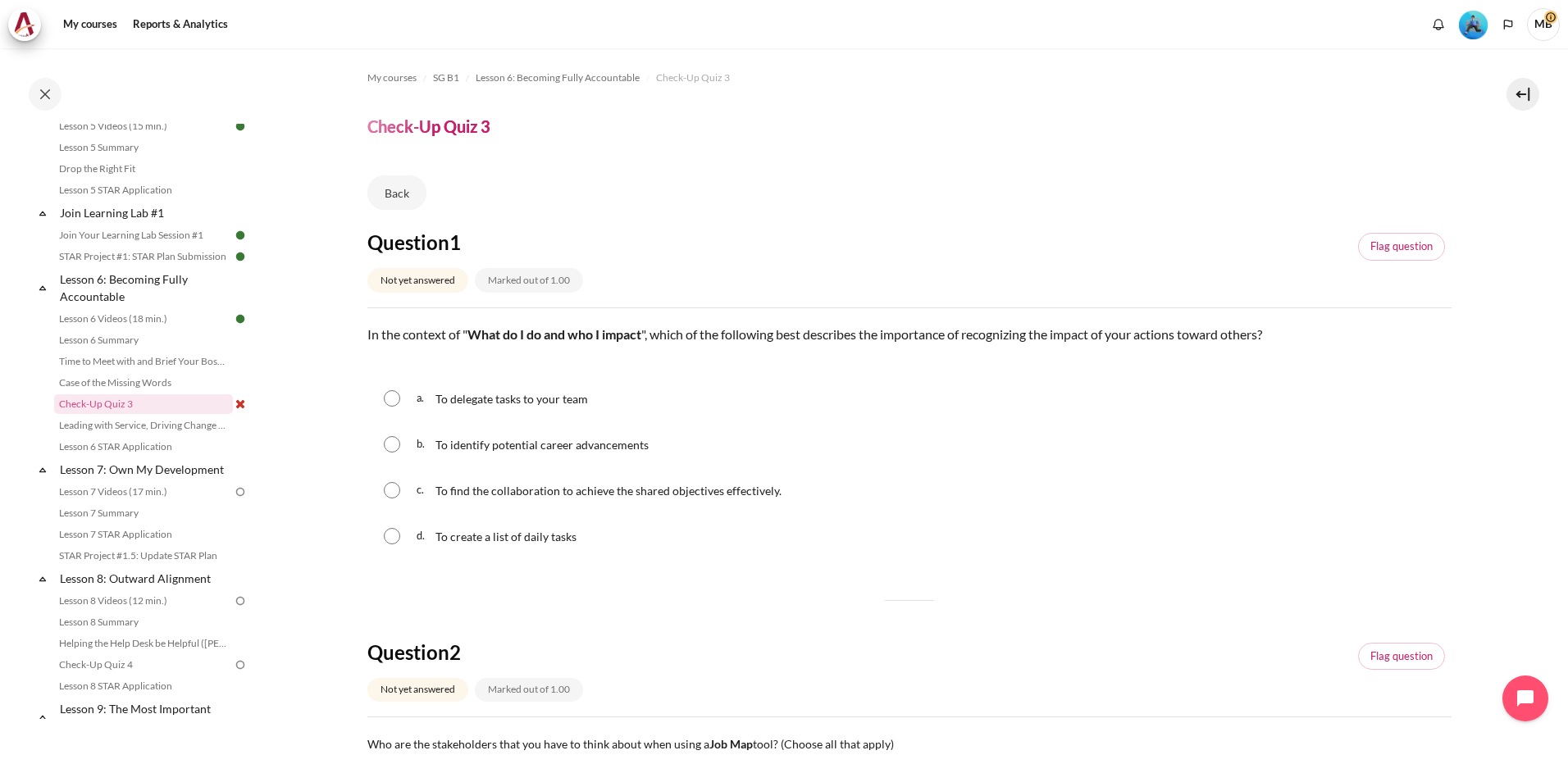
click at [395, 487] on input "Content" at bounding box center [391, 490] width 16 height 16
radio input "true"
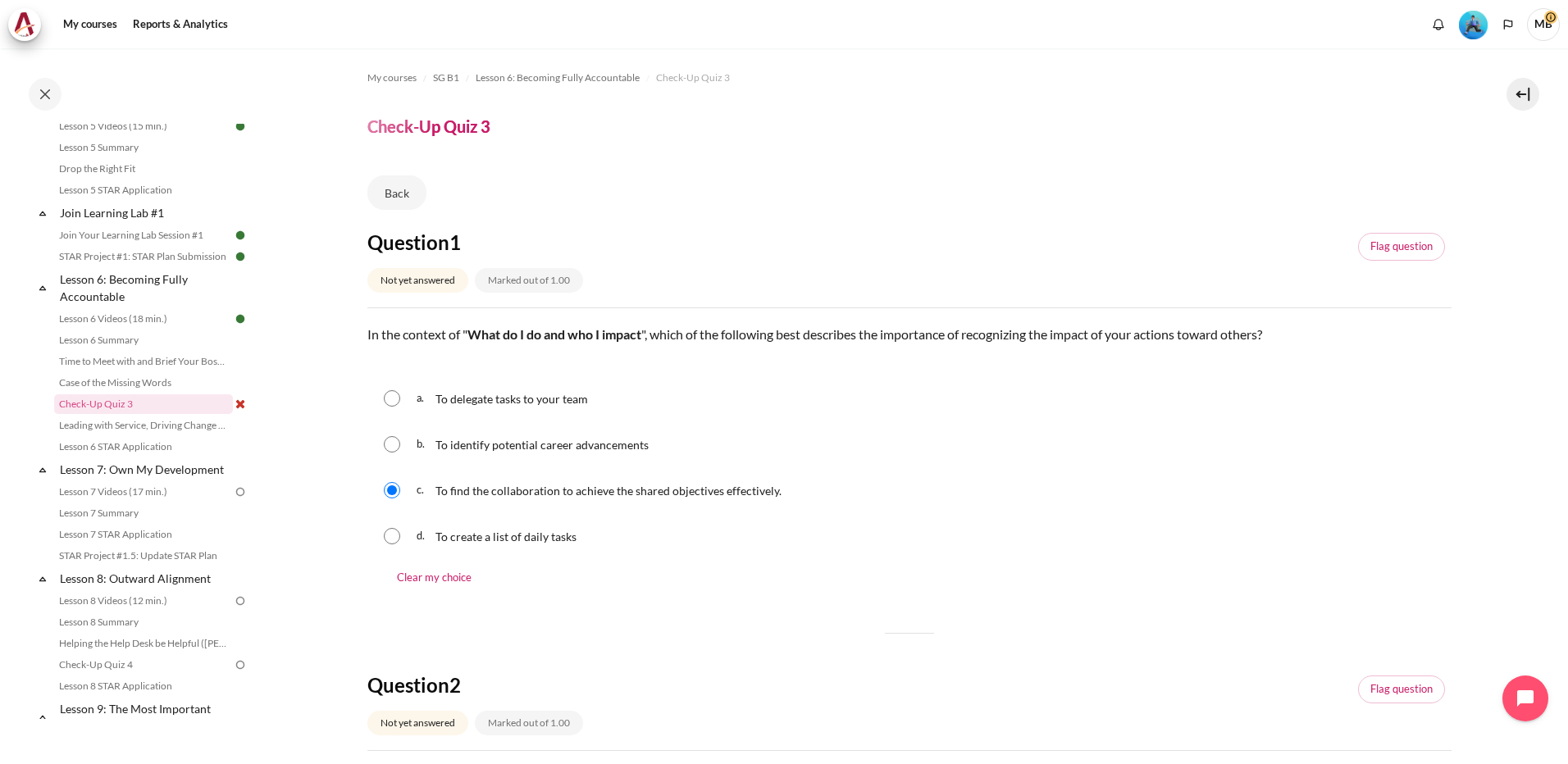
scroll to position [328, 0]
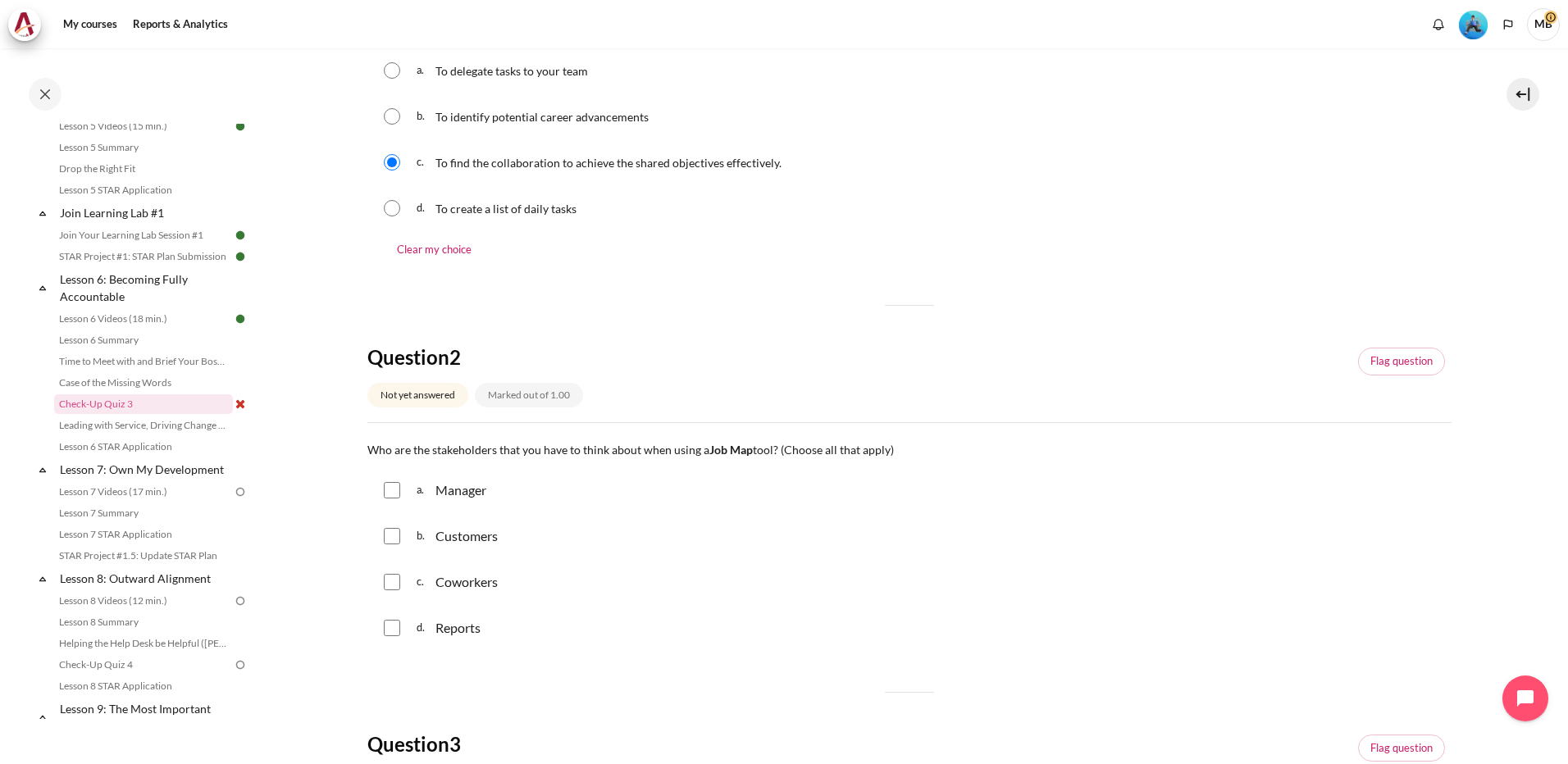
click at [388, 489] on input "Content" at bounding box center [391, 490] width 16 height 16
checkbox input "true"
click at [392, 536] on input "Content" at bounding box center [391, 535] width 16 height 16
checkbox input "true"
click at [398, 581] on input "Content" at bounding box center [391, 582] width 16 height 16
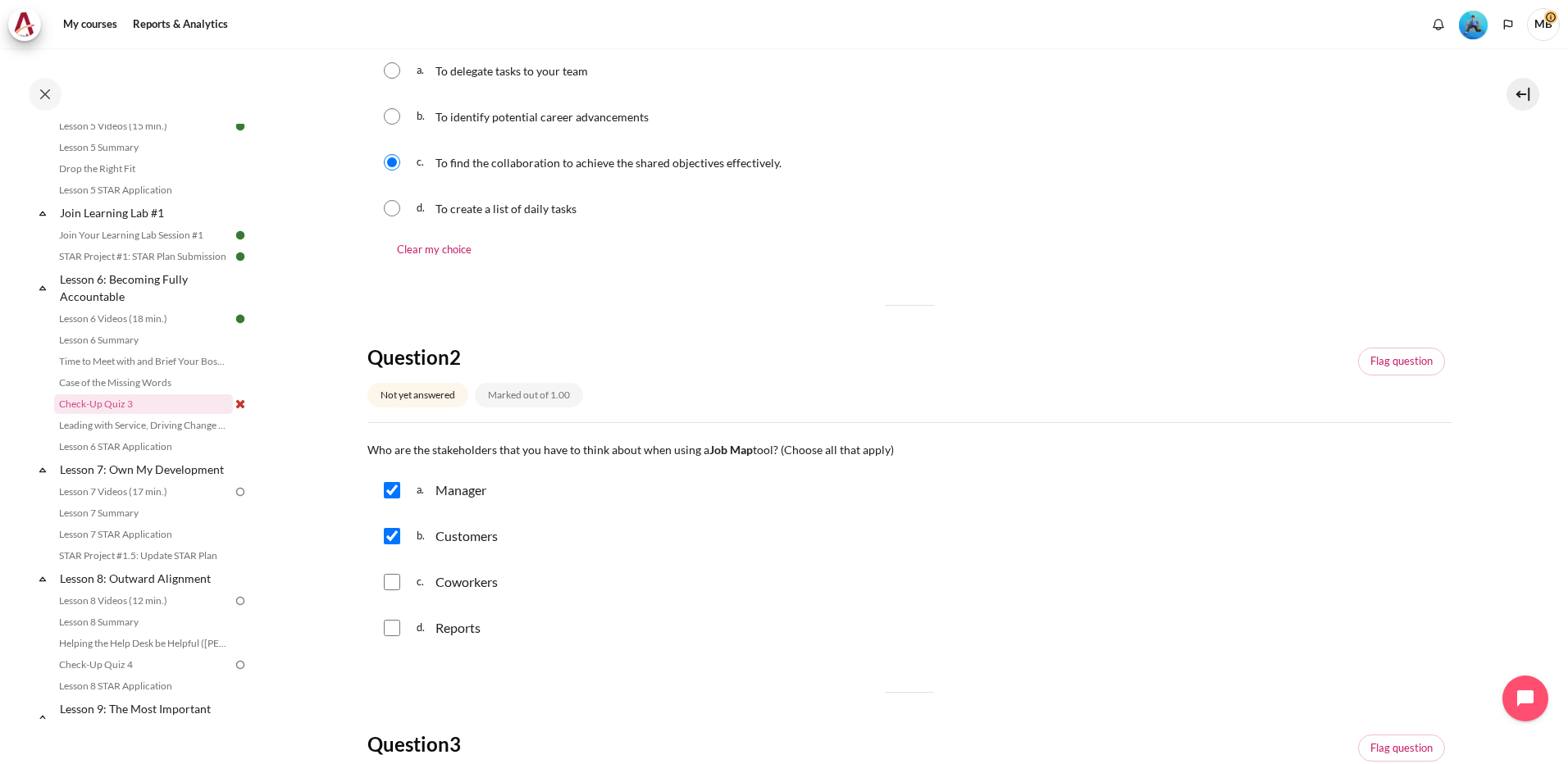
checkbox input "true"
click at [396, 630] on input "Content" at bounding box center [391, 627] width 16 height 16
checkbox input "true"
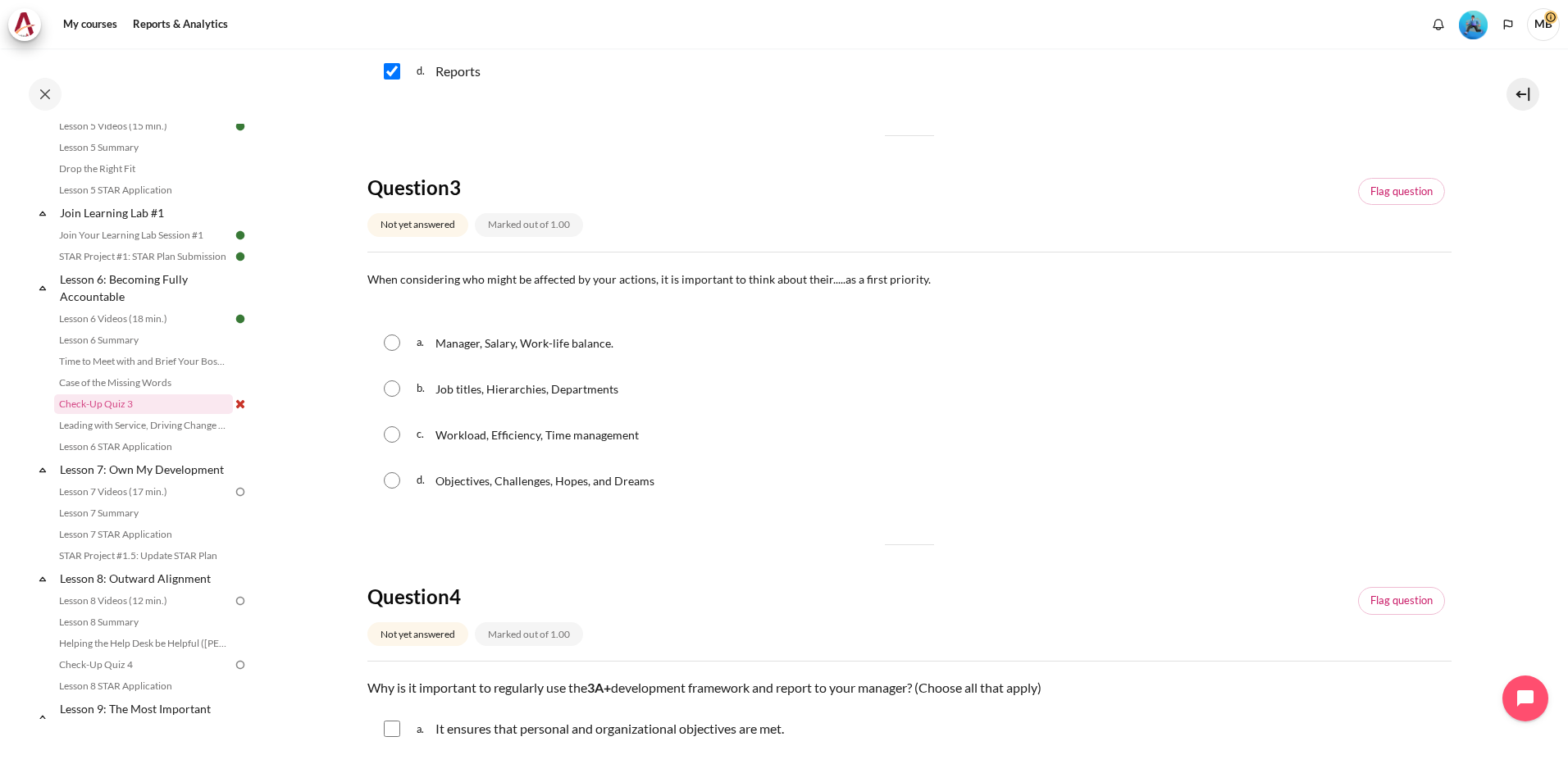
scroll to position [902, 0]
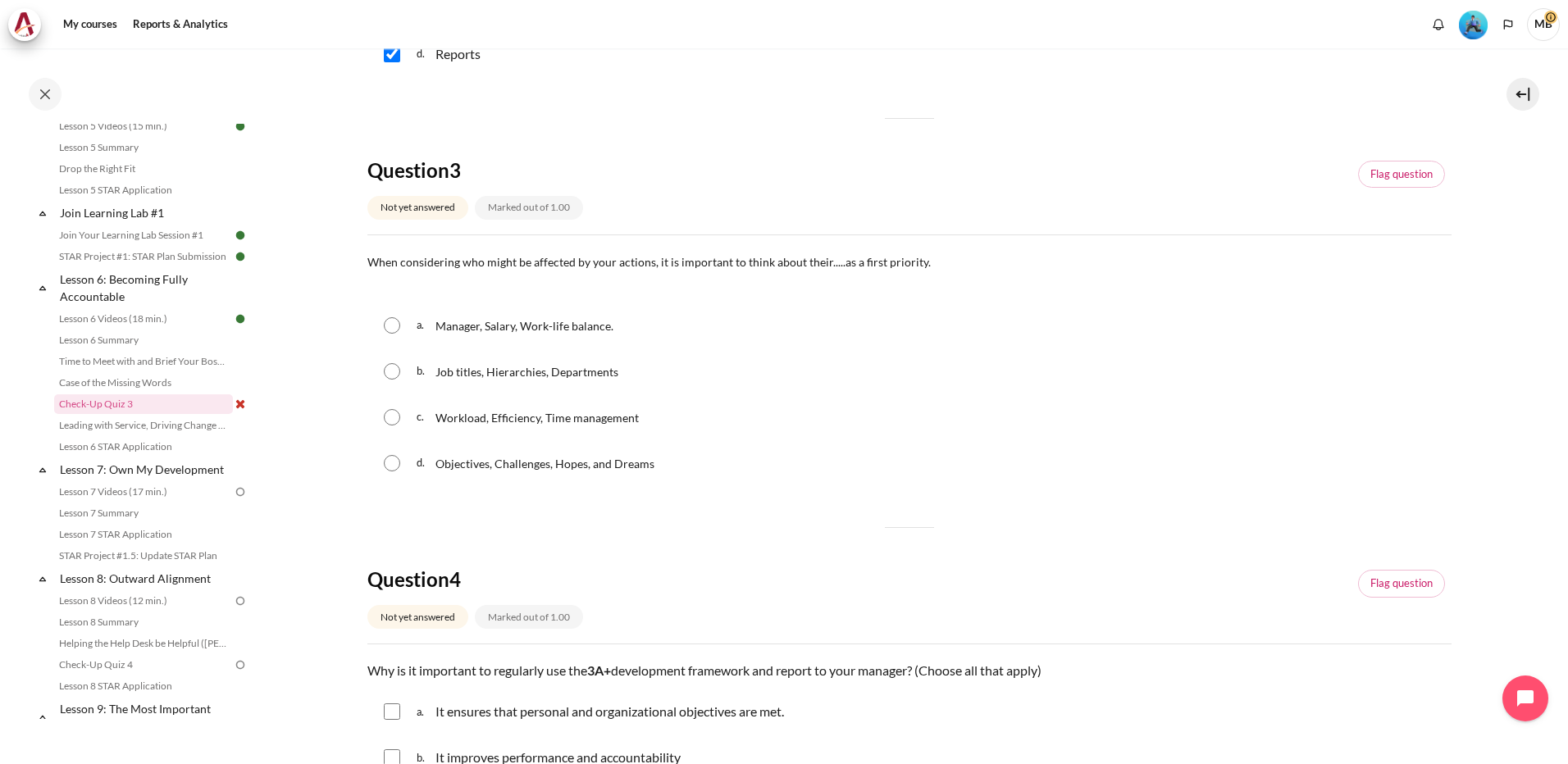
click at [394, 465] on input "Content" at bounding box center [391, 463] width 16 height 16
radio input "true"
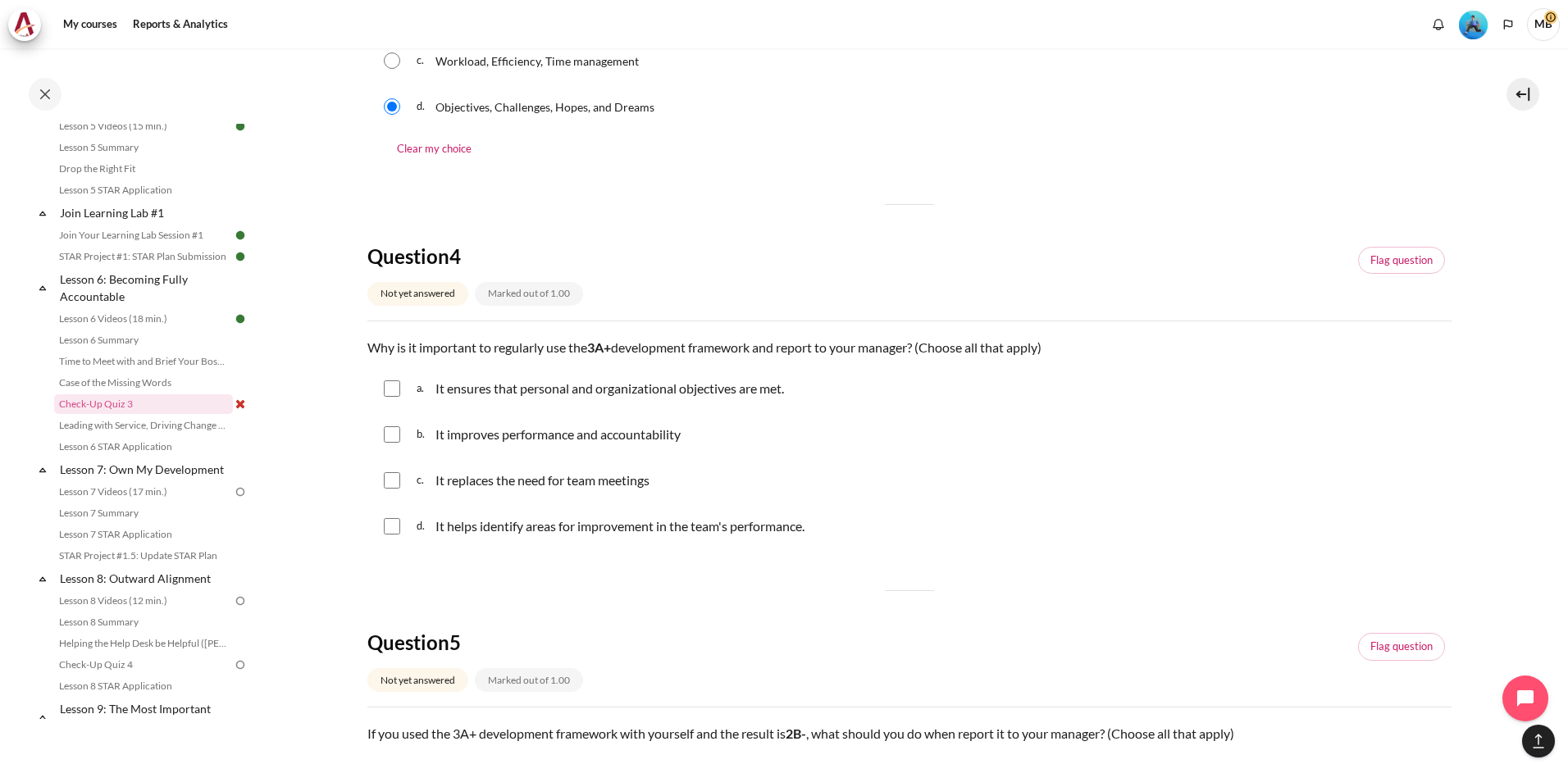
scroll to position [1230, 0]
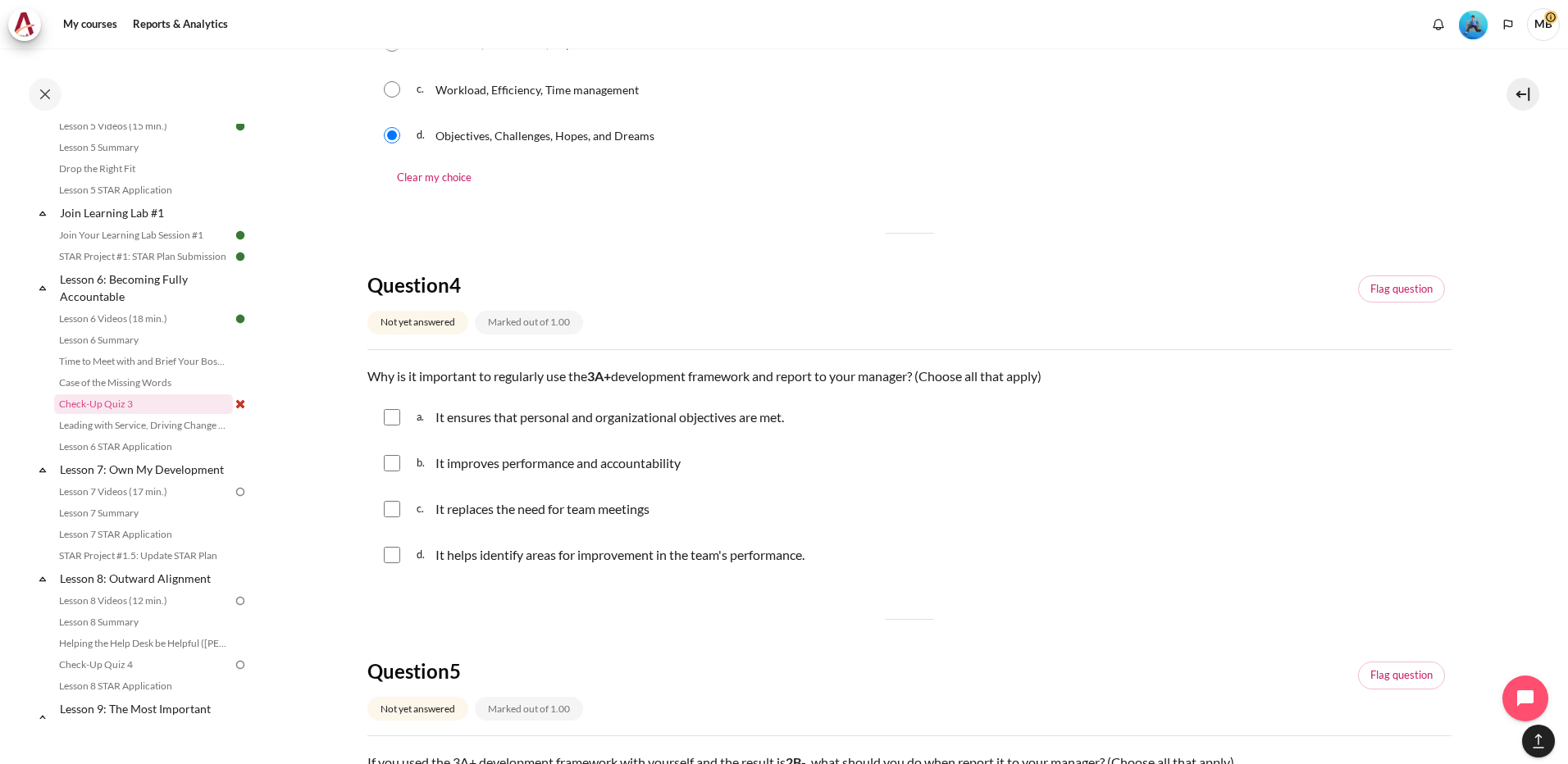
click at [395, 417] on input "Content" at bounding box center [391, 417] width 16 height 16
checkbox input "true"
click at [391, 449] on div "b. It improves performance and accountability" at bounding box center [909, 463] width 1084 height 42
click at [391, 463] on input "Content" at bounding box center [391, 463] width 16 height 16
checkbox input "true"
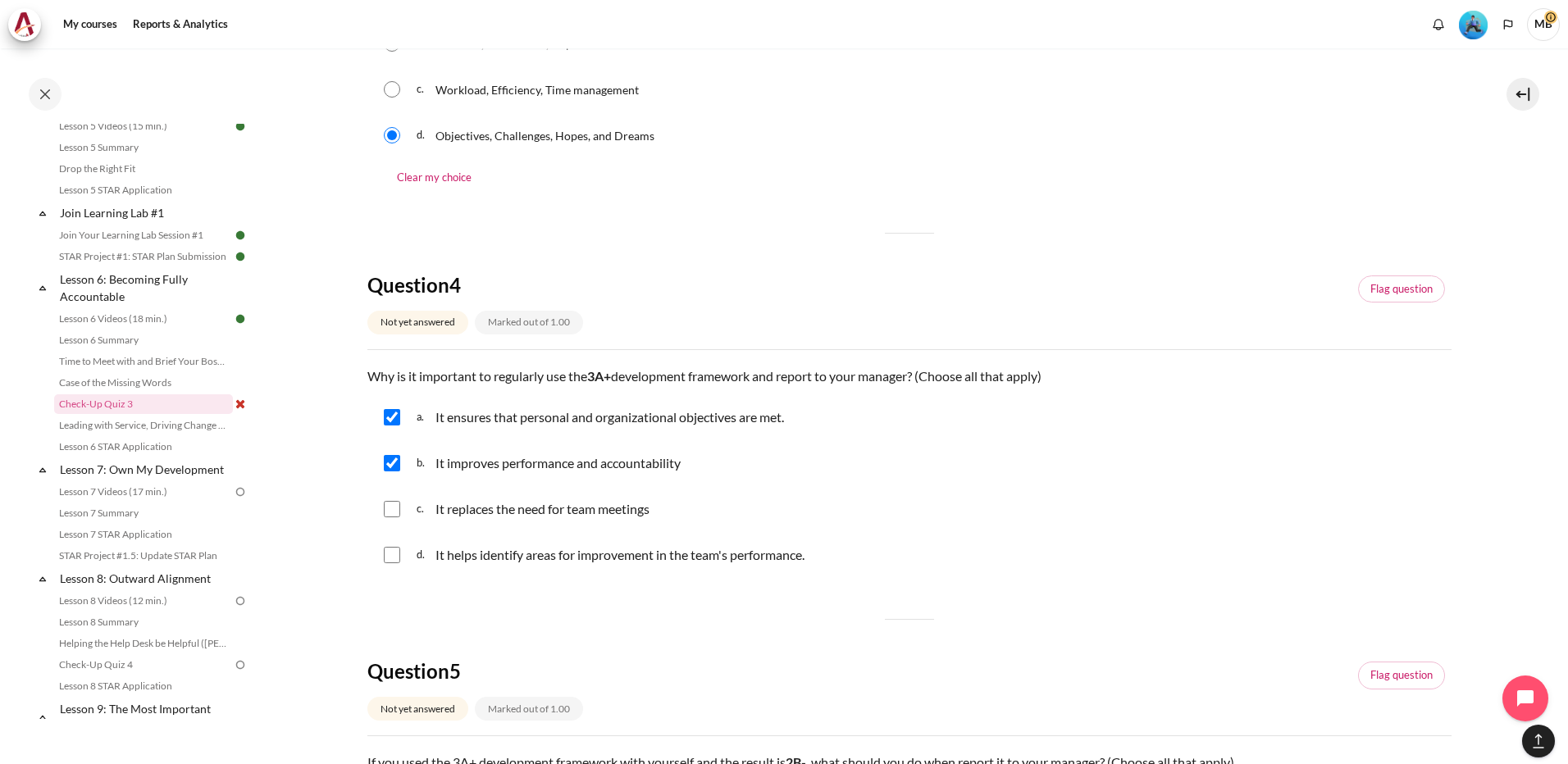
click at [393, 557] on input "Content" at bounding box center [391, 555] width 16 height 16
checkbox input "true"
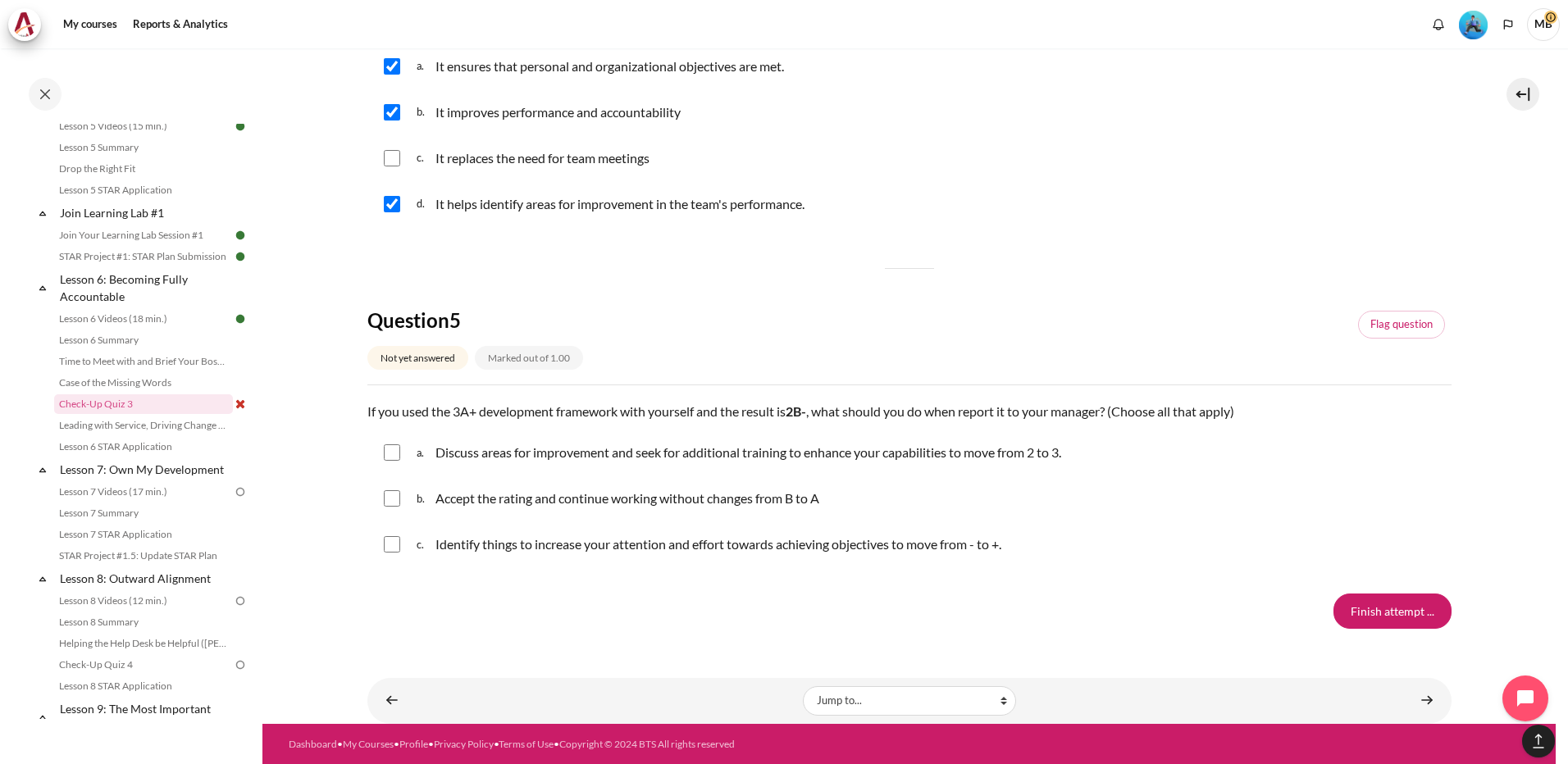
scroll to position [1581, 0]
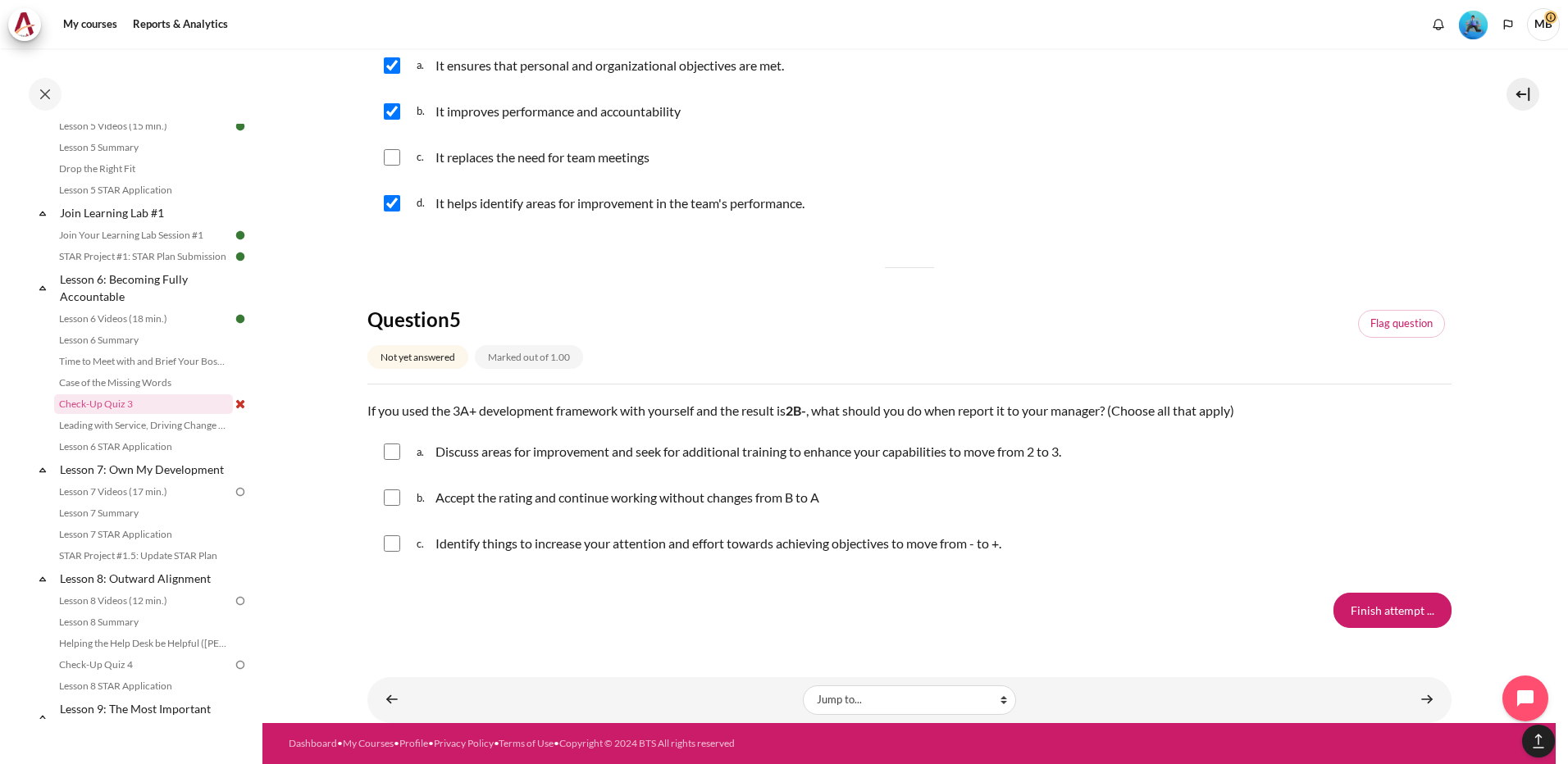
click at [394, 453] on input "Content" at bounding box center [391, 451] width 16 height 16
checkbox input "true"
click at [391, 545] on input "Content" at bounding box center [391, 543] width 16 height 16
checkbox input "true"
click at [1382, 613] on input "Finish attempt ..." at bounding box center [1392, 610] width 118 height 35
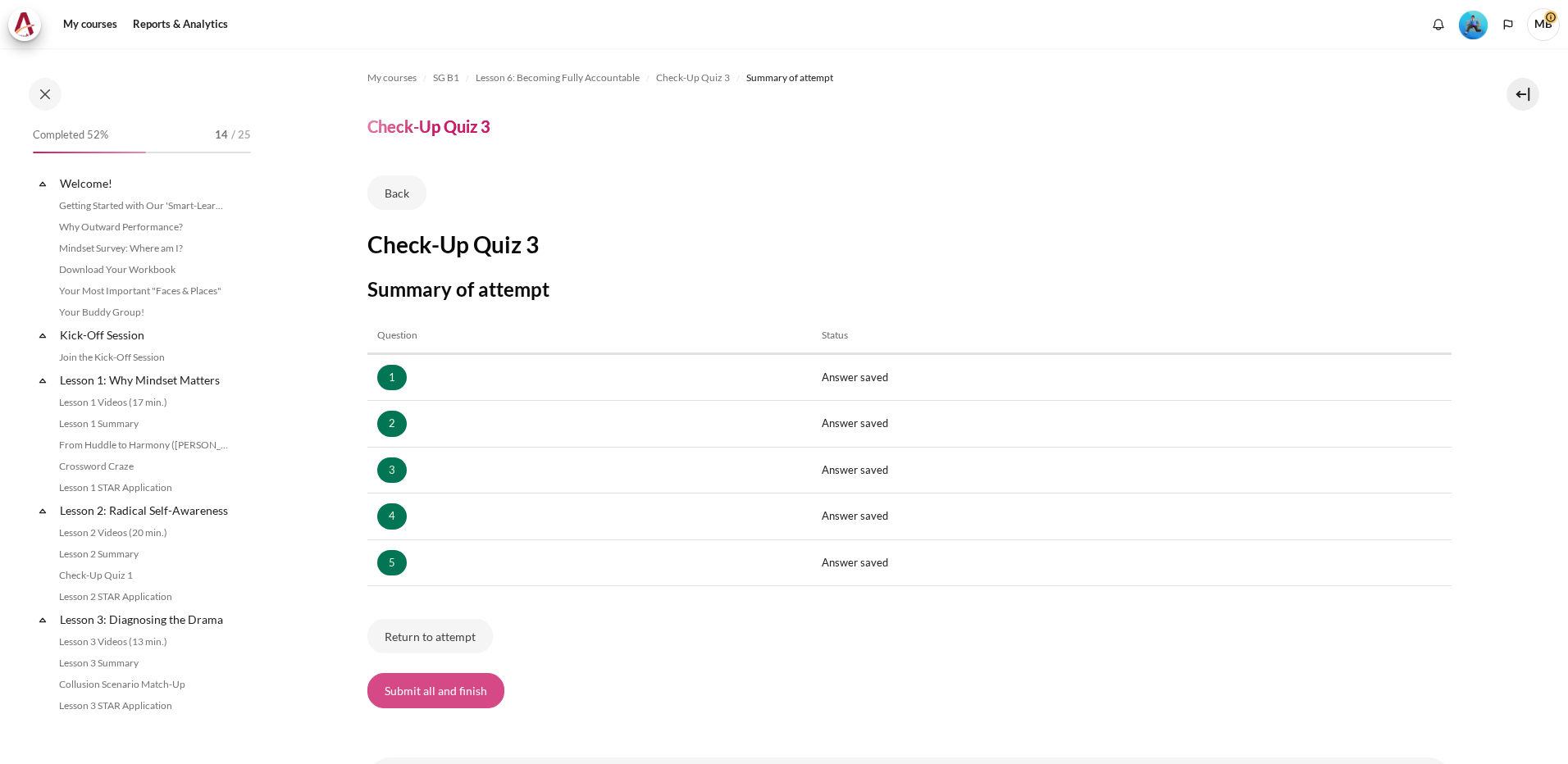
scroll to position [794, 0]
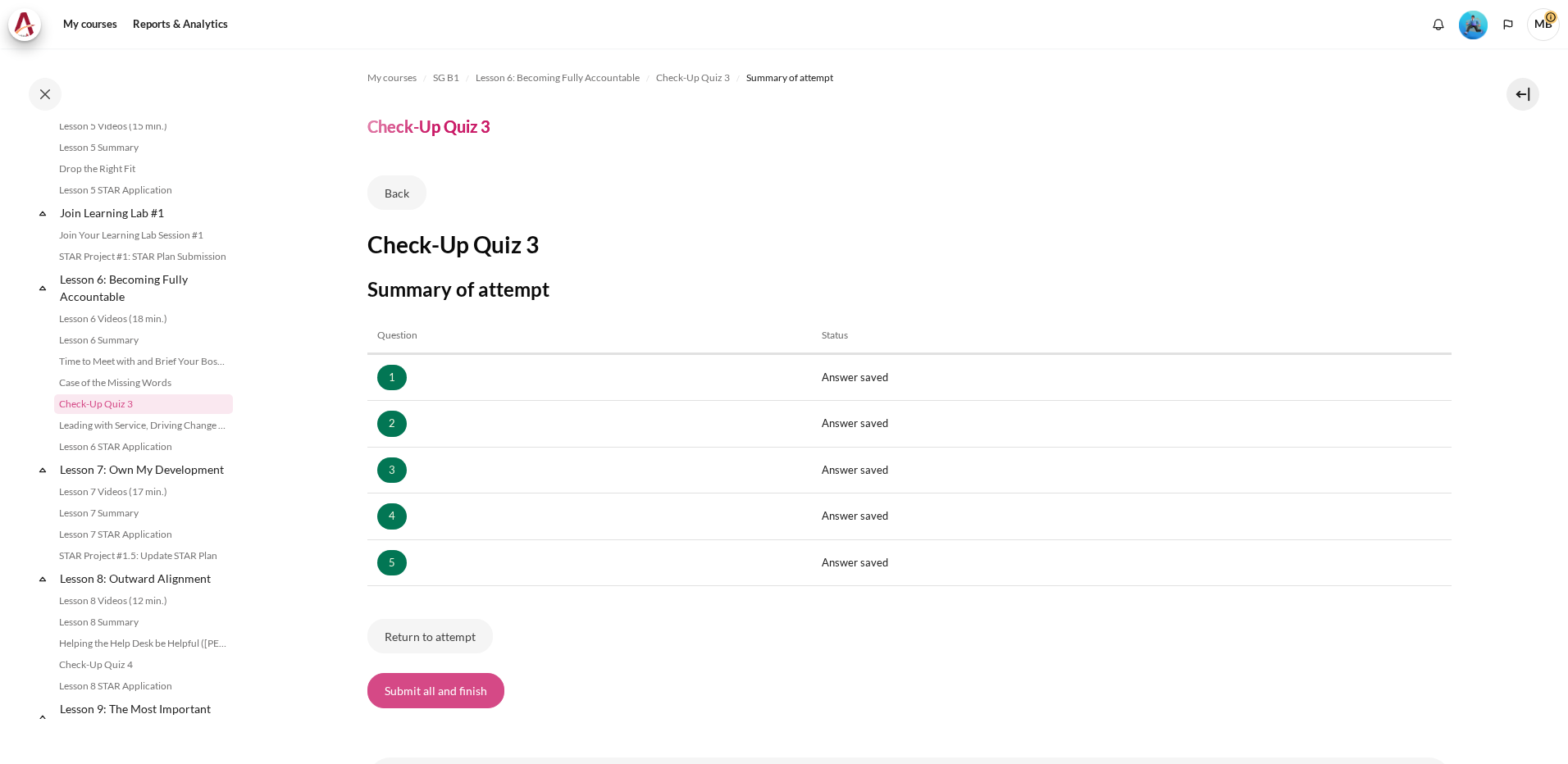
click at [457, 682] on button "Submit all and finish" at bounding box center [436, 690] width 137 height 35
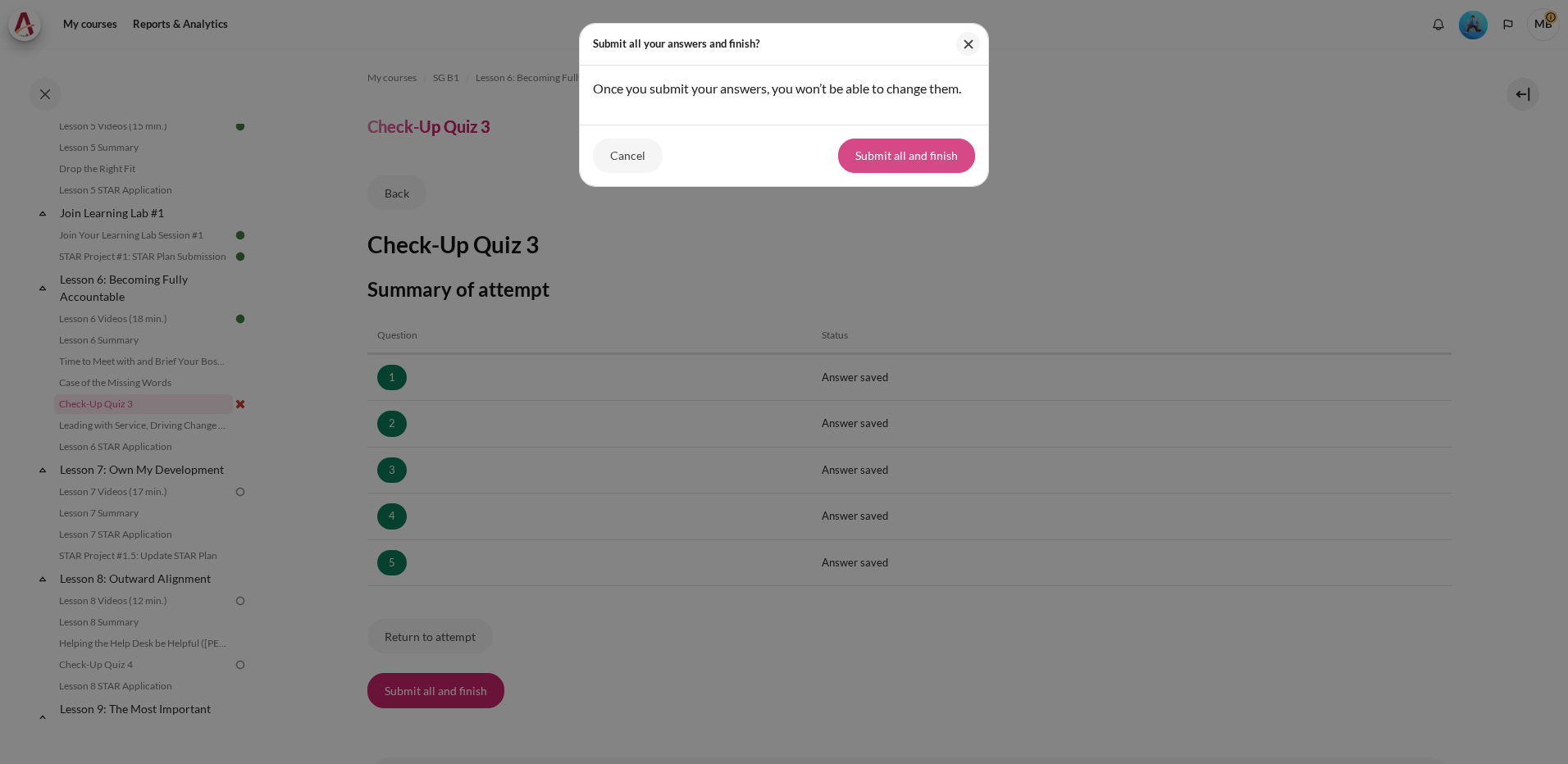
click at [928, 162] on button "Submit all and finish" at bounding box center [906, 155] width 137 height 35
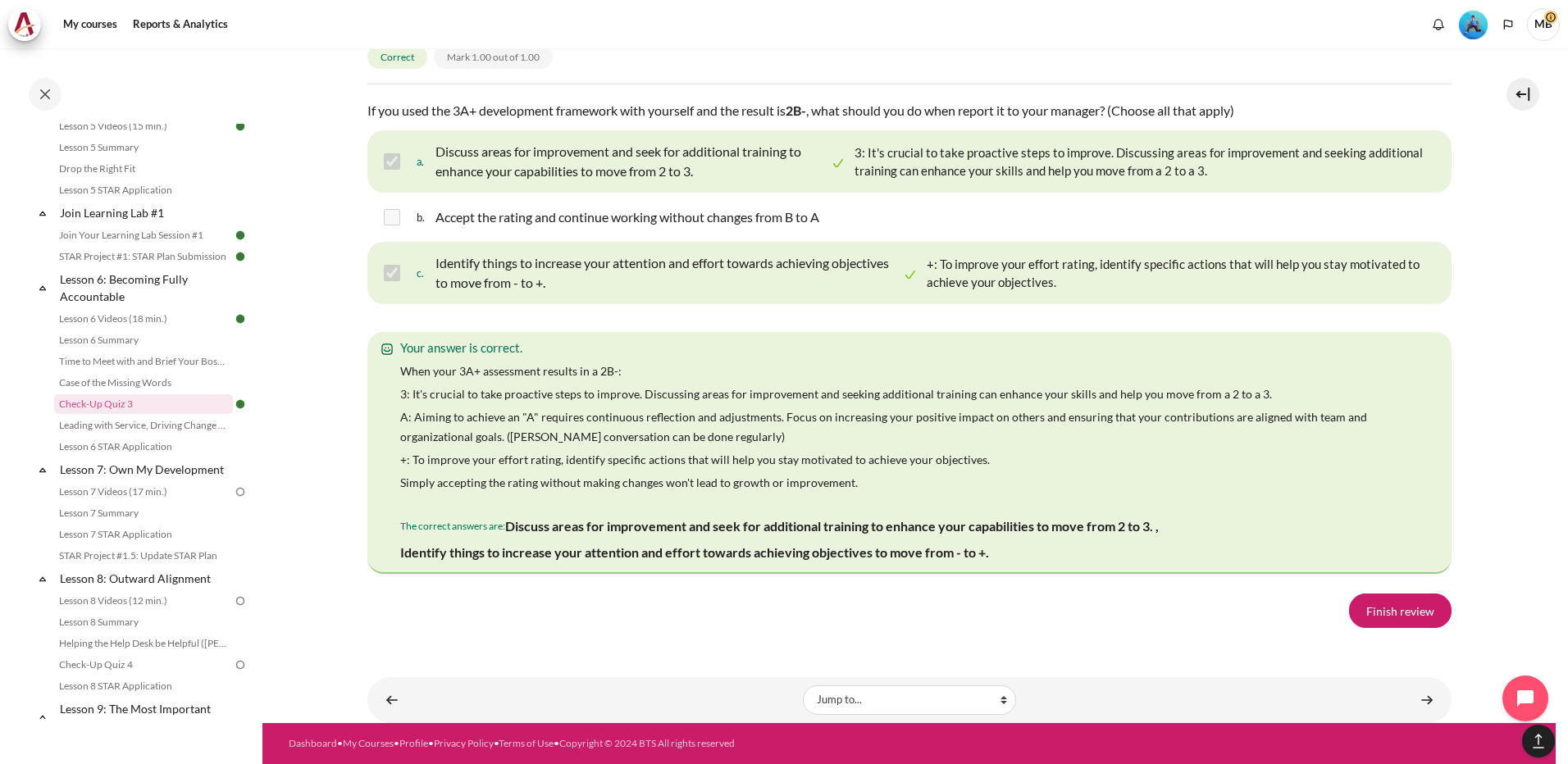
scroll to position [2932, 0]
click at [1410, 617] on link "Finish review" at bounding box center [1400, 610] width 102 height 35
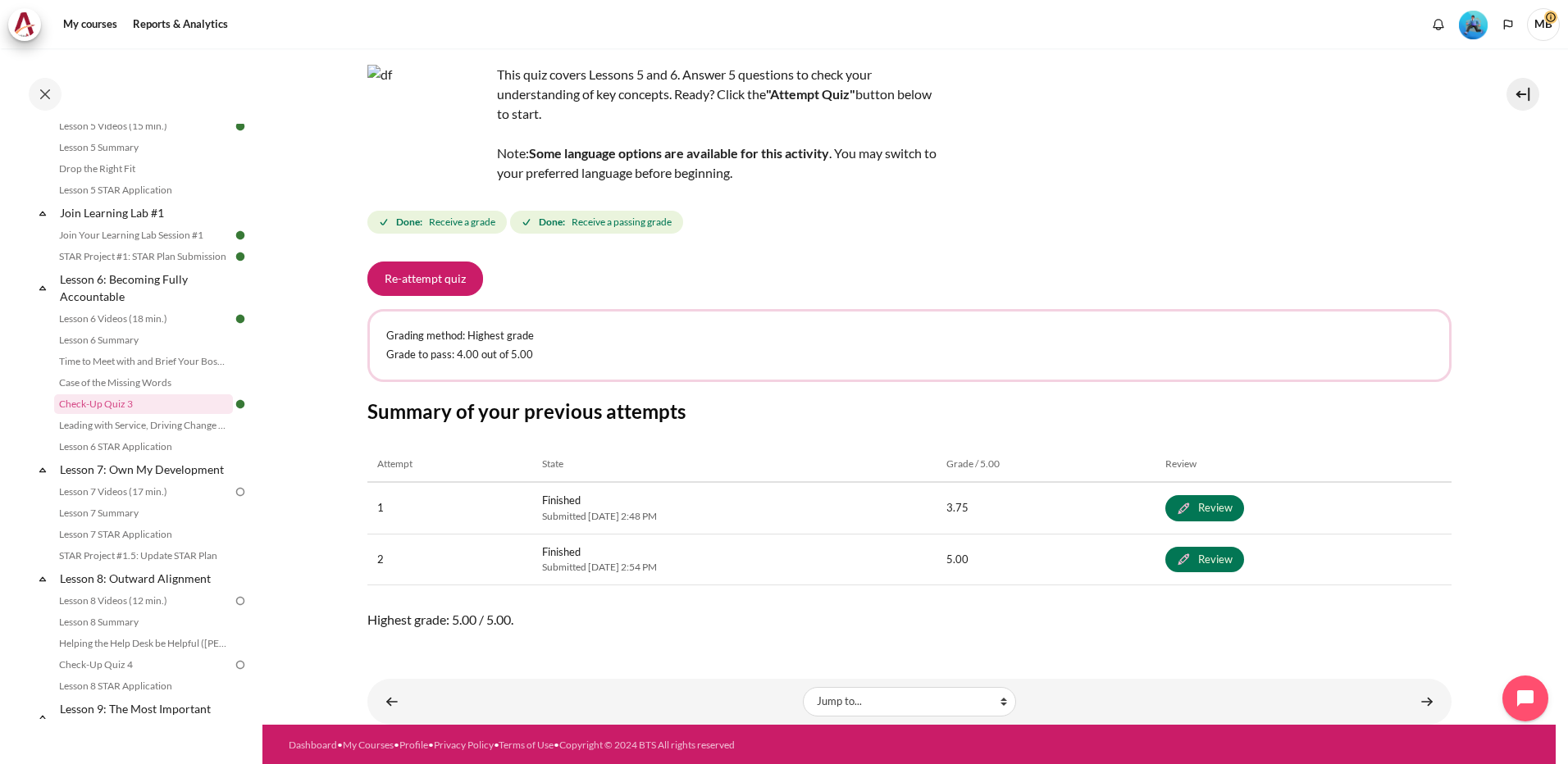
scroll to position [100, 0]
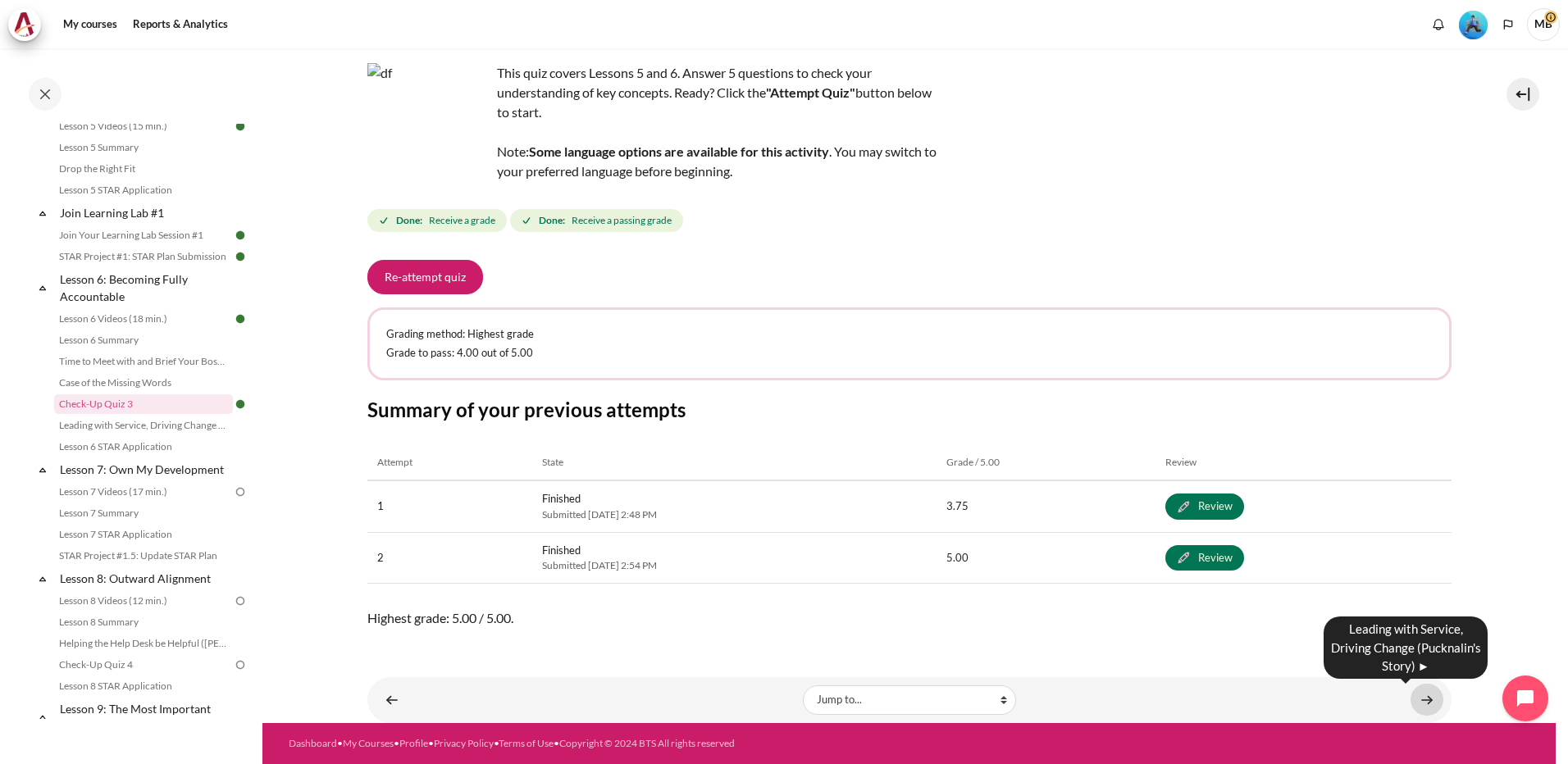
click at [1419, 698] on link "Content" at bounding box center [1426, 700] width 33 height 32
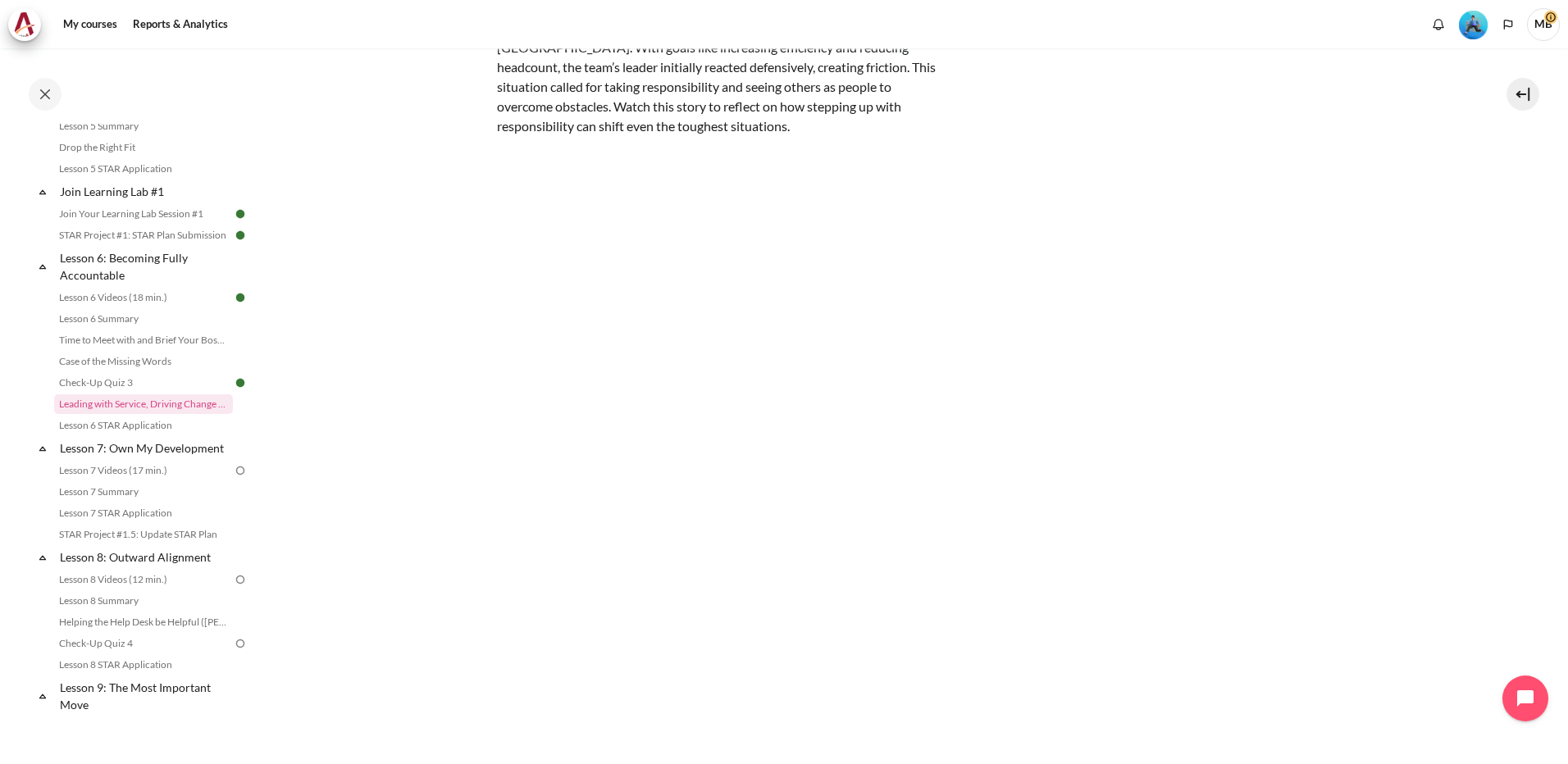
scroll to position [246, 0]
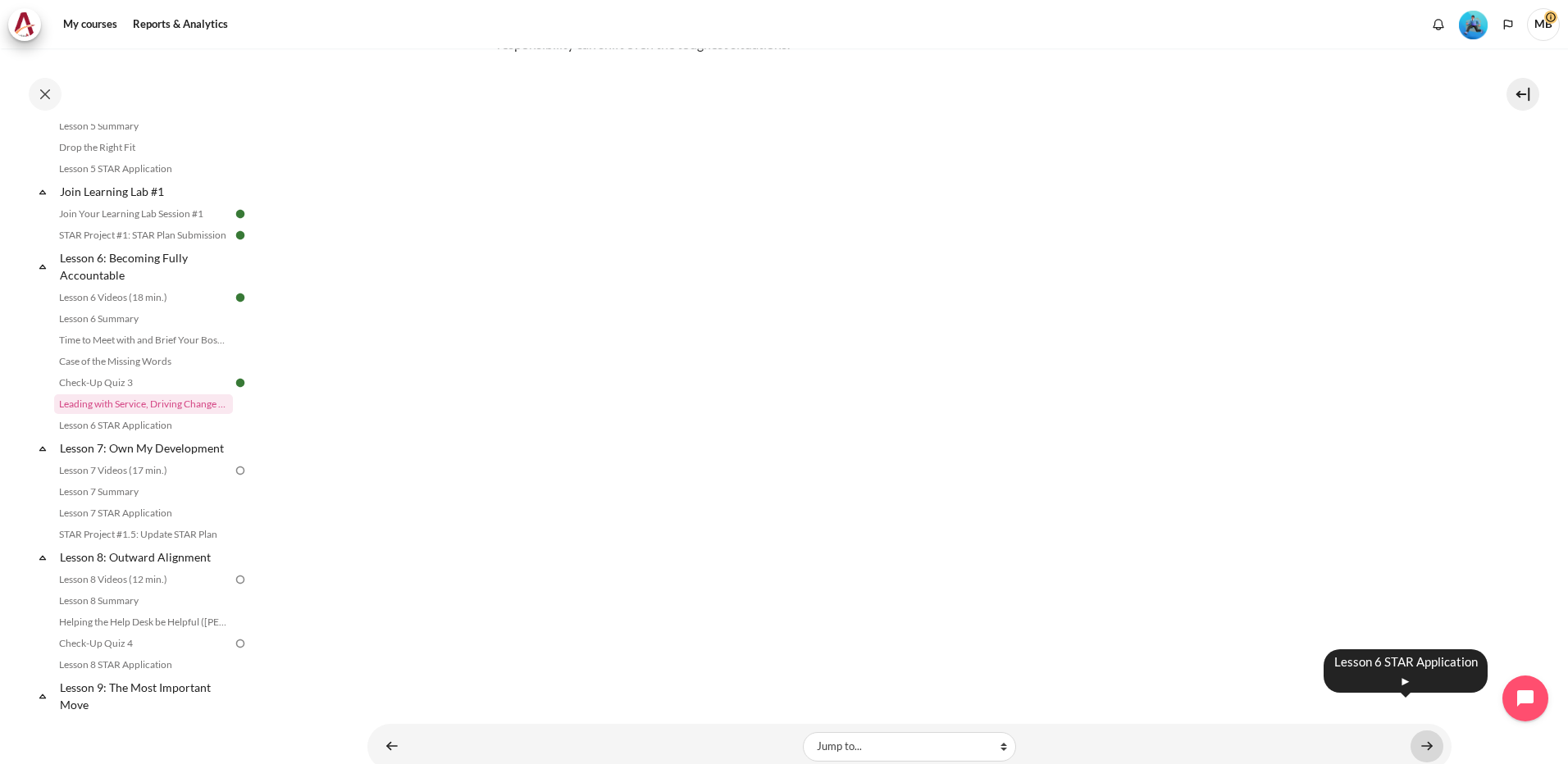
click at [1423, 730] on link "Content" at bounding box center [1426, 746] width 33 height 32
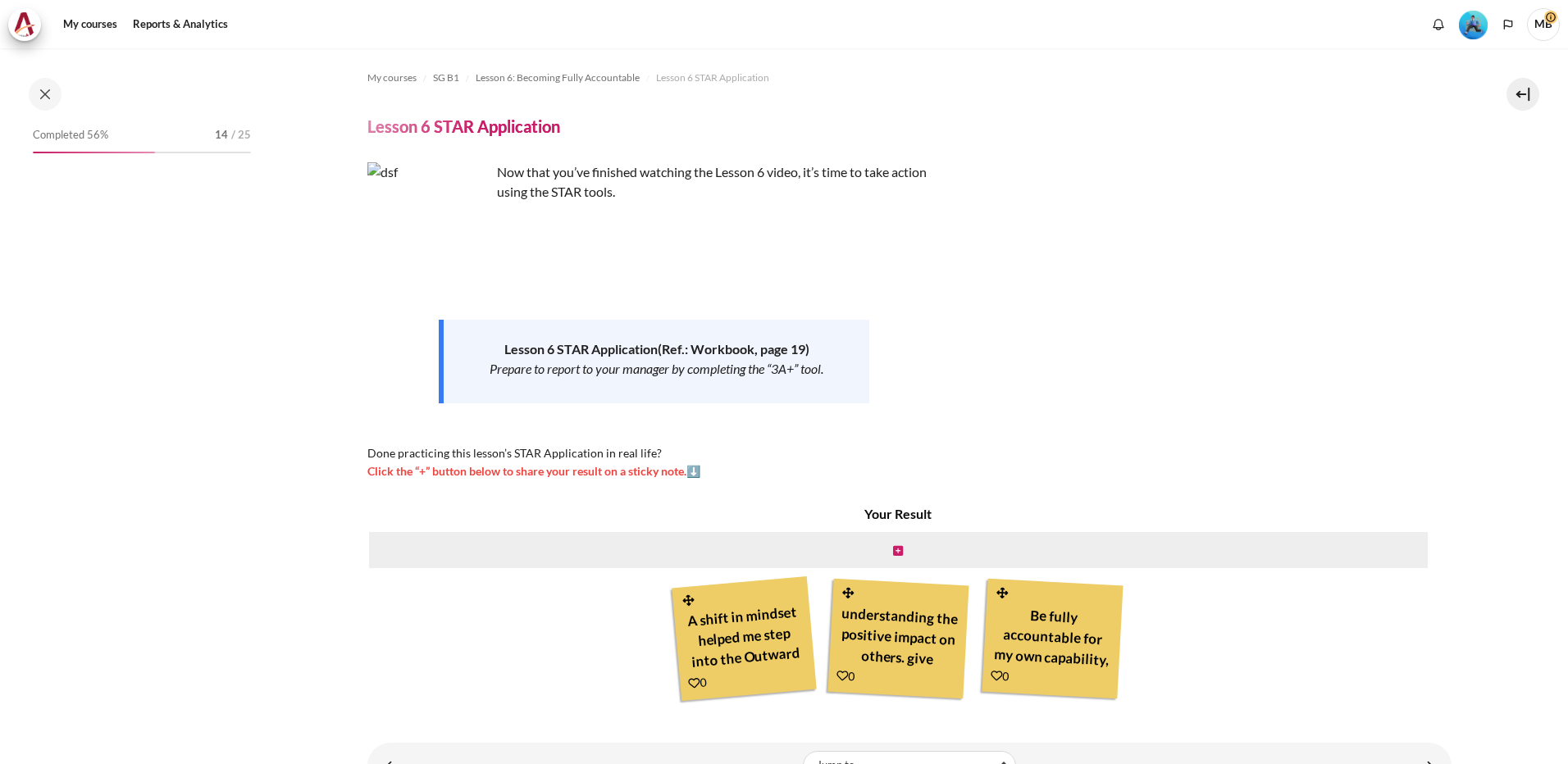
scroll to position [837, 0]
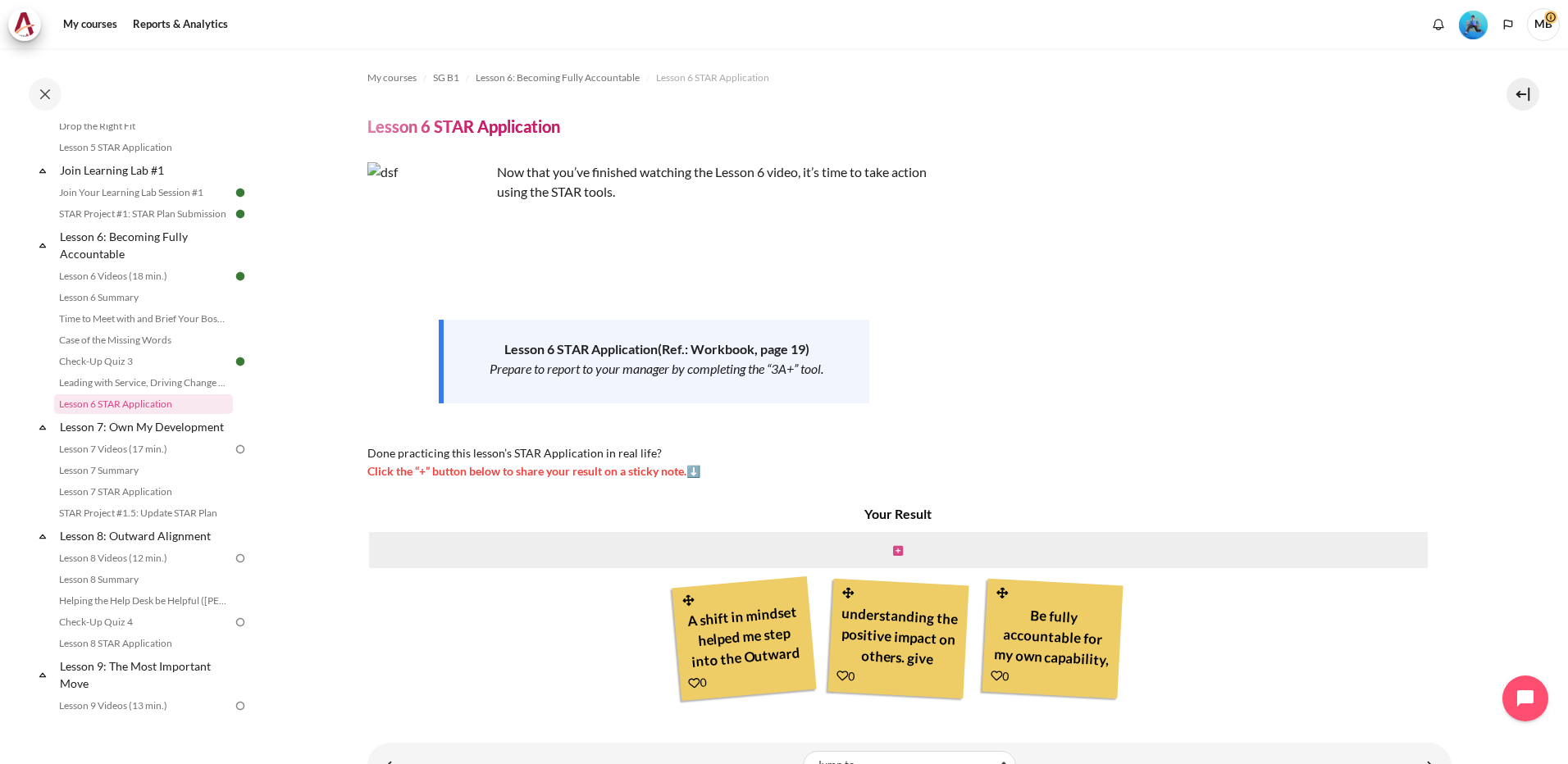
click at [894, 550] on icon "Content" at bounding box center [898, 551] width 10 height 12
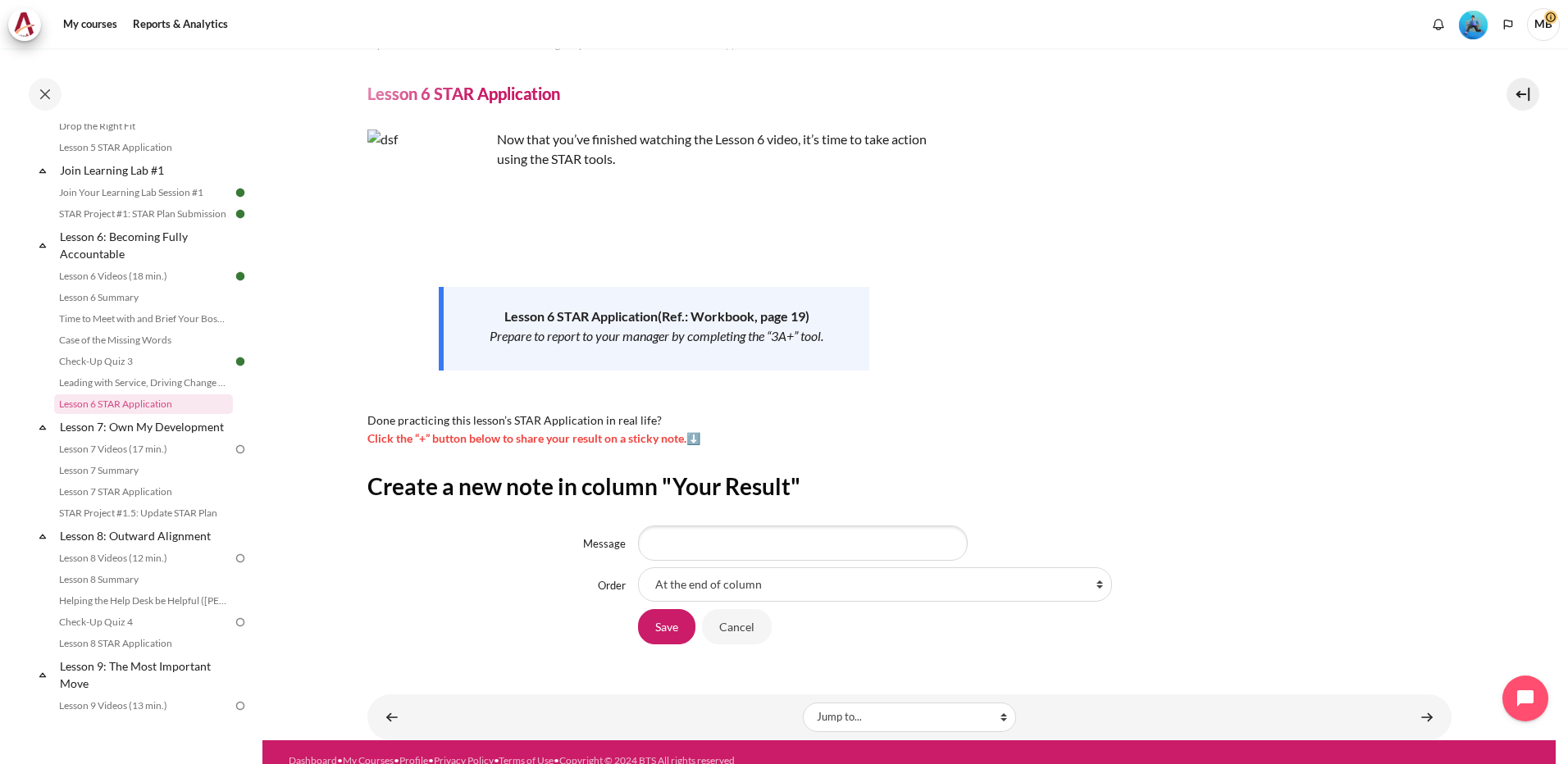
scroll to position [50, 0]
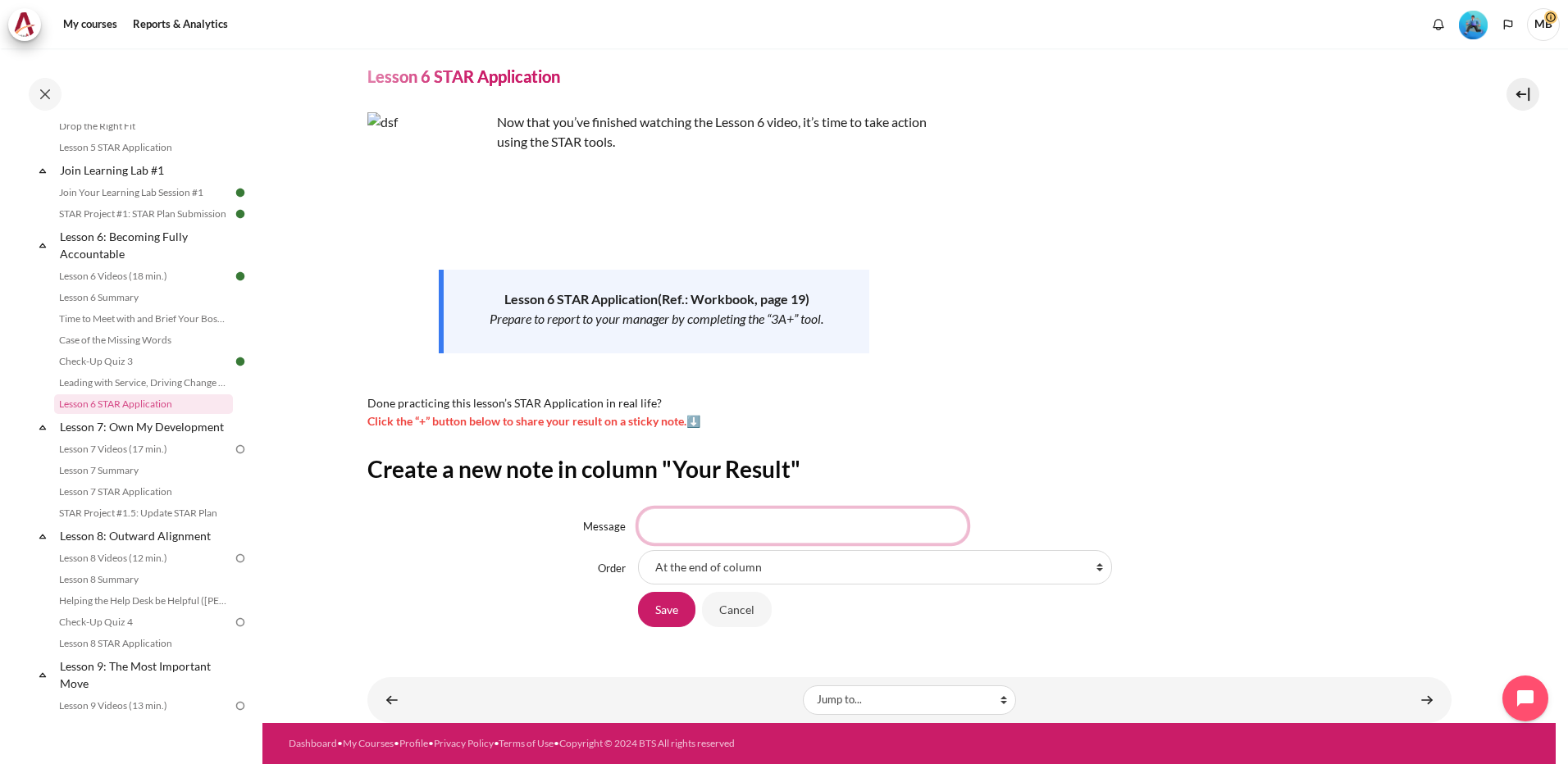
click at [723, 525] on input "Message" at bounding box center [803, 525] width 329 height 35
type input "how we impact others"
click at [1085, 563] on select "At the end of column First place in column After 'A shift in mindset helped me …" at bounding box center [875, 567] width 474 height 35
select select "1"
click at [638, 550] on select "At the end of column First place in column After 'A shift in mindset helped me …" at bounding box center [875, 567] width 474 height 35
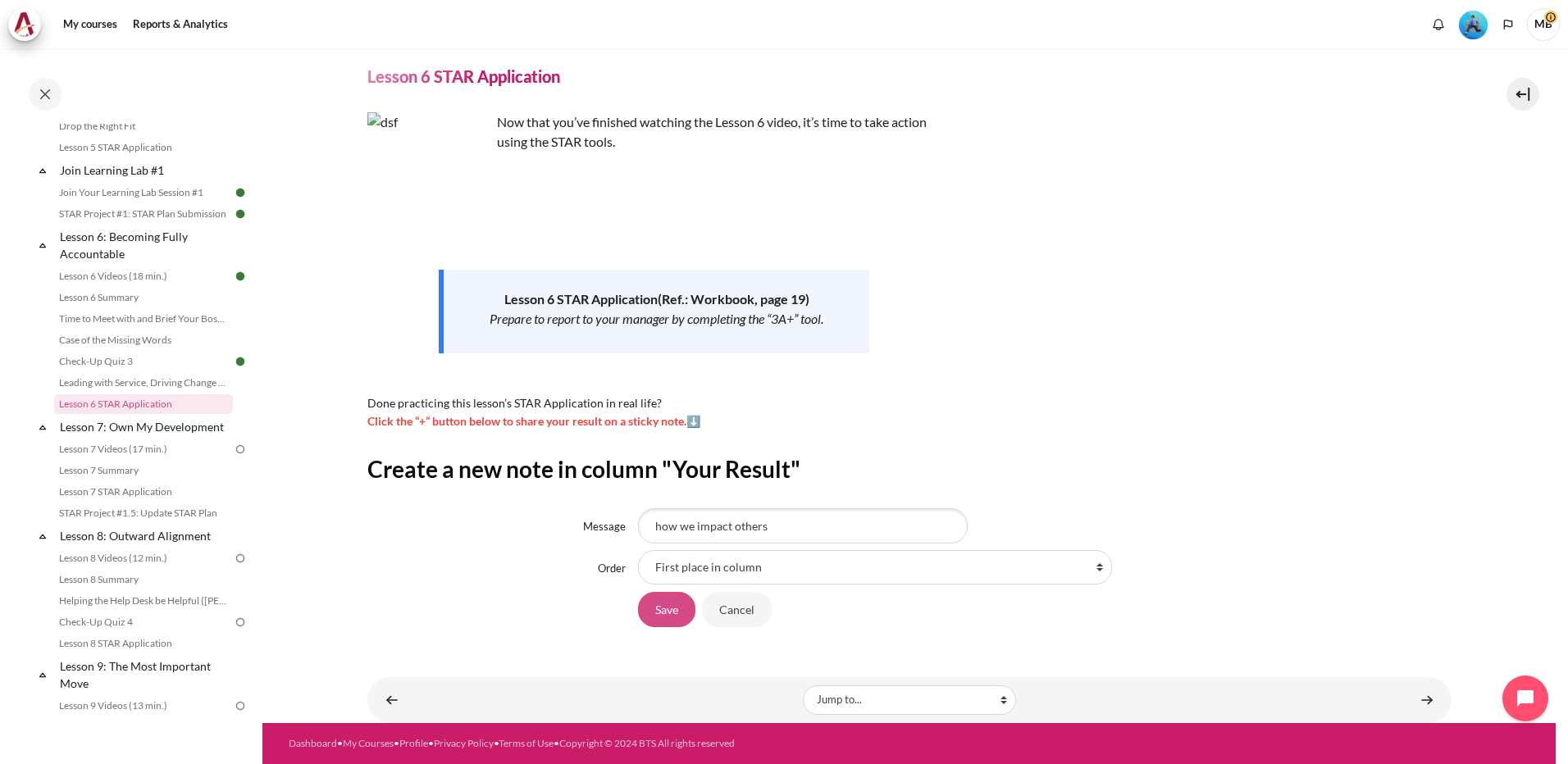
click at [661, 608] on input "Save" at bounding box center [667, 609] width 57 height 35
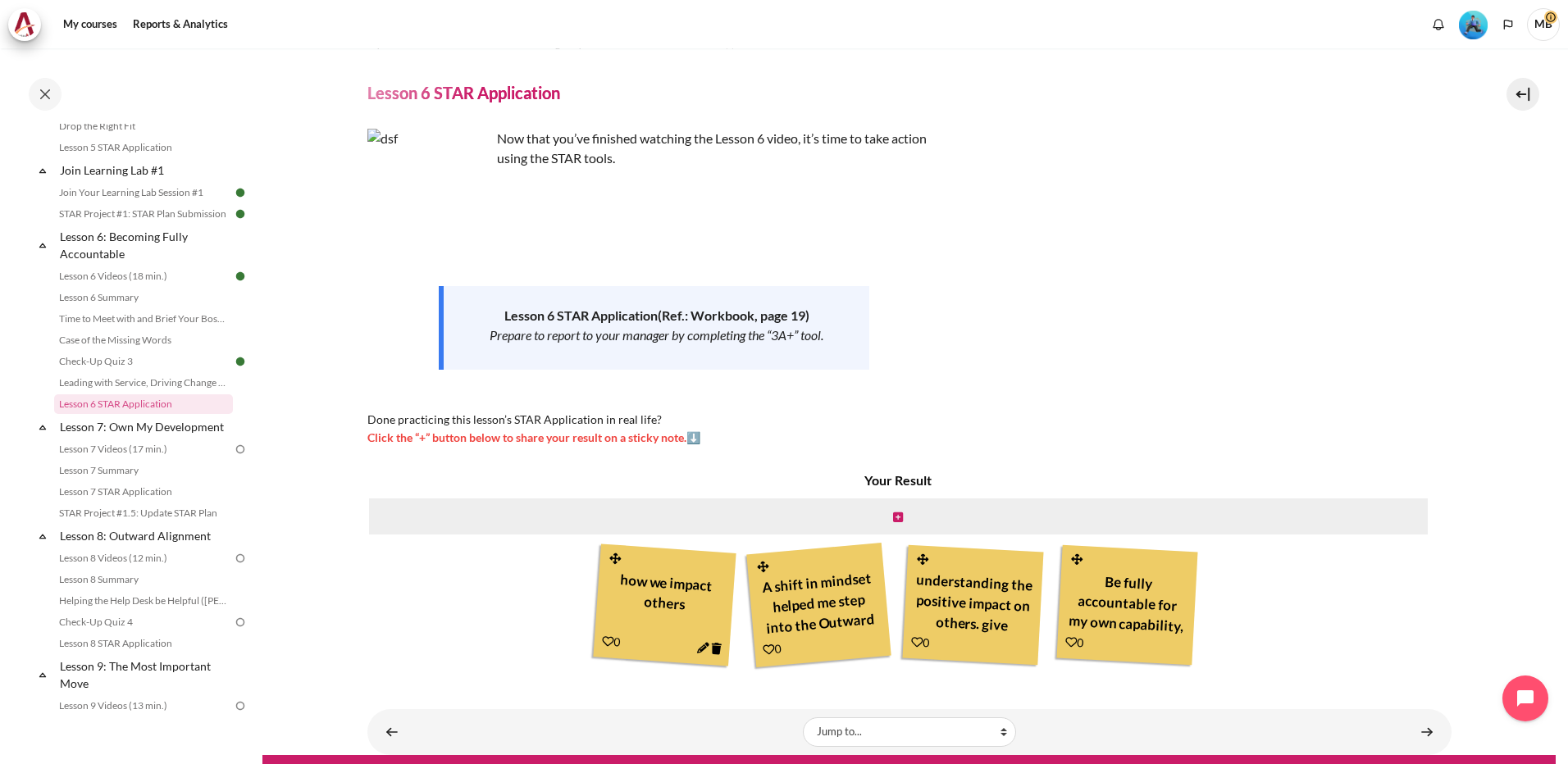
scroll to position [66, 0]
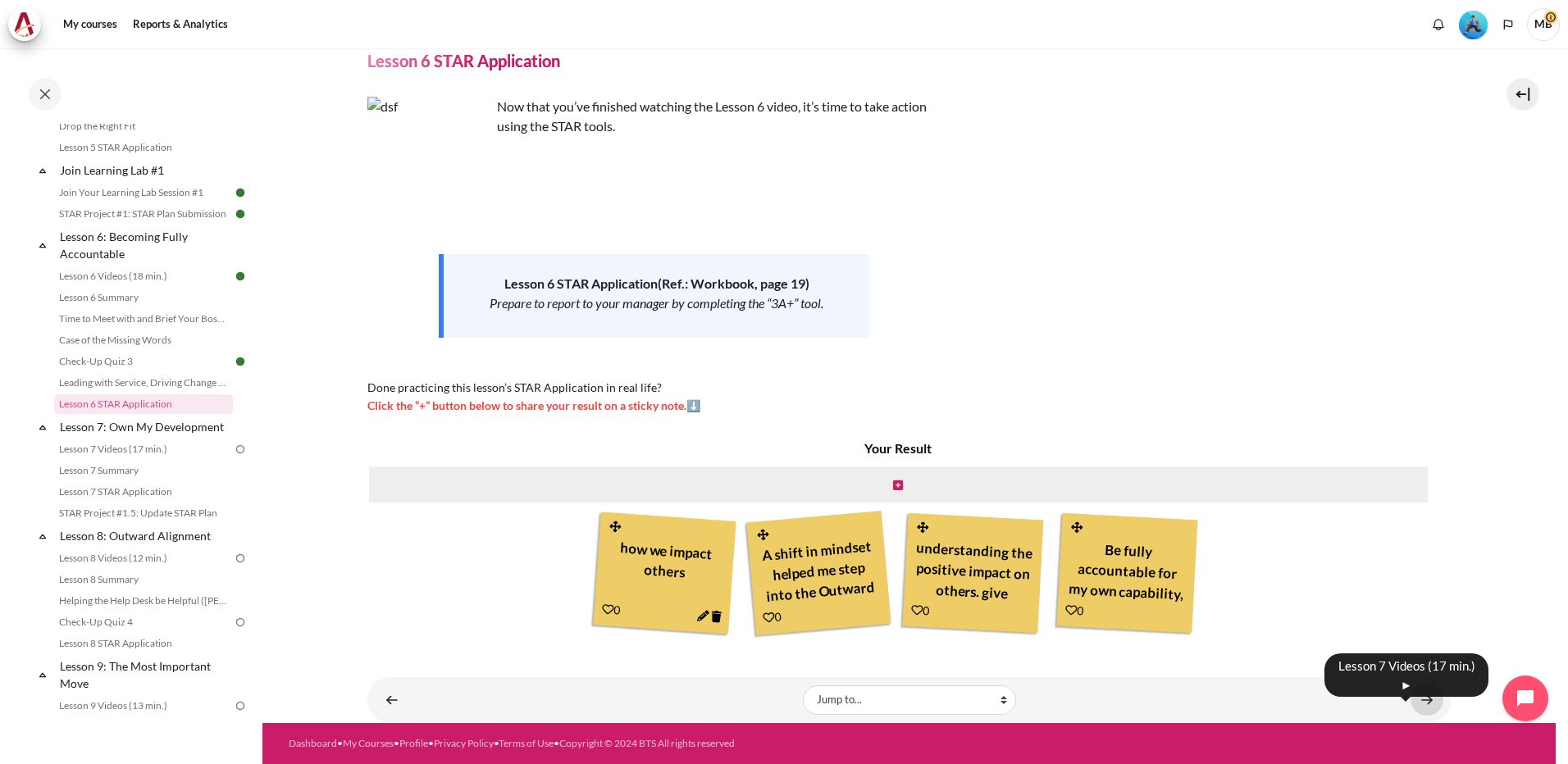
click at [1420, 698] on link "Content" at bounding box center [1426, 700] width 33 height 32
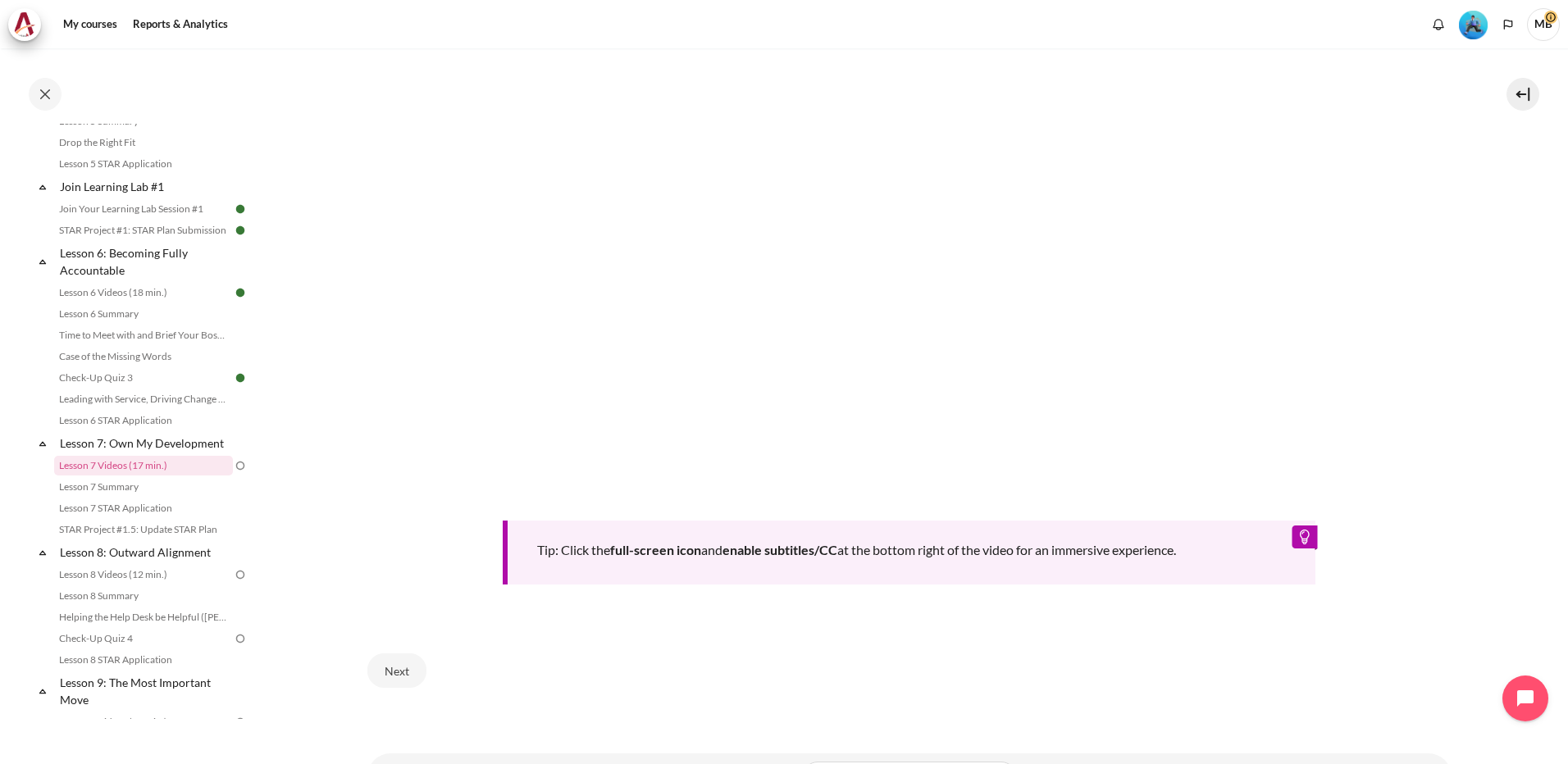
scroll to position [686, 0]
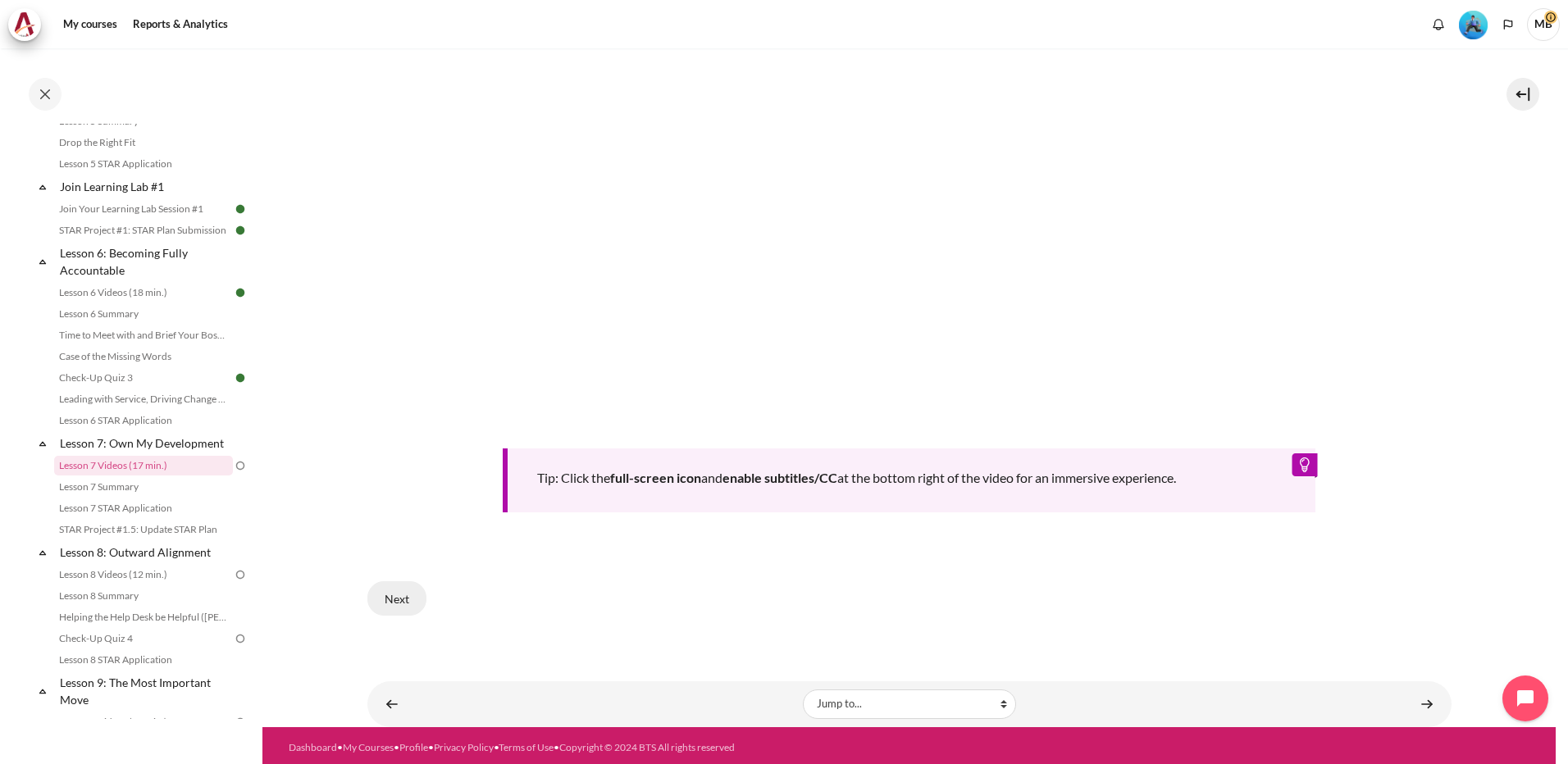
click at [404, 595] on button "Next" at bounding box center [397, 599] width 59 height 35
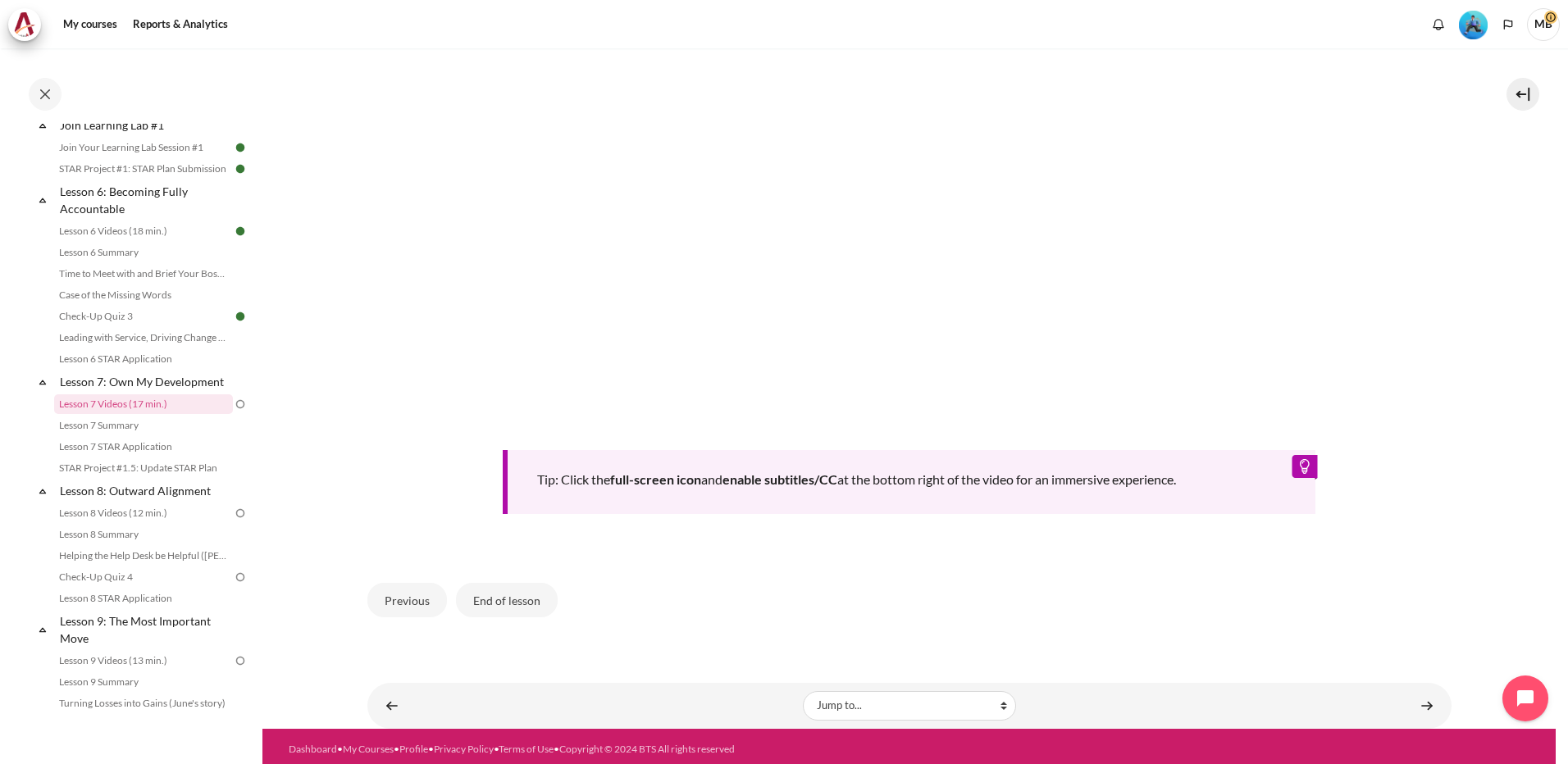
scroll to position [686, 0]
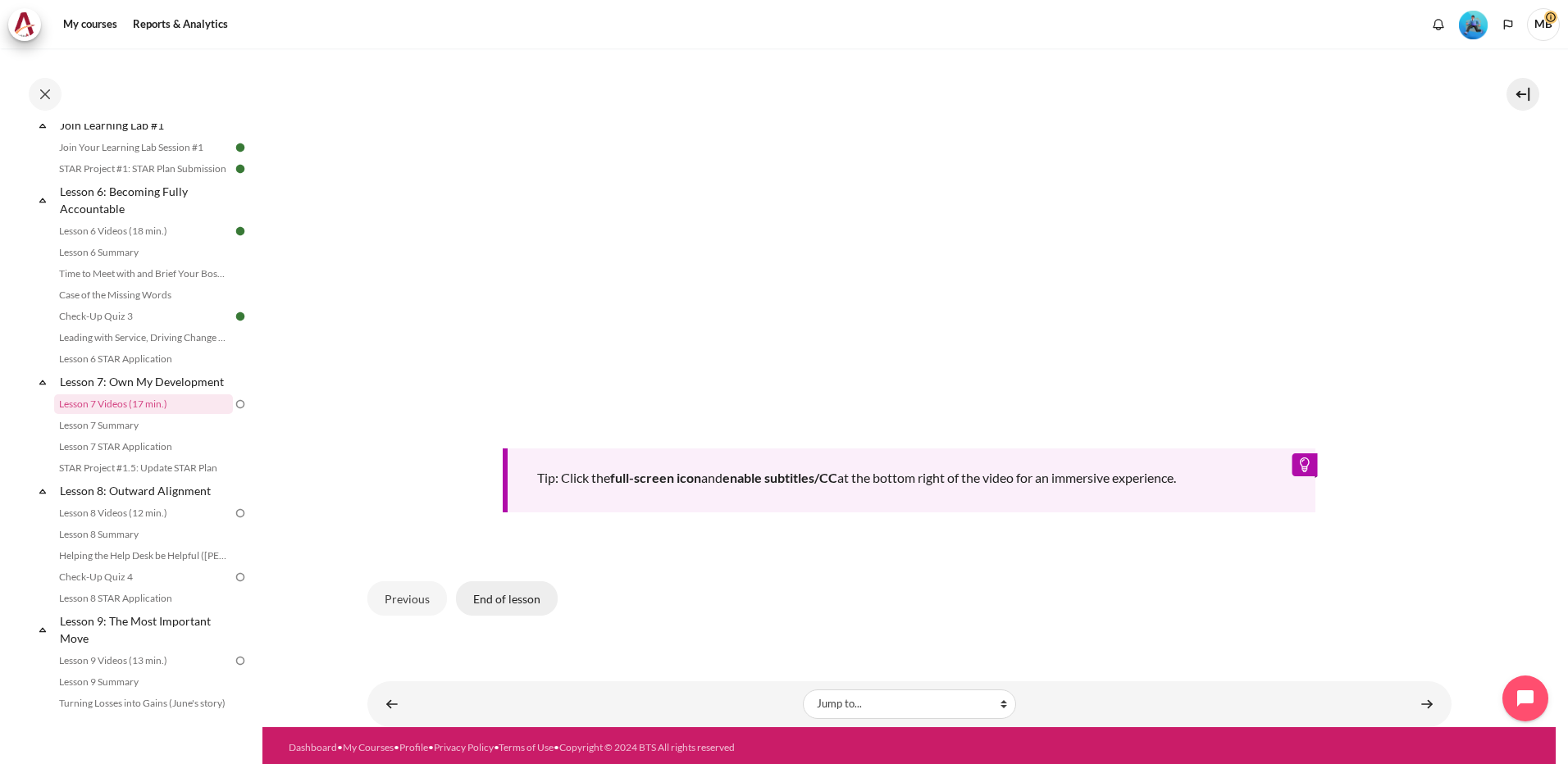
click at [518, 594] on button "End of lesson" at bounding box center [507, 599] width 101 height 35
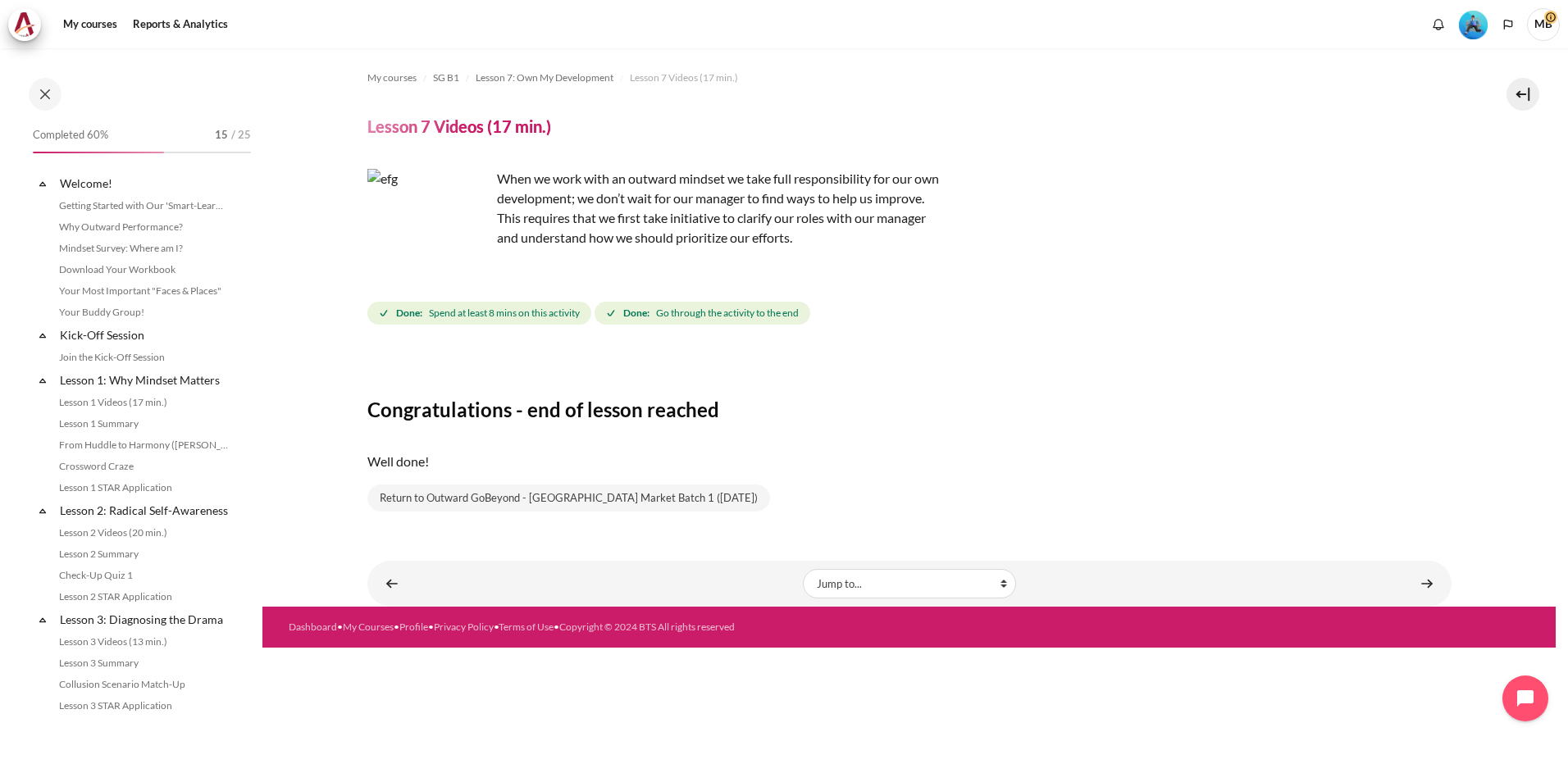
scroll to position [881, 0]
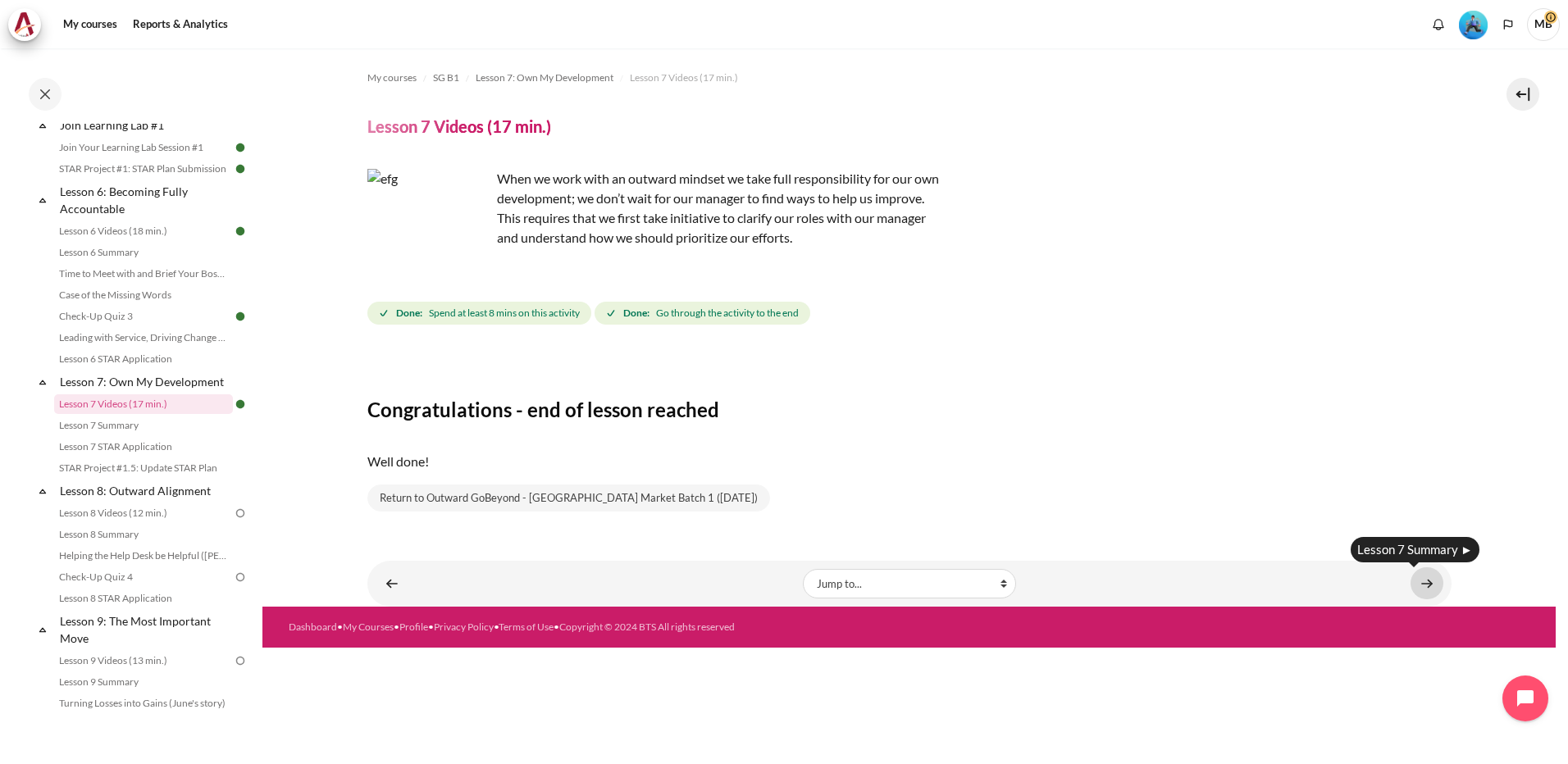
click at [1434, 583] on link "Content" at bounding box center [1426, 583] width 33 height 32
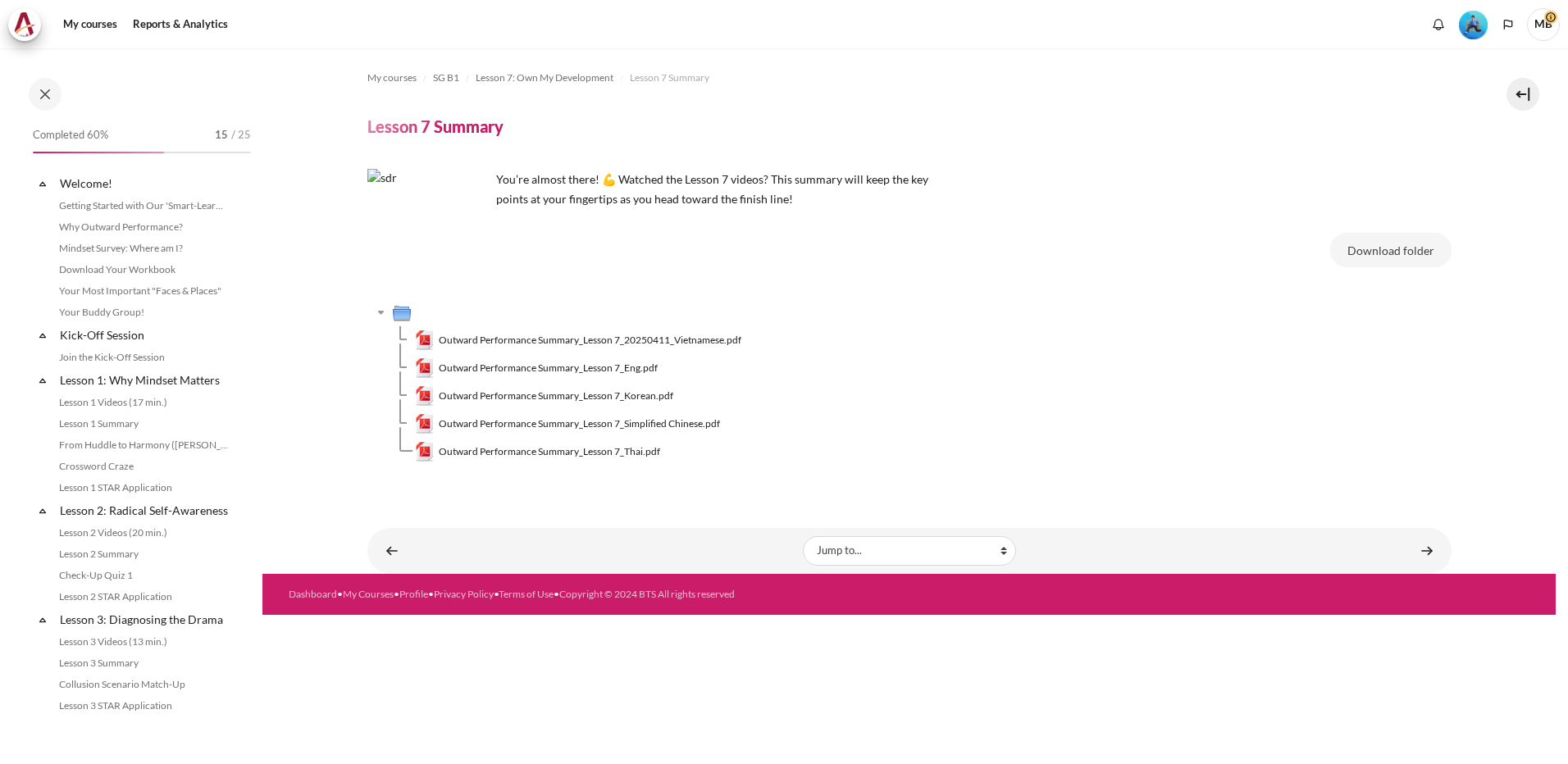
scroll to position [902, 0]
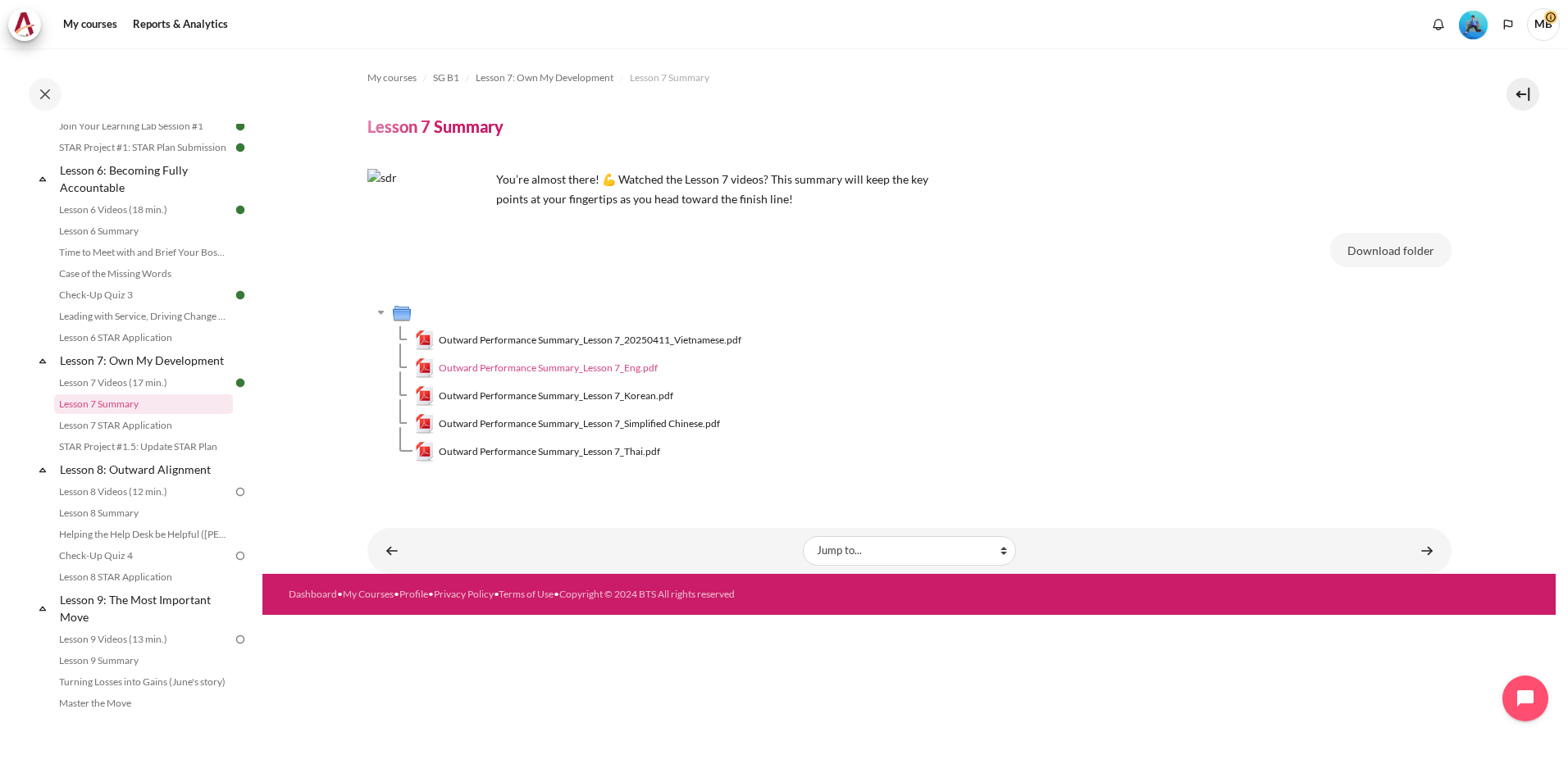
click at [527, 369] on span "Outward Performance Summary_Lesson 7_Eng.pdf" at bounding box center [548, 367] width 219 height 14
click at [1428, 551] on link "Content" at bounding box center [1426, 550] width 33 height 32
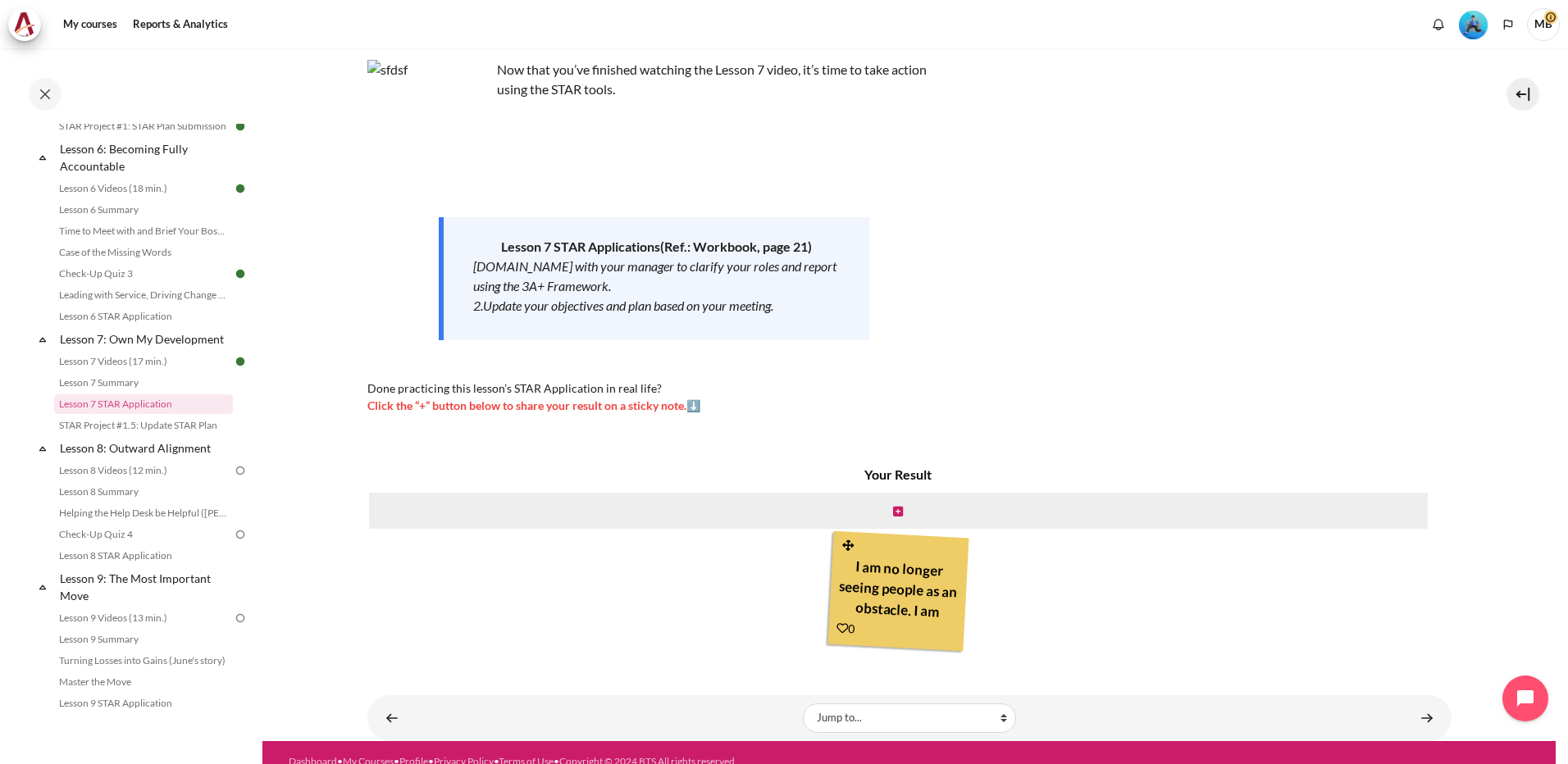
scroll to position [121, 0]
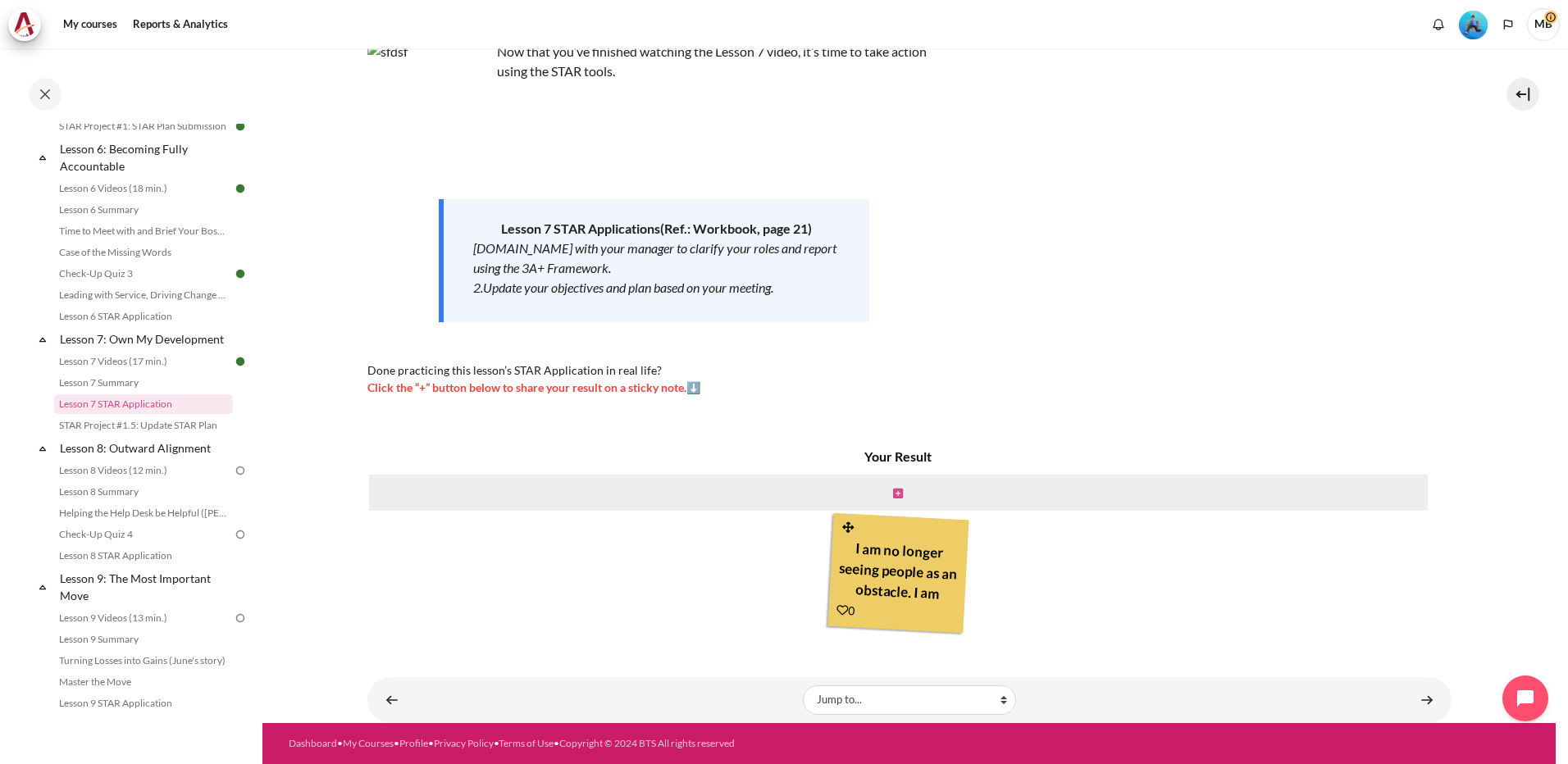
click at [895, 497] on icon "Content" at bounding box center [898, 494] width 10 height 12
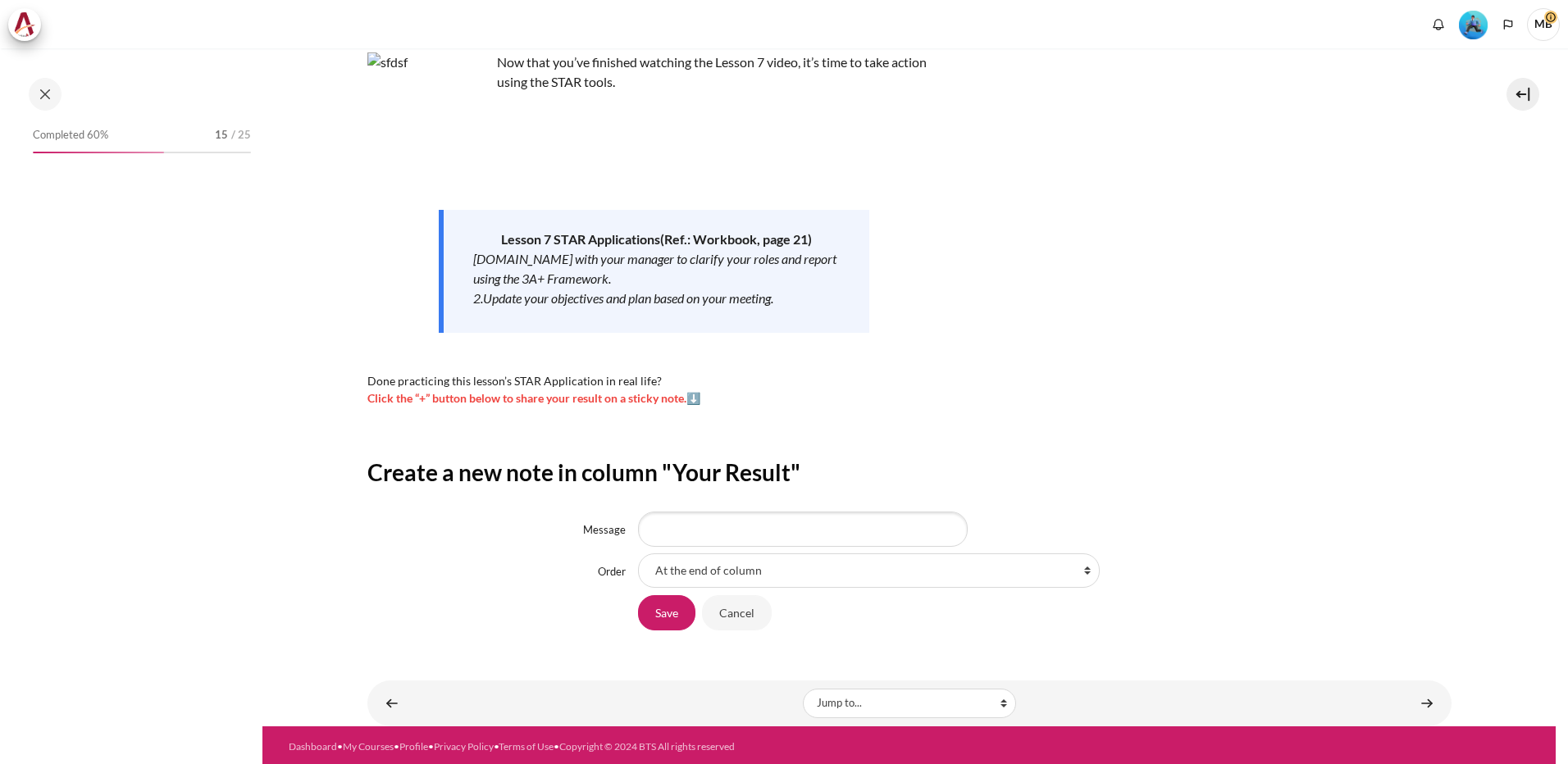
scroll to position [113, 0]
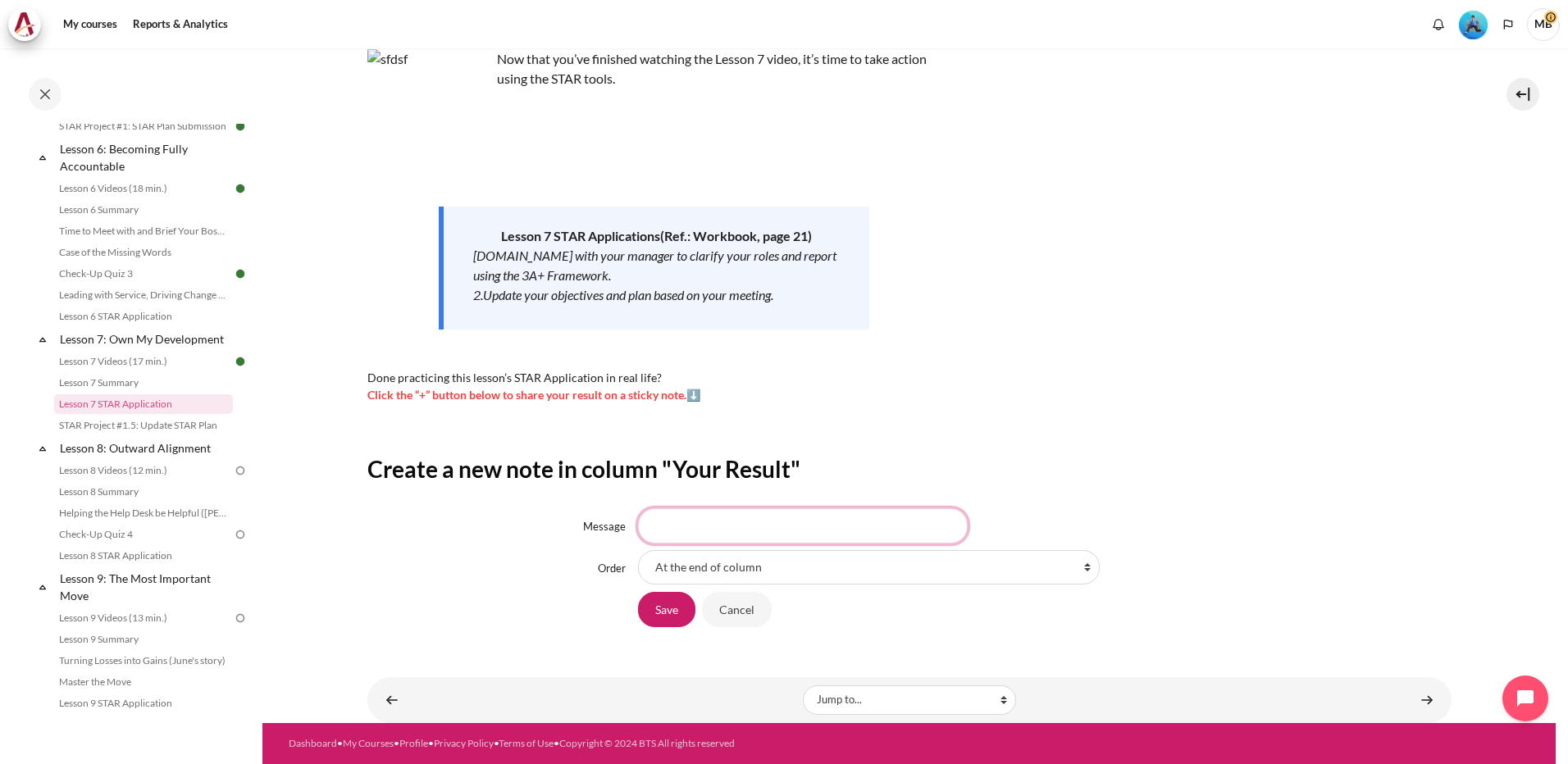
click at [746, 528] on input "Message" at bounding box center [803, 525] width 329 height 35
type input "no boundaries discussion"
click at [1077, 572] on select "At the end of column First place in column After 'I am no longer seeing people …" at bounding box center [869, 567] width 462 height 35
click at [638, 550] on select "At the end of column First place in column After 'I am no longer seeing people …" at bounding box center [869, 567] width 462 height 35
click at [653, 605] on input "Save" at bounding box center [667, 609] width 57 height 35
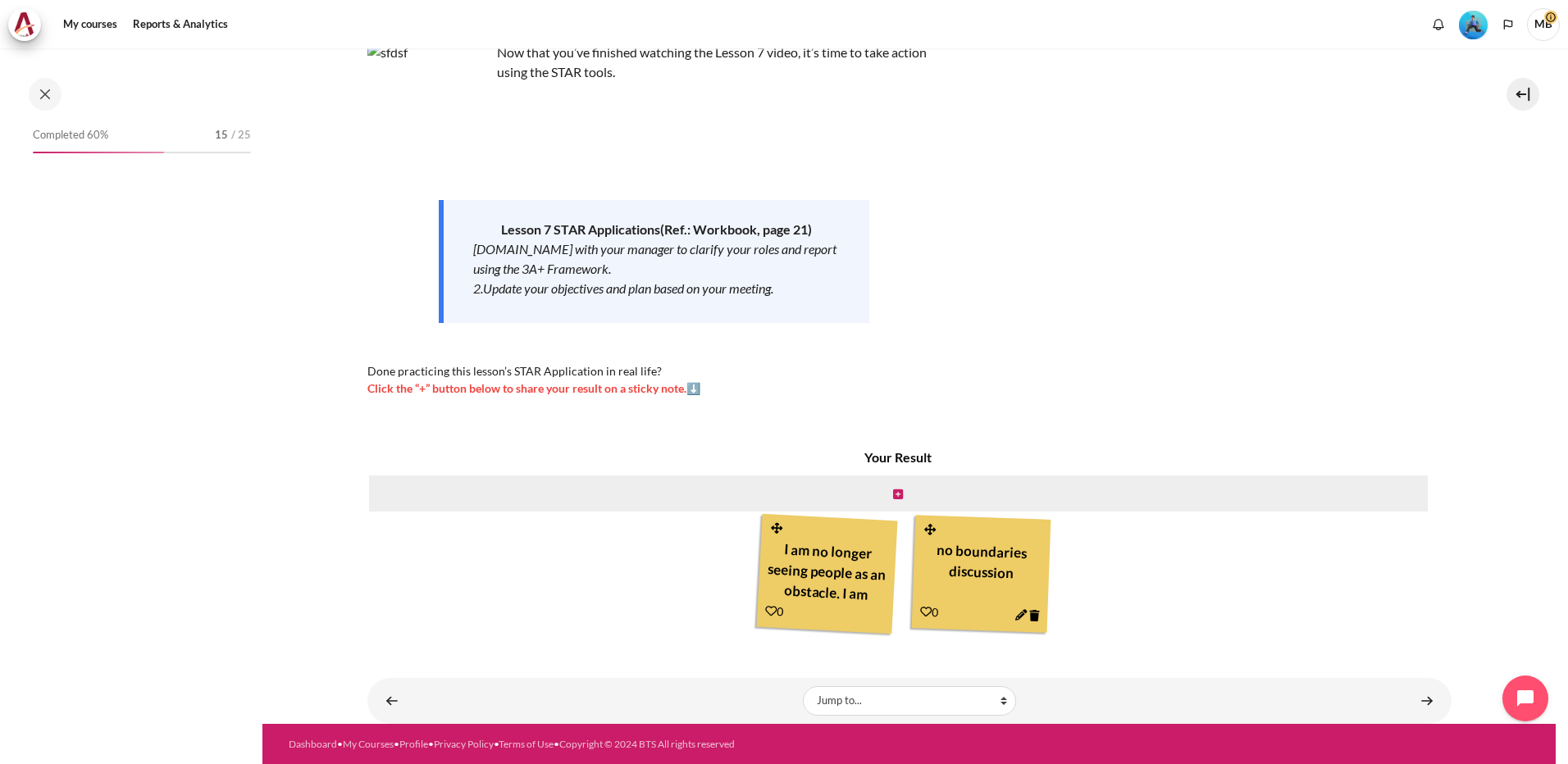
scroll to position [924, 0]
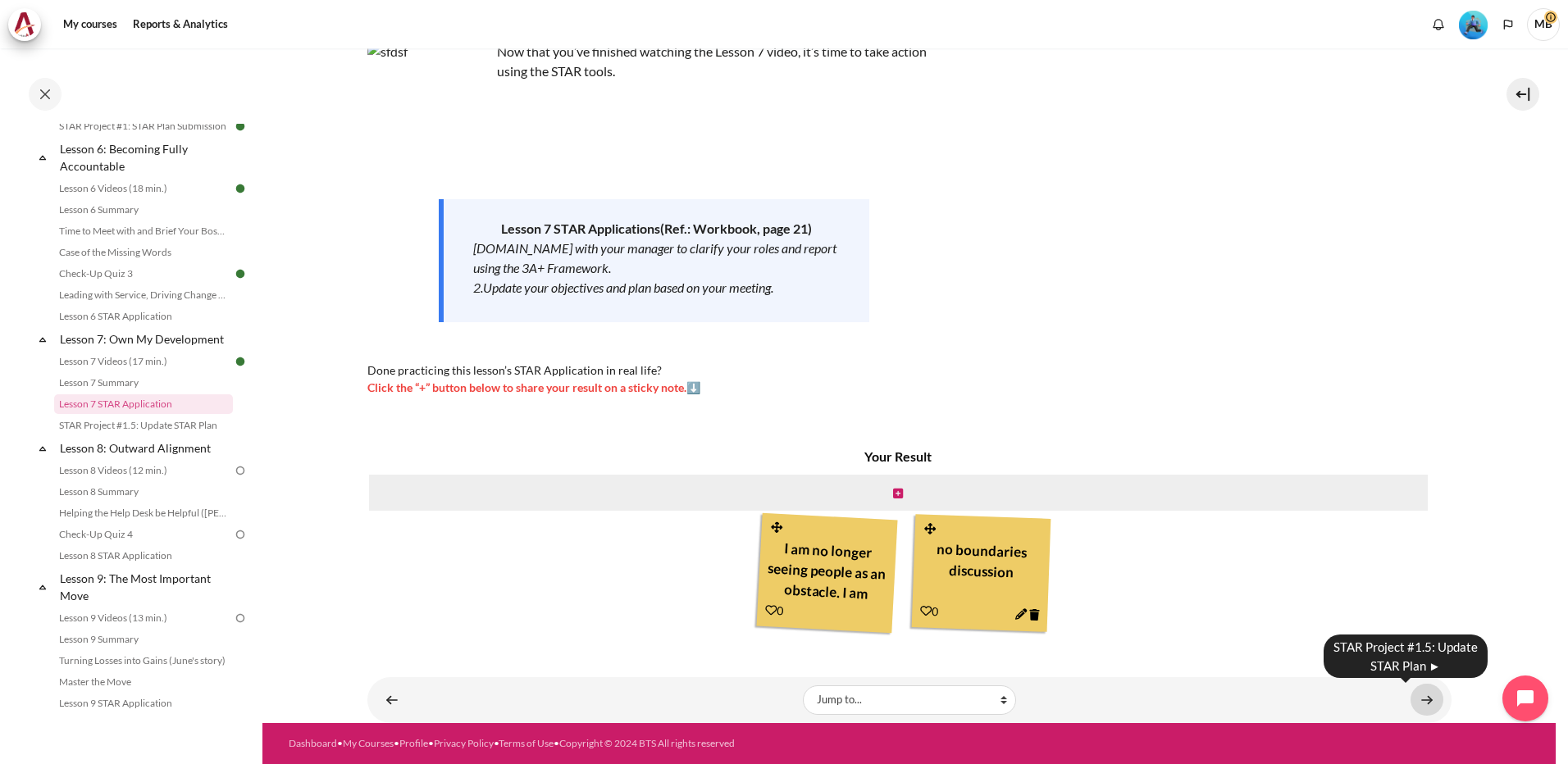
click at [1416, 706] on link "Content" at bounding box center [1426, 700] width 33 height 32
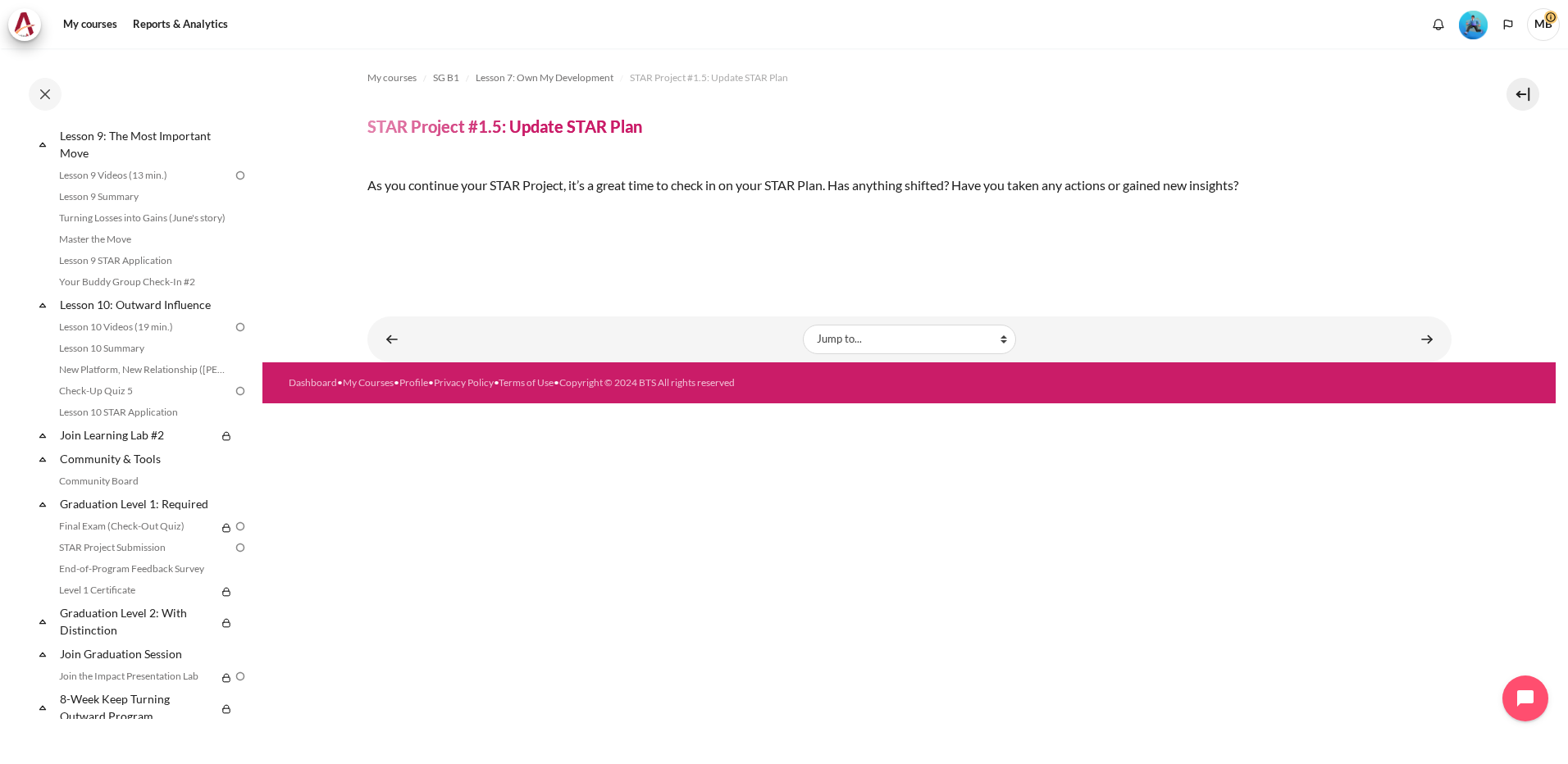
scroll to position [1395, 0]
